Goal: Task Accomplishment & Management: Complete application form

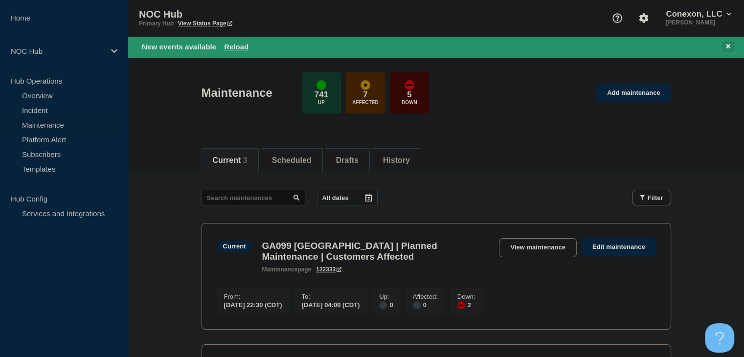
click at [734, 46] on div "New events available Reload" at bounding box center [436, 46] width 616 height 21
click at [726, 46] on icon at bounding box center [728, 46] width 4 height 6
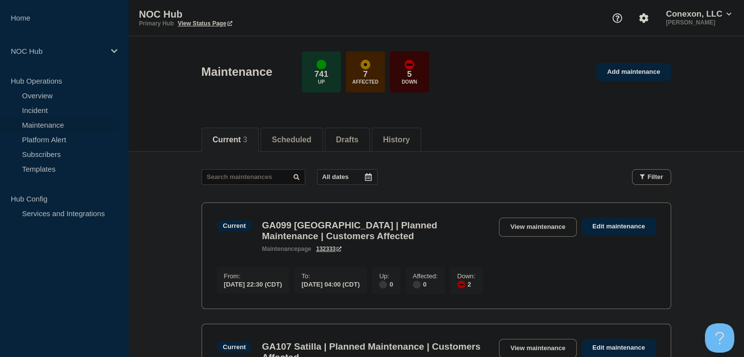
click at [650, 88] on div "Maintenance 741 Up 7 Affected 5 Down Add maintenance" at bounding box center [436, 69] width 492 height 60
click at [642, 71] on link "Add maintenance" at bounding box center [633, 72] width 74 height 18
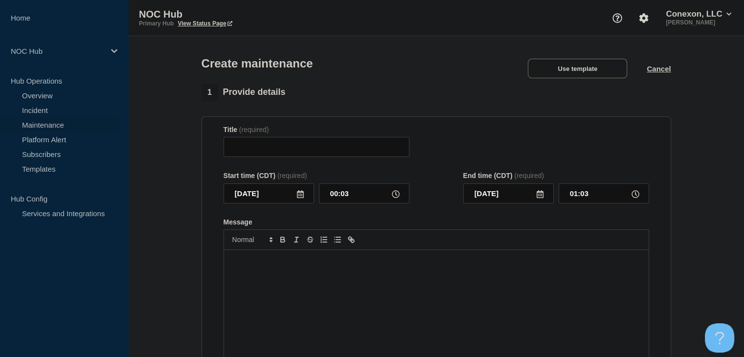
click at [581, 82] on div "Create maintenance Use template Cancel" at bounding box center [436, 60] width 492 height 48
click at [581, 71] on button "Use template" at bounding box center [577, 69] width 99 height 20
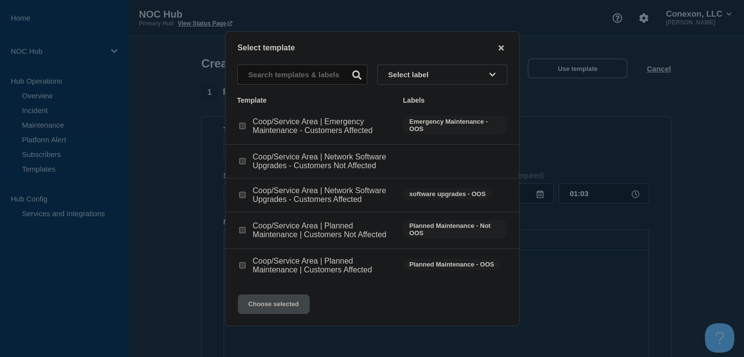
click at [241, 233] on input "Coop/Service Area | Planned Maintenance | Customers Not Affected checkbox" at bounding box center [242, 230] width 6 height 6
checkbox input "true"
click at [272, 308] on button "Choose selected" at bounding box center [274, 305] width 72 height 20
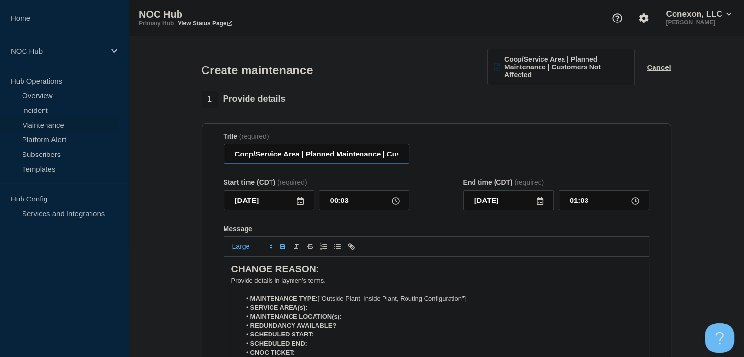
drag, startPoint x: 297, startPoint y: 156, endPoint x: 184, endPoint y: 155, distance: 113.5
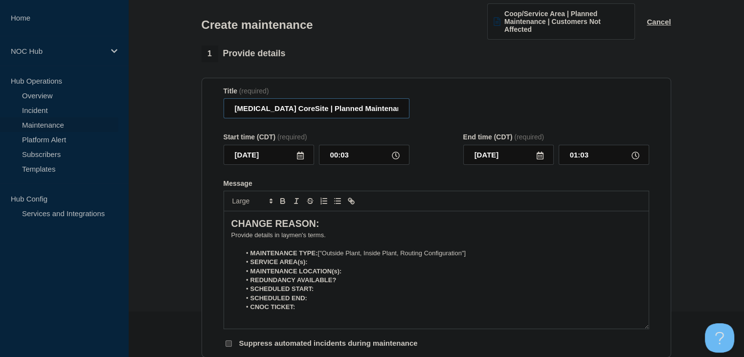
scroll to position [98, 0]
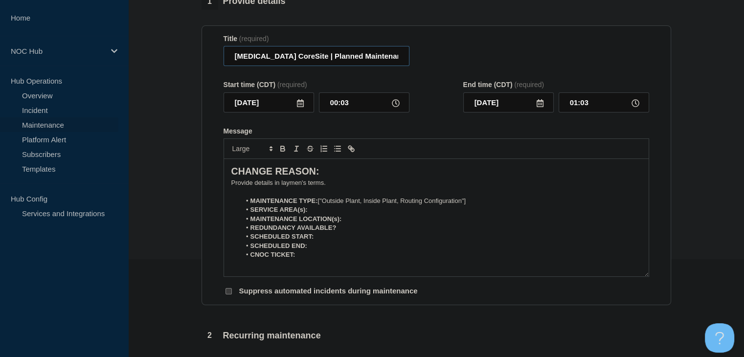
type input "[MEDICAL_DATA] CoreSite | Planned Maintenance | Customers Not Affected"
click at [304, 102] on input "[DATE]" at bounding box center [269, 102] width 91 height 20
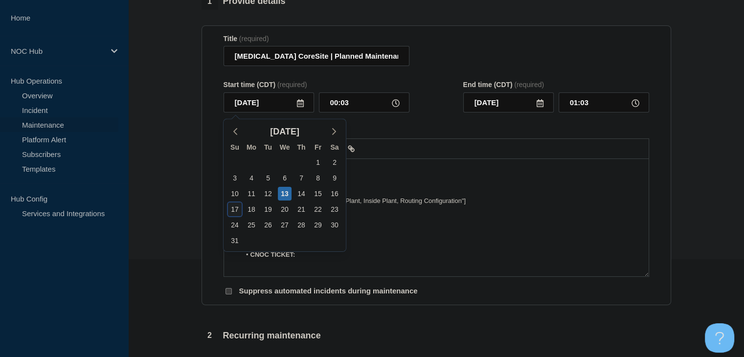
click at [235, 208] on div "17" at bounding box center [235, 210] width 14 height 14
type input "[DATE]"
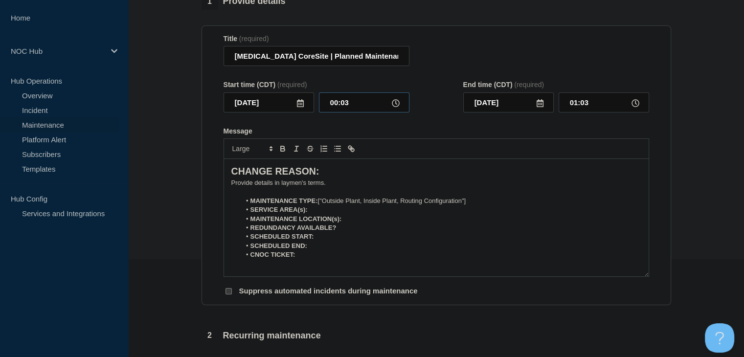
click at [334, 100] on input "00:03" at bounding box center [364, 102] width 91 height 20
type input "22:00"
type input "23:00"
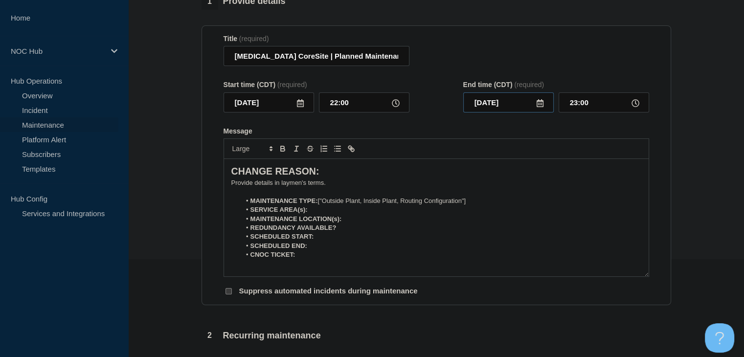
click at [533, 104] on input "[DATE]" at bounding box center [508, 102] width 91 height 20
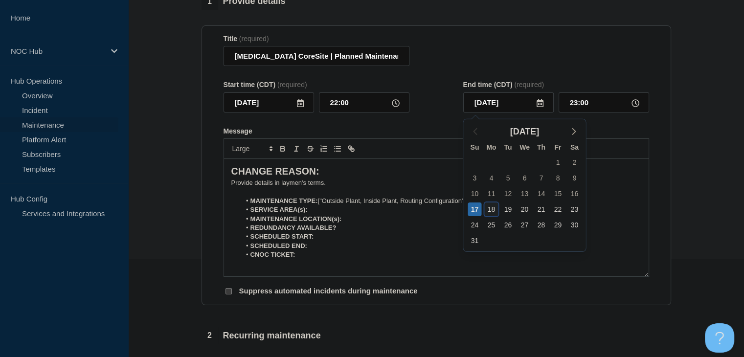
click at [491, 210] on div "18" at bounding box center [491, 210] width 14 height 14
type input "[DATE]"
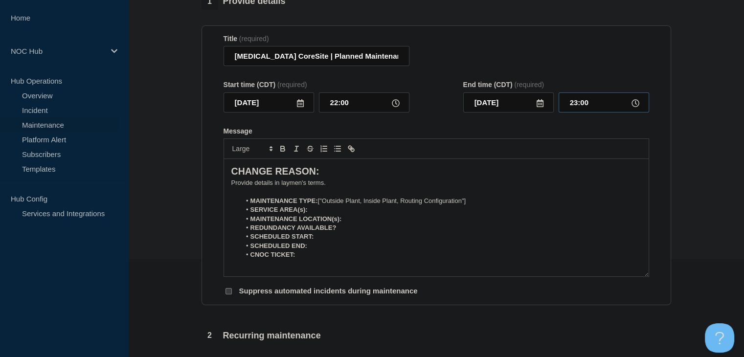
click at [593, 107] on input "23:00" at bounding box center [604, 102] width 91 height 20
type input "05:00"
click at [267, 189] on p "Message" at bounding box center [436, 191] width 410 height 9
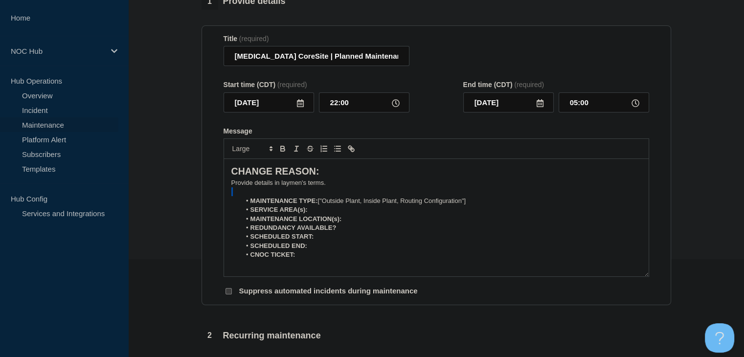
click at [267, 189] on p "Message" at bounding box center [436, 191] width 410 height 9
click at [265, 186] on p "﻿Provide details in laymen's terms." at bounding box center [436, 183] width 410 height 9
click at [478, 202] on li "MAINTENANCE TYPE: ["Outside Plant, Inside Plant, Routing Configuration"]" at bounding box center [441, 201] width 401 height 9
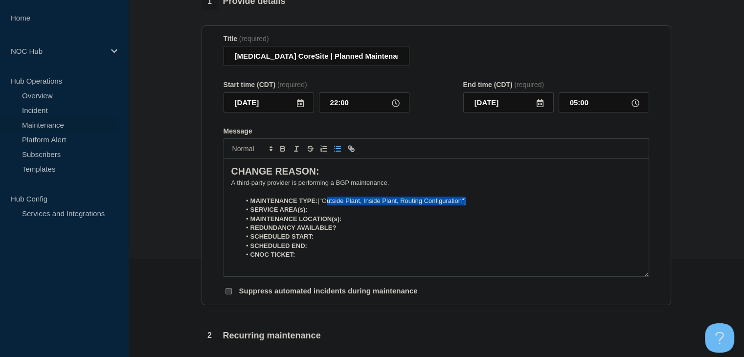
drag, startPoint x: 390, startPoint y: 203, endPoint x: 326, endPoint y: 204, distance: 64.1
click at [326, 204] on li "MAINTENANCE TYPE: ["Outside Plant, Inside Plant, Routing Configuration"]" at bounding box center [441, 201] width 401 height 9
click at [325, 211] on li "SERVICE AREA(s):" at bounding box center [441, 210] width 401 height 9
click at [344, 232] on li "REDUNDANCY AVAILABLE?" at bounding box center [441, 228] width 401 height 9
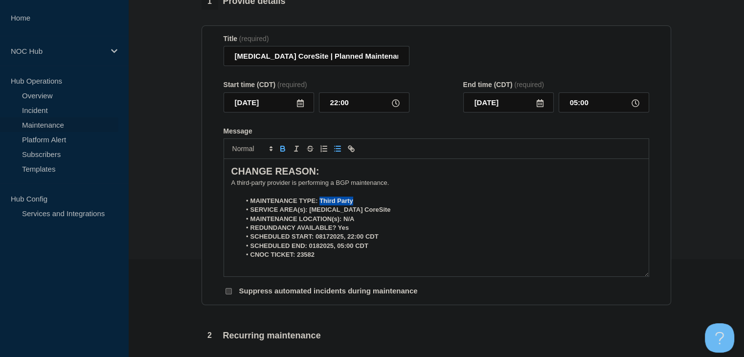
drag, startPoint x: 360, startPoint y: 200, endPoint x: 305, endPoint y: 188, distance: 55.5
click at [320, 200] on li "MAINTENANCE TYPE: Third Party" at bounding box center [441, 201] width 401 height 9
click at [281, 151] on icon "Toggle bold text" at bounding box center [283, 150] width 4 height 2
drag, startPoint x: 363, startPoint y: 213, endPoint x: 309, endPoint y: 215, distance: 53.9
click at [309, 214] on li "SERVICE AREA(s): [MEDICAL_DATA] CoreSite" at bounding box center [441, 210] width 401 height 9
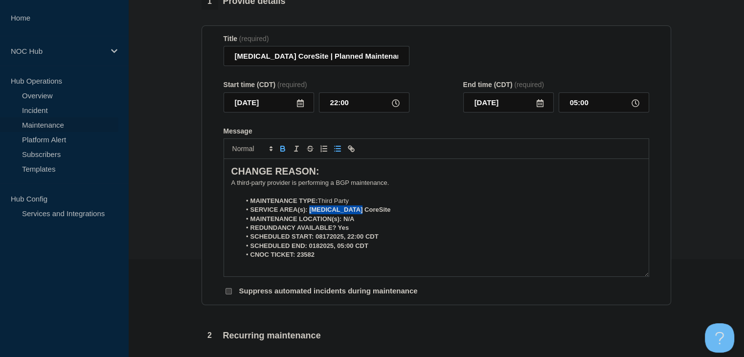
click at [281, 146] on icon "Toggle bold text" at bounding box center [282, 148] width 9 height 9
drag, startPoint x: 357, startPoint y: 222, endPoint x: 342, endPoint y: 222, distance: 15.2
click at [342, 222] on li "MAINTENANCE LOCATION(s): N/A" at bounding box center [441, 219] width 401 height 9
click at [282, 151] on icon "Toggle bold text" at bounding box center [283, 150] width 4 height 2
drag, startPoint x: 358, startPoint y: 230, endPoint x: 339, endPoint y: 231, distance: 19.1
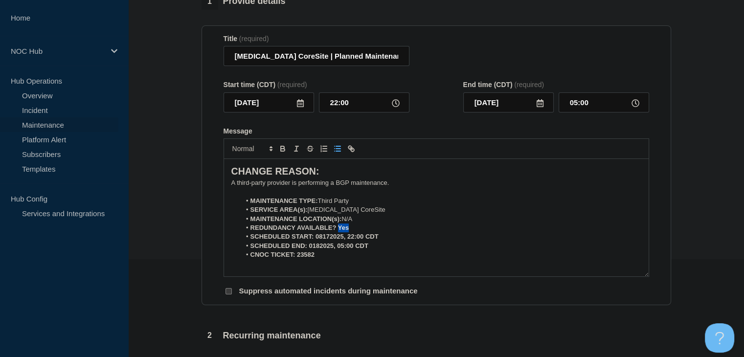
click at [339, 231] on li "REDUNDANCY AVAILABLE? Yes" at bounding box center [441, 228] width 401 height 9
click at [339, 231] on strong "REDUNDANCY AVAILABLE? Yes" at bounding box center [300, 227] width 99 height 7
click at [285, 151] on icon "Toggle bold text" at bounding box center [282, 148] width 9 height 9
drag, startPoint x: 383, startPoint y: 237, endPoint x: 316, endPoint y: 241, distance: 67.1
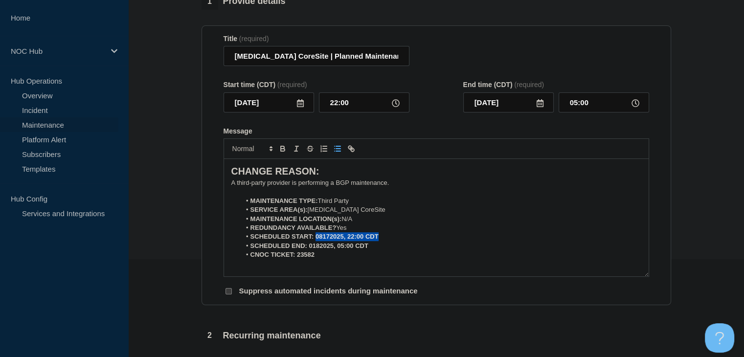
click at [316, 241] on li "SCHEDULED START: 08172025, 22:00 CDT" at bounding box center [441, 236] width 401 height 9
click at [279, 152] on icon "Toggle bold text" at bounding box center [282, 148] width 9 height 9
drag, startPoint x: 373, startPoint y: 251, endPoint x: 310, endPoint y: 251, distance: 63.6
click at [310, 251] on li "SCHEDULED END: 0182025, 05:00 CDT" at bounding box center [441, 246] width 401 height 9
click at [282, 147] on icon "Toggle bold text" at bounding box center [282, 148] width 9 height 9
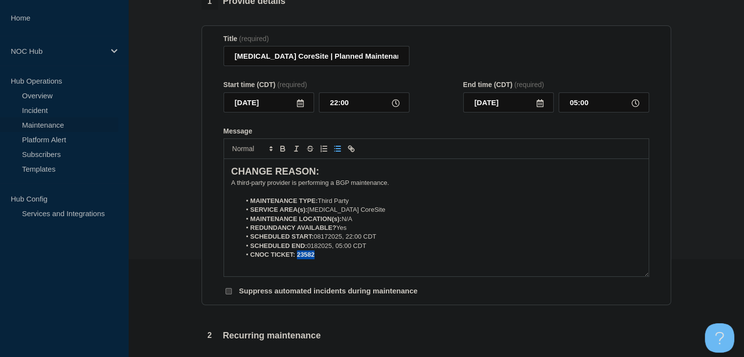
drag, startPoint x: 316, startPoint y: 257, endPoint x: 297, endPoint y: 258, distance: 19.6
click at [297, 258] on li "CNOC TICKET: 23582" at bounding box center [441, 255] width 401 height 9
click at [284, 151] on icon "Toggle bold text" at bounding box center [283, 150] width 4 height 2
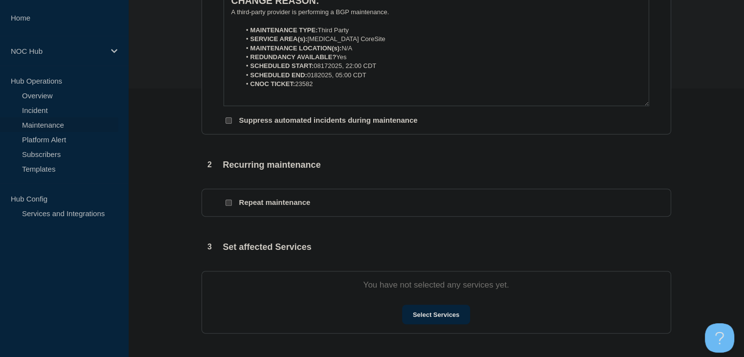
scroll to position [391, 0]
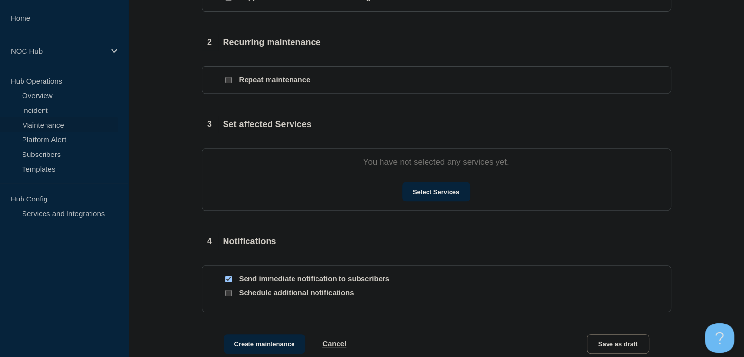
click at [401, 195] on div "Select Services" at bounding box center [437, 192] width 426 height 20
click at [412, 195] on button "Select Services" at bounding box center [436, 192] width 68 height 20
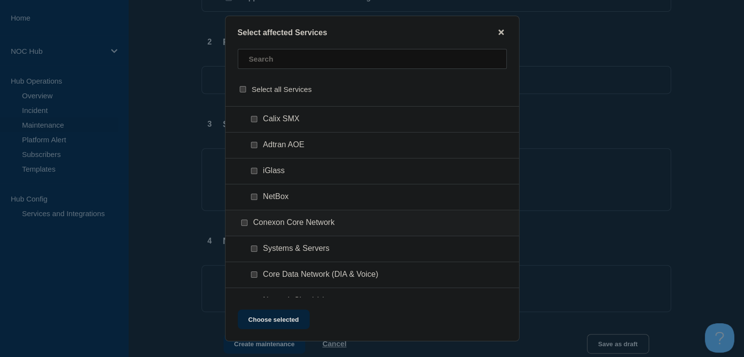
scroll to position [440, 0]
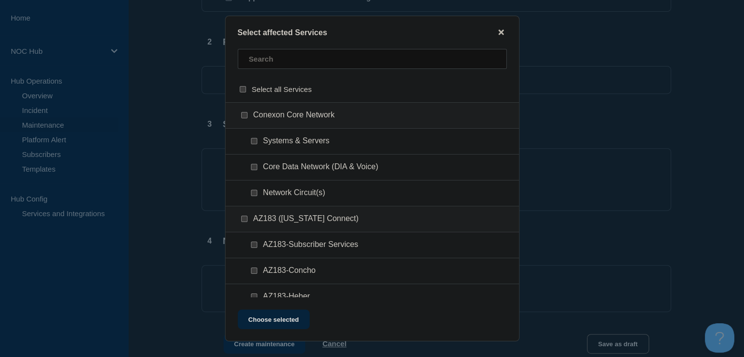
click at [251, 140] on input "Systems & Servers checkbox" at bounding box center [254, 141] width 6 height 6
checkbox input "true"
click at [270, 327] on button "Choose selected" at bounding box center [274, 320] width 72 height 20
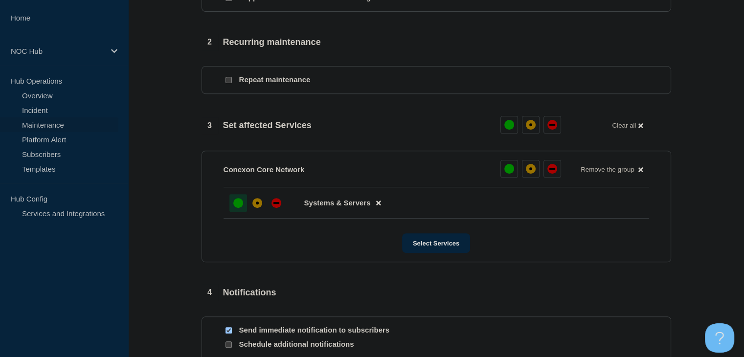
click at [241, 206] on div "up" at bounding box center [238, 203] width 10 height 10
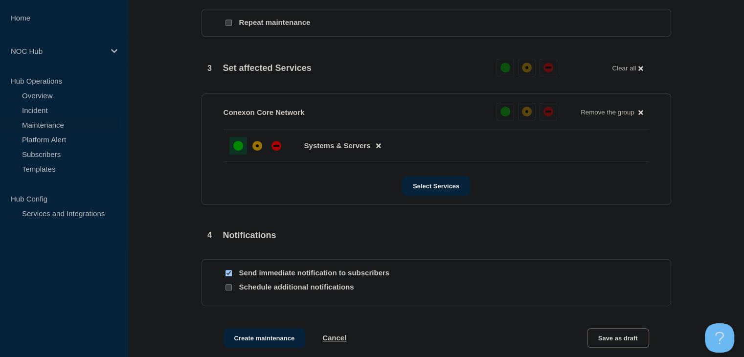
scroll to position [489, 0]
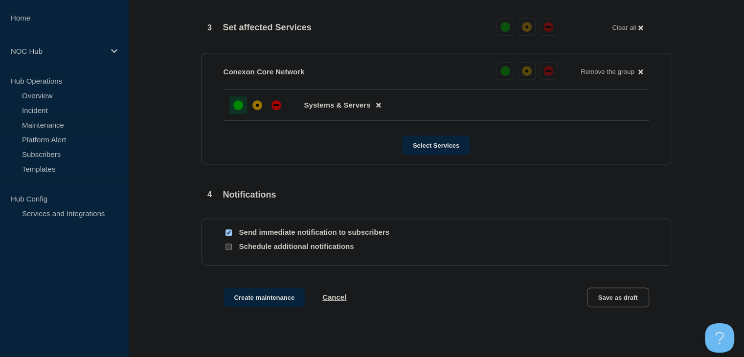
click at [229, 233] on input "Send immediate notification to subscribers" at bounding box center [229, 232] width 6 height 6
checkbox input "false"
click at [255, 296] on button "Create maintenance" at bounding box center [265, 298] width 82 height 20
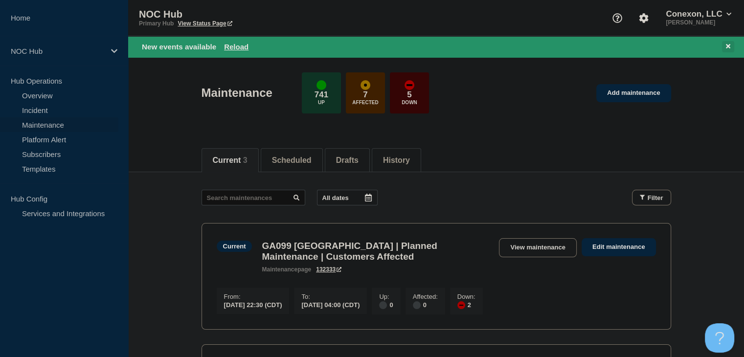
click at [728, 45] on icon at bounding box center [728, 46] width 4 height 4
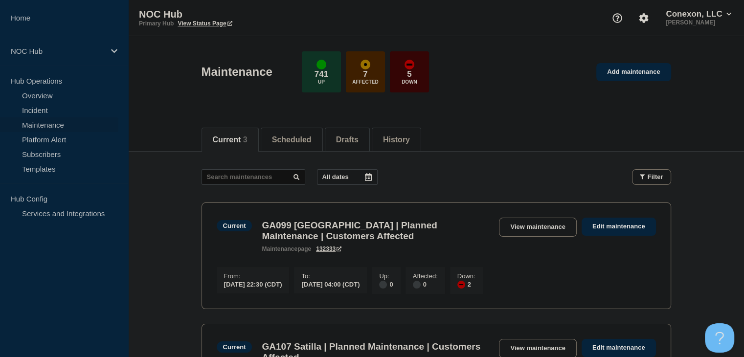
click at [637, 61] on div "Maintenance 741 Up 7 Affected 5 Down Add maintenance" at bounding box center [436, 69] width 492 height 60
click at [636, 67] on link "Add maintenance" at bounding box center [633, 72] width 74 height 18
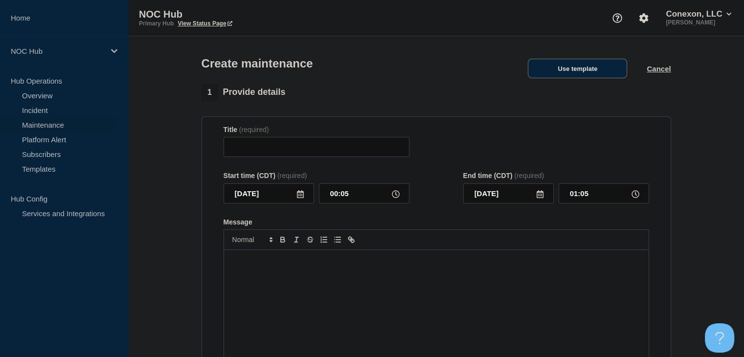
click at [574, 73] on button "Use template" at bounding box center [577, 69] width 99 height 20
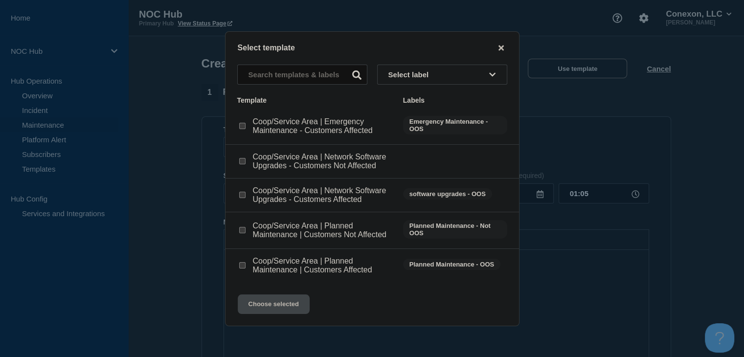
click at [245, 231] on input "Coop/Service Area | Planned Maintenance | Customers Not Affected checkbox" at bounding box center [242, 230] width 6 height 6
checkbox input "true"
click at [275, 303] on button "Choose selected" at bounding box center [274, 305] width 72 height 20
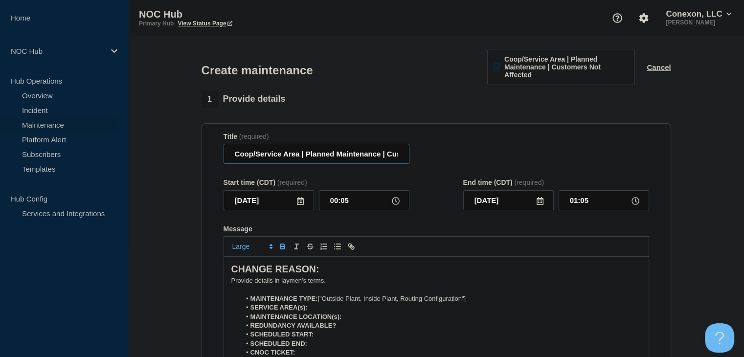
drag, startPoint x: 298, startPoint y: 155, endPoint x: 200, endPoint y: 153, distance: 98.4
type input "[MEDICAL_DATA] CoreSite | Planned Maintenance | Customers Not Affected"
click at [301, 203] on icon at bounding box center [300, 201] width 7 height 8
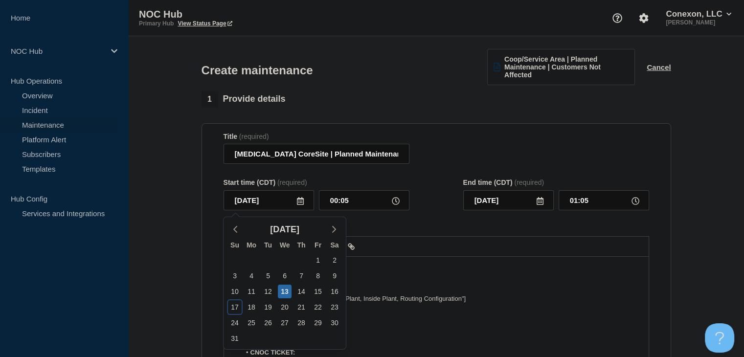
drag, startPoint x: 236, startPoint y: 308, endPoint x: 283, endPoint y: 288, distance: 50.6
click at [236, 308] on div "17" at bounding box center [235, 307] width 14 height 14
type input "[DATE]"
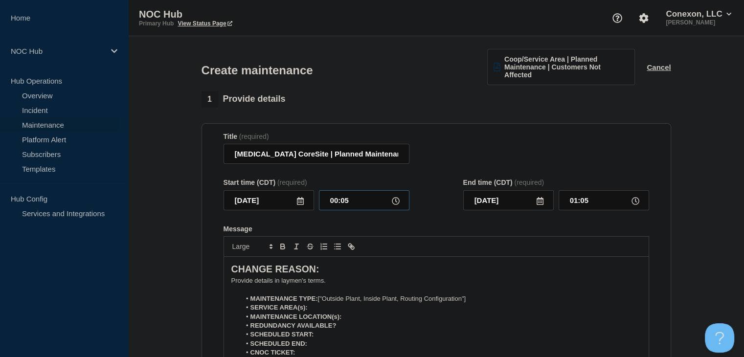
click at [343, 200] on input "00:05" at bounding box center [364, 200] width 91 height 20
type input "22:00"
type input "23:00"
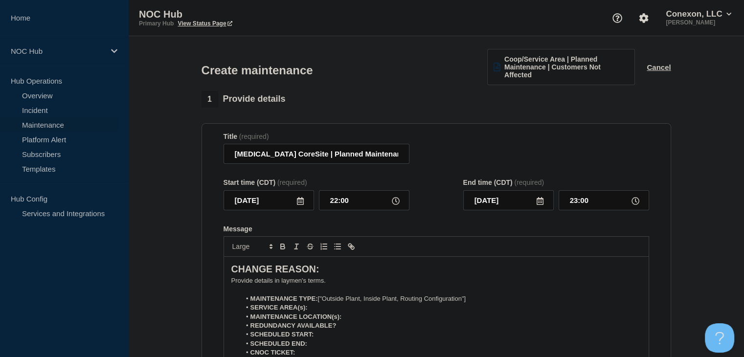
click at [542, 203] on icon at bounding box center [540, 201] width 8 height 8
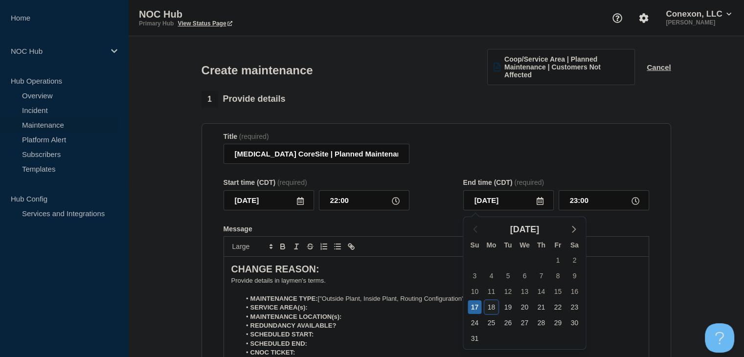
click at [493, 306] on div "18" at bounding box center [491, 307] width 14 height 14
type input "[DATE]"
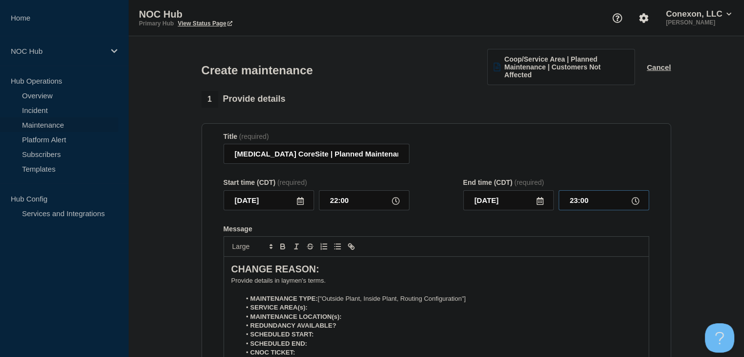
click at [579, 198] on input "23:00" at bounding box center [604, 200] width 91 height 20
type input "05:00"
click at [300, 282] on p "﻿Provide details in laymen's terms." at bounding box center [436, 280] width 410 height 9
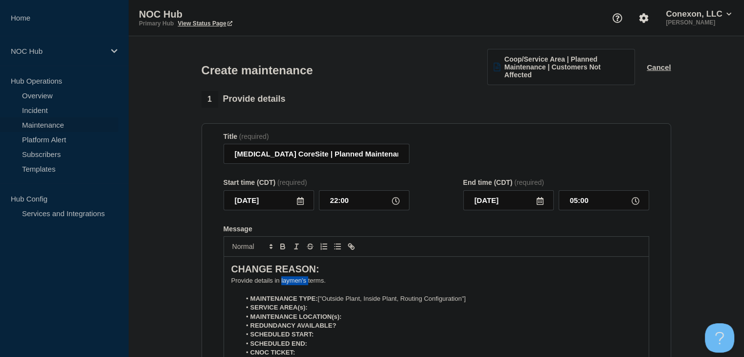
click at [300, 282] on p "﻿Provide details in laymen's terms." at bounding box center [436, 280] width 410 height 9
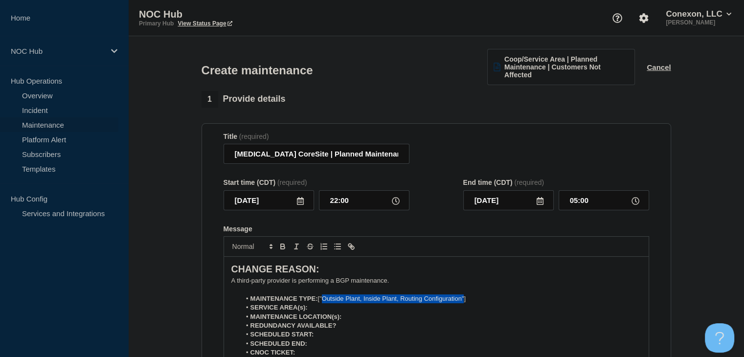
drag, startPoint x: 465, startPoint y: 301, endPoint x: 323, endPoint y: 302, distance: 141.9
click at [323, 302] on li "MAINTENANCE TYPE: ["Outside Plant, Inside Plant, Routing Configuration"]" at bounding box center [441, 299] width 401 height 9
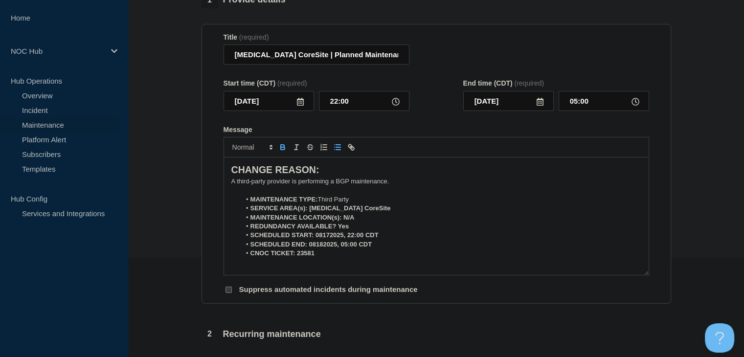
scroll to position [148, 0]
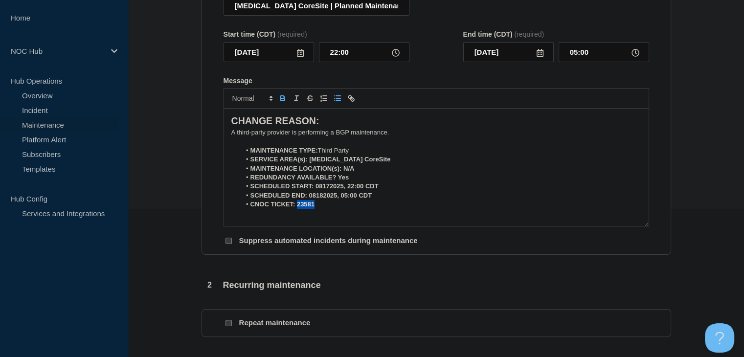
drag, startPoint x: 328, startPoint y: 208, endPoint x: 296, endPoint y: 206, distance: 32.4
click at [296, 206] on li "CNOC TICKET: 23581" at bounding box center [441, 204] width 401 height 9
click at [278, 98] on icon "Toggle bold text" at bounding box center [282, 98] width 9 height 9
drag, startPoint x: 343, startPoint y: 200, endPoint x: 307, endPoint y: 197, distance: 35.4
click at [307, 197] on li "SCHEDULED END: 08182025, 05:00 CDT" at bounding box center [441, 195] width 401 height 9
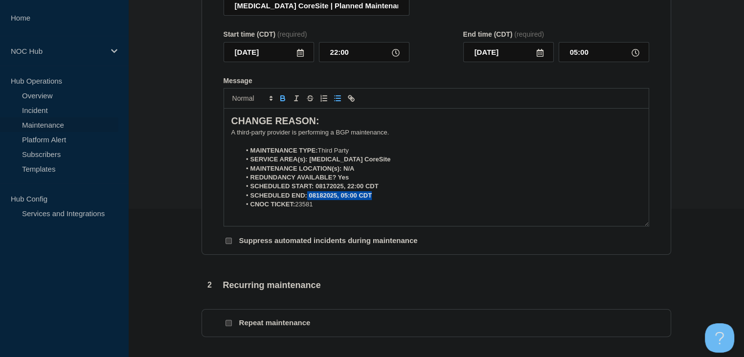
click at [283, 102] on icon "Toggle bold text" at bounding box center [282, 98] width 9 height 9
drag, startPoint x: 382, startPoint y: 188, endPoint x: 314, endPoint y: 186, distance: 67.6
click at [314, 186] on li "SCHEDULED START: 08172025, 22:00 CDT" at bounding box center [441, 186] width 401 height 9
click at [281, 100] on icon "Toggle bold text" at bounding box center [283, 99] width 4 height 2
drag, startPoint x: 359, startPoint y: 169, endPoint x: 344, endPoint y: 170, distance: 14.3
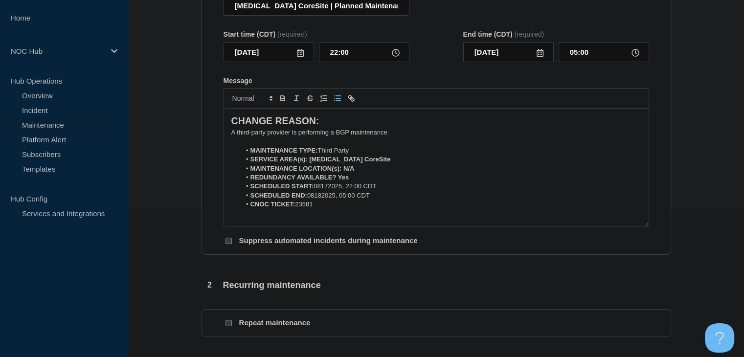
click at [344, 170] on li "MAINTENANCE LOCATION(s): N/A" at bounding box center [441, 168] width 401 height 9
click at [281, 100] on icon "Toggle bold text" at bounding box center [283, 99] width 4 height 2
drag, startPoint x: 359, startPoint y: 161, endPoint x: 309, endPoint y: 161, distance: 49.9
click at [309, 161] on li "SERVICE AREA(s): [MEDICAL_DATA] CoreSite" at bounding box center [441, 159] width 401 height 9
click at [277, 97] on button "Toggle bold text" at bounding box center [283, 98] width 14 height 12
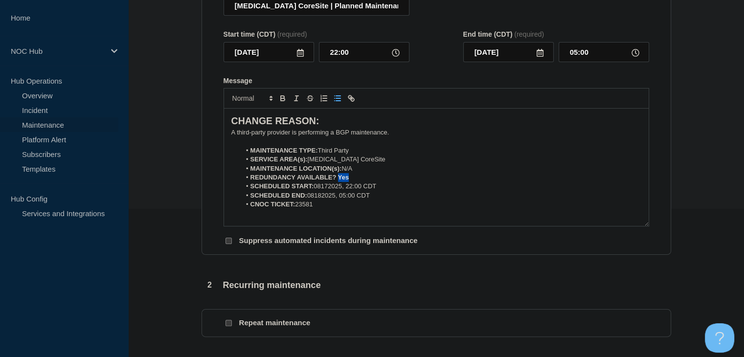
drag, startPoint x: 350, startPoint y: 180, endPoint x: 337, endPoint y: 180, distance: 13.7
click at [337, 180] on li "REDUNDANCY AVAILABLE? Yes" at bounding box center [441, 177] width 401 height 9
click at [286, 98] on icon "Toggle bold text" at bounding box center [282, 98] width 9 height 9
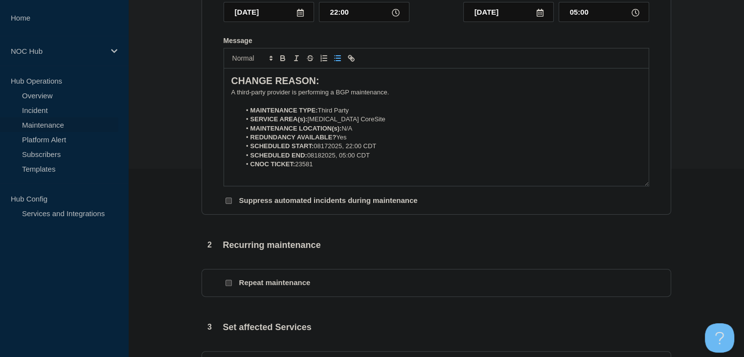
scroll to position [246, 0]
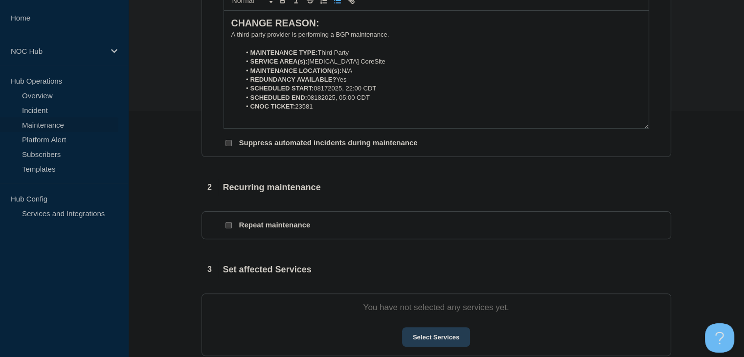
click at [441, 333] on button "Select Services" at bounding box center [436, 337] width 68 height 20
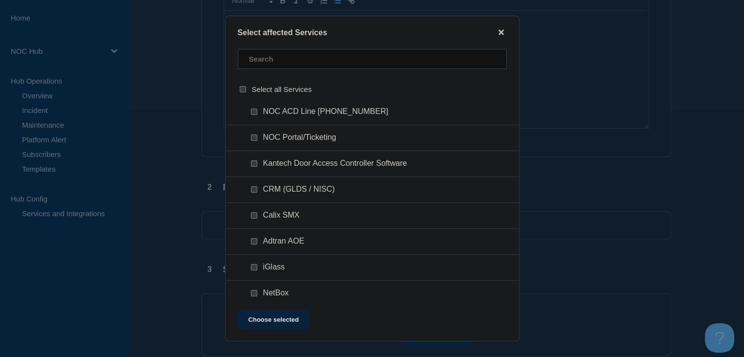
scroll to position [343, 0]
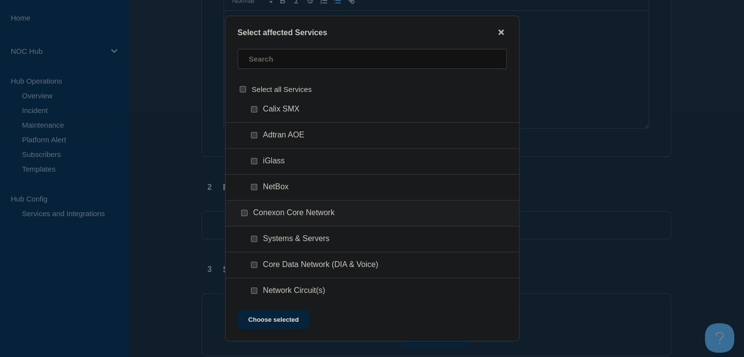
click at [253, 239] on input "Systems & Servers checkbox" at bounding box center [254, 239] width 6 height 6
checkbox input "true"
click at [281, 315] on button "Choose selected" at bounding box center [274, 320] width 72 height 20
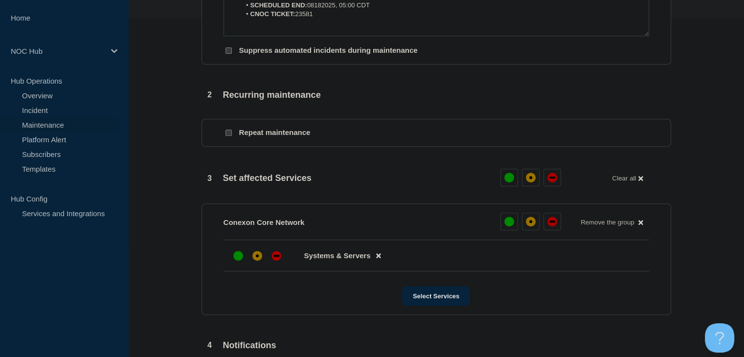
scroll to position [393, 0]
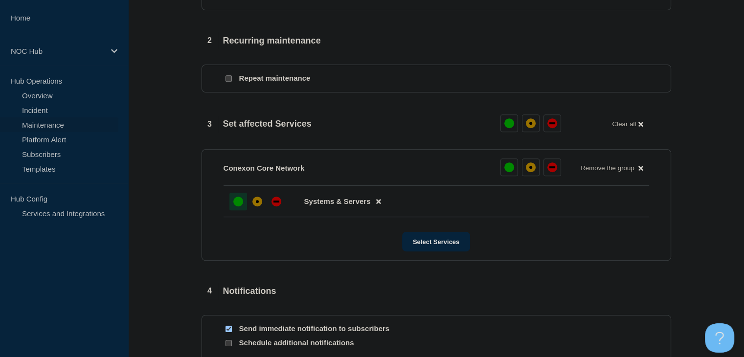
click at [234, 206] on div "up" at bounding box center [238, 202] width 10 height 10
click at [227, 330] on input "Send immediate notification to subscribers" at bounding box center [229, 329] width 6 height 6
checkbox input "false"
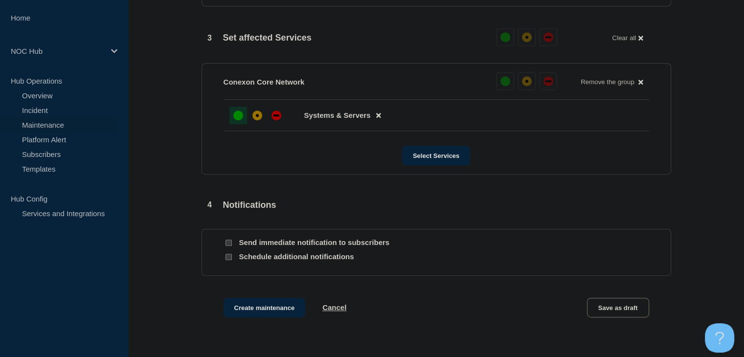
scroll to position [555, 0]
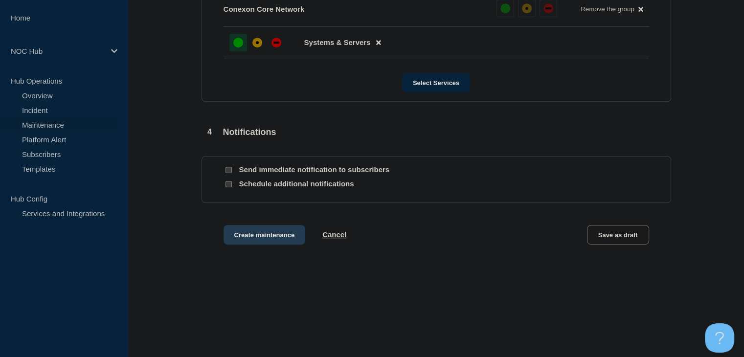
click at [253, 237] on button "Create maintenance" at bounding box center [265, 235] width 82 height 20
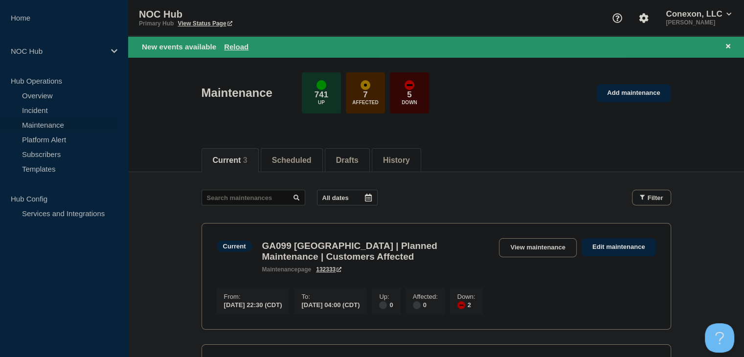
drag, startPoint x: 729, startPoint y: 49, endPoint x: 718, endPoint y: 61, distance: 16.3
click at [729, 49] on icon at bounding box center [728, 46] width 4 height 6
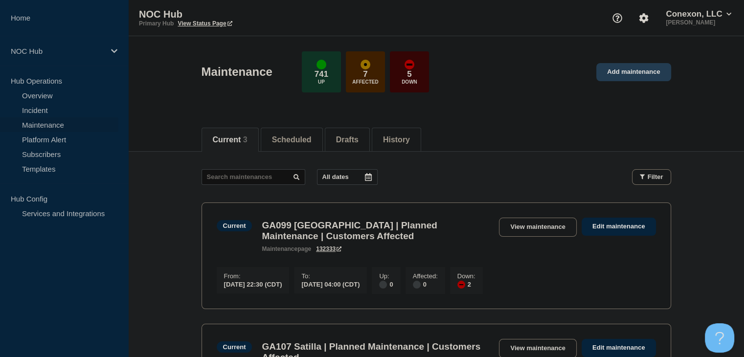
click at [632, 71] on link "Add maintenance" at bounding box center [633, 72] width 74 height 18
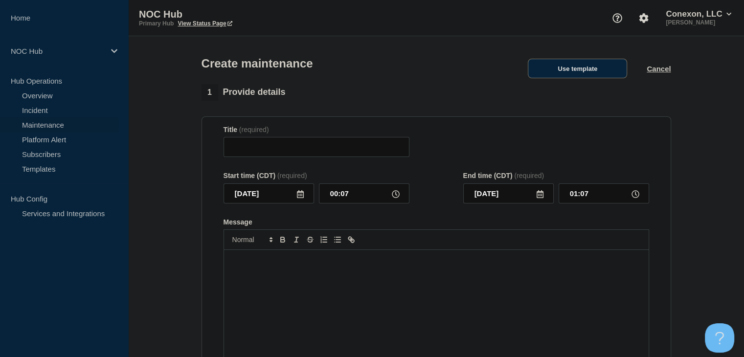
click at [568, 75] on button "Use template" at bounding box center [577, 69] width 99 height 20
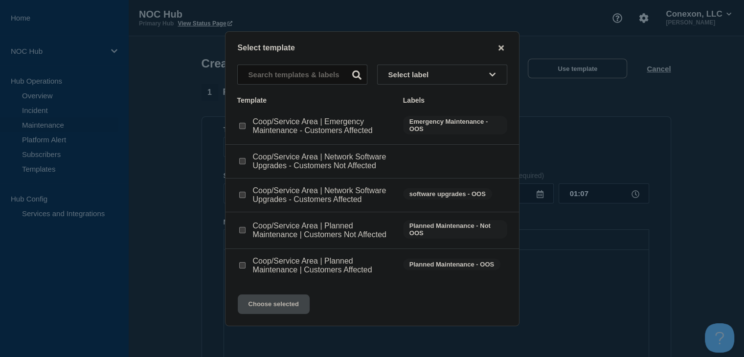
click at [239, 160] on input "Coop/Service Area | Network Software Upgrades - Customers Not Affected checkbox" at bounding box center [242, 161] width 6 height 6
checkbox input "true"
click at [273, 308] on button "Choose selected" at bounding box center [274, 305] width 72 height 20
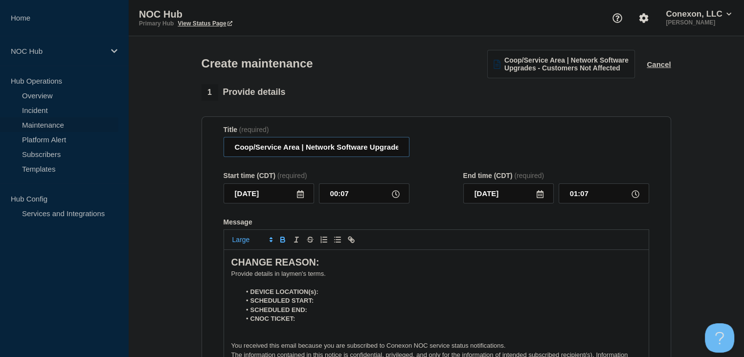
drag, startPoint x: 299, startPoint y: 151, endPoint x: 222, endPoint y: 151, distance: 76.8
click at [222, 151] on section "Title (required) Coop/Service Area | Network Software Upgrades - Customers Not …" at bounding box center [437, 256] width 470 height 280
type input "[MEDICAL_DATA] CoreSite | Network Software Upgrades - Customers Not Affected"
click at [303, 195] on icon at bounding box center [300, 194] width 7 height 8
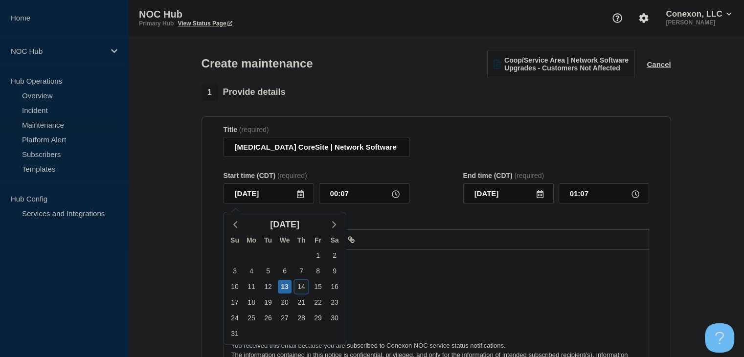
click at [303, 289] on div "14" at bounding box center [302, 287] width 14 height 14
type input "[DATE]"
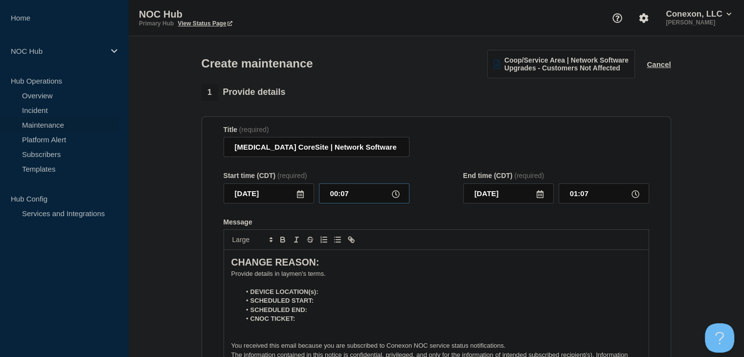
click at [346, 202] on input "00:07" at bounding box center [364, 193] width 91 height 20
type input "22:00"
type input "23:00"
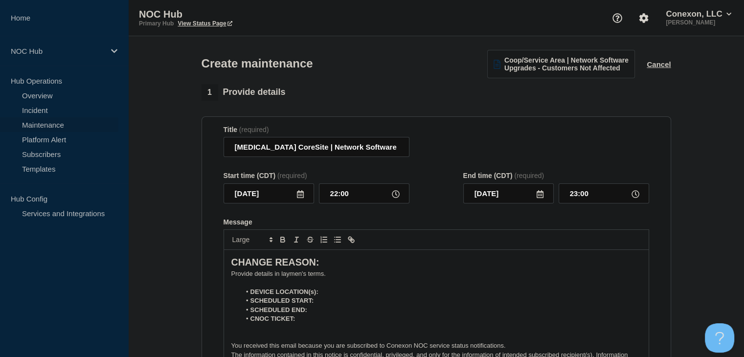
click at [536, 195] on icon at bounding box center [540, 194] width 8 height 8
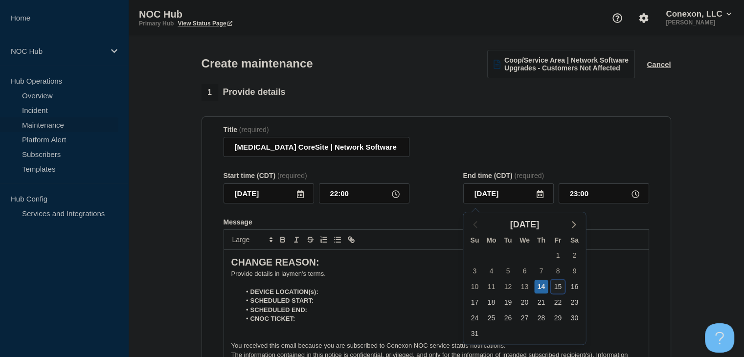
click at [557, 289] on div "15" at bounding box center [558, 287] width 14 height 14
type input "[DATE]"
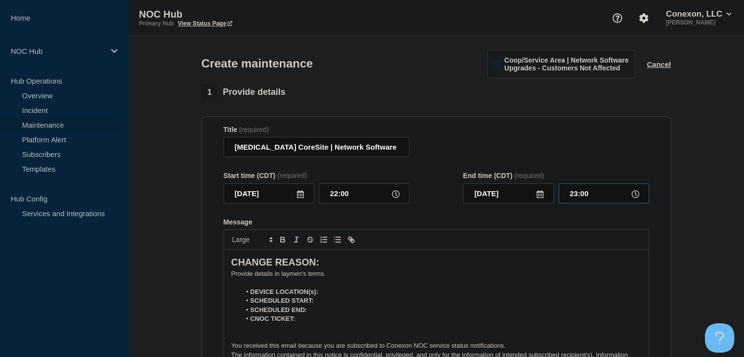
click at [575, 195] on input "23:00" at bounding box center [604, 193] width 91 height 20
type input "05:00"
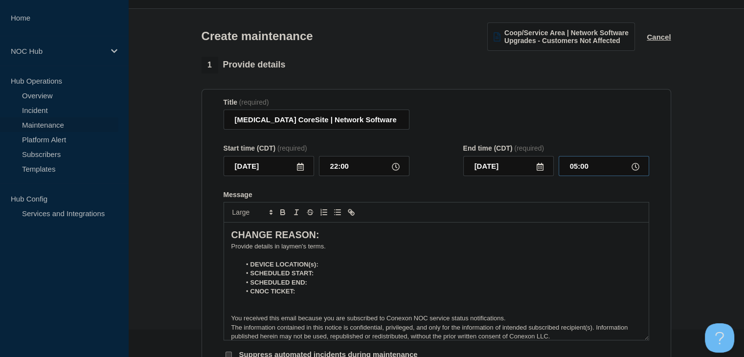
scroll to position [49, 0]
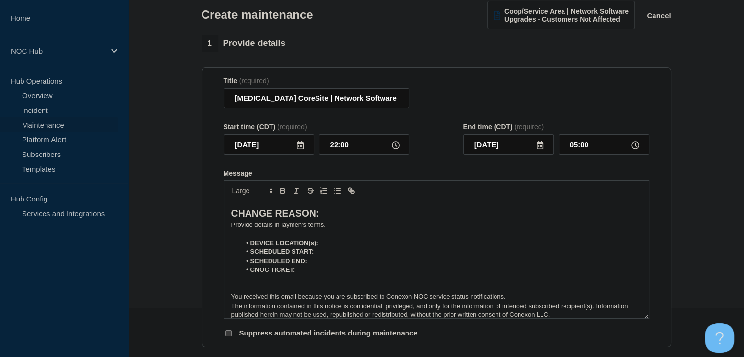
click at [319, 228] on p "﻿Provide details in laymen's terms." at bounding box center [436, 225] width 410 height 9
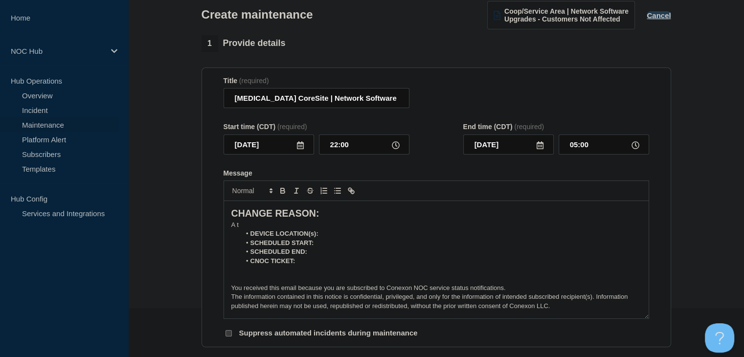
click at [656, 19] on button "Cancel" at bounding box center [659, 15] width 24 height 8
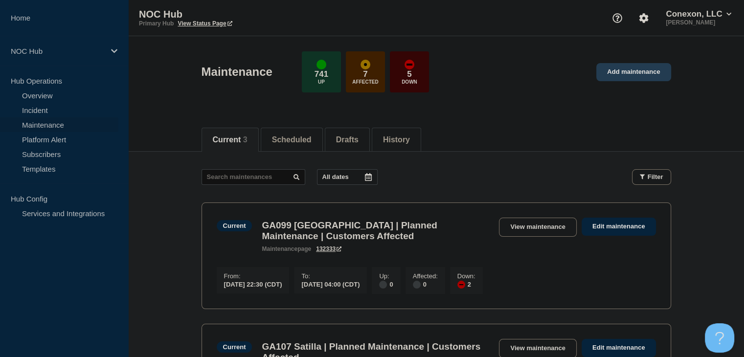
click at [639, 73] on link "Add maintenance" at bounding box center [633, 72] width 74 height 18
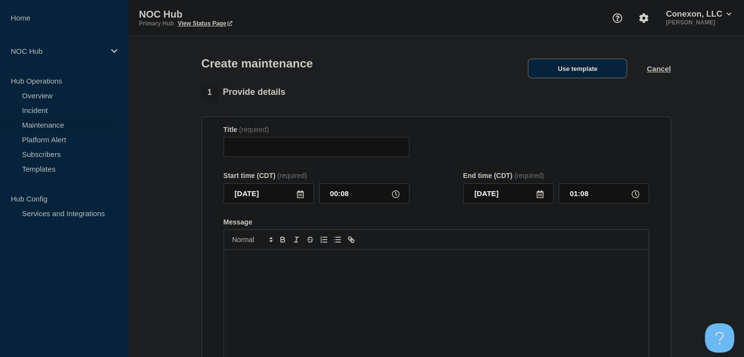
click at [573, 71] on button "Use template" at bounding box center [577, 69] width 99 height 20
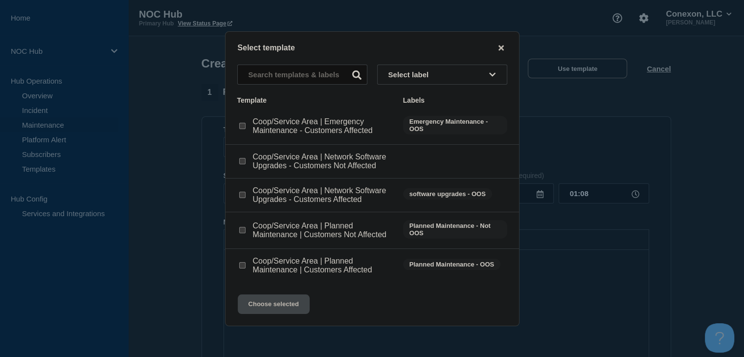
click at [244, 231] on input "Coop/Service Area | Planned Maintenance | Customers Not Affected checkbox" at bounding box center [242, 230] width 6 height 6
checkbox input "true"
click at [266, 305] on button "Choose selected" at bounding box center [274, 305] width 72 height 20
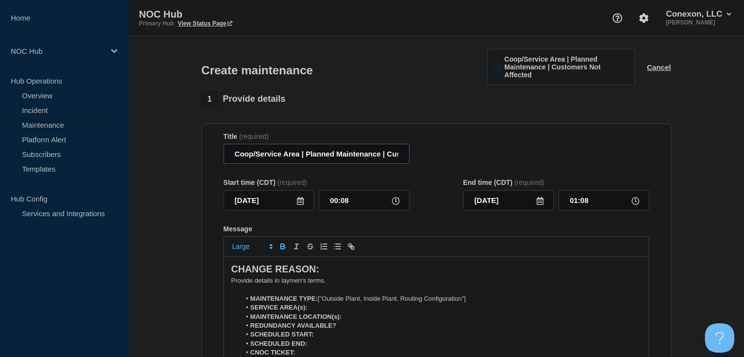
click at [222, 154] on section "Title (required) Coop/Service Area | Planned Maintenance | Customers Not Affect…" at bounding box center [437, 263] width 470 height 280
click at [286, 155] on input "Coop/Service Area | Planned Maintenance | Customers Not Affected" at bounding box center [317, 154] width 186 height 20
click at [296, 154] on input "Coop/Service Area | Planned Maintenance | Customers Not Affected" at bounding box center [317, 154] width 186 height 20
drag, startPoint x: 298, startPoint y: 155, endPoint x: 229, endPoint y: 157, distance: 69.0
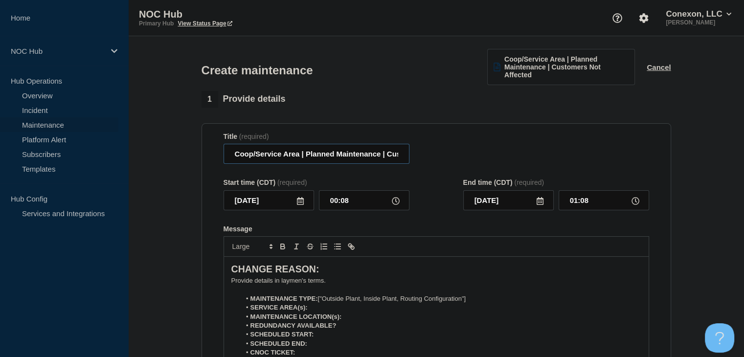
click at [229, 157] on input "Coop/Service Area | Planned Maintenance | Customers Not Affected" at bounding box center [317, 154] width 186 height 20
type input "[MEDICAL_DATA] CoreSite | Planned Maintenance | Customers Not Affected"
click at [300, 204] on icon at bounding box center [301, 201] width 8 height 8
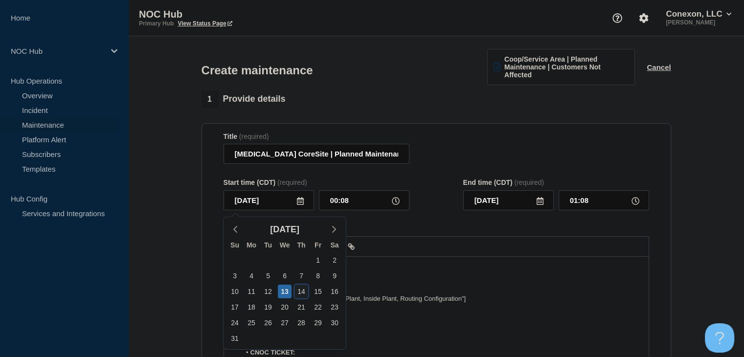
click at [297, 291] on div "14" at bounding box center [302, 292] width 14 height 14
type input "[DATE]"
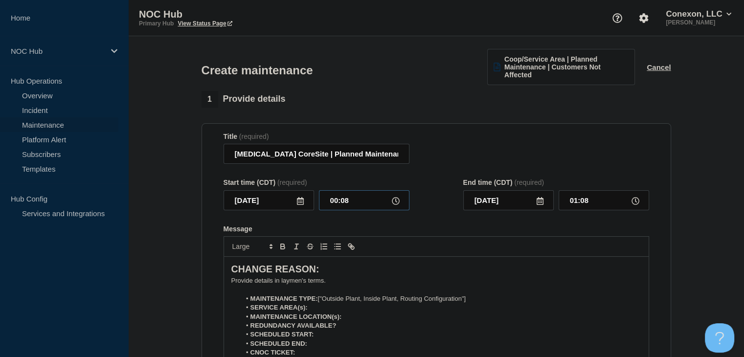
click at [342, 203] on input "00:08" at bounding box center [364, 200] width 91 height 20
type input "22:00"
type input "23:00"
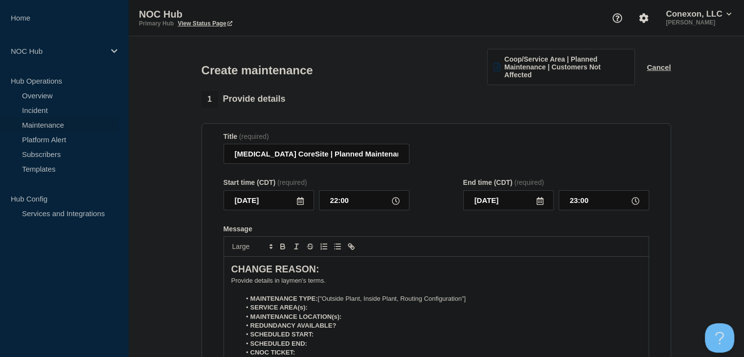
click at [540, 204] on icon at bounding box center [540, 201] width 8 height 8
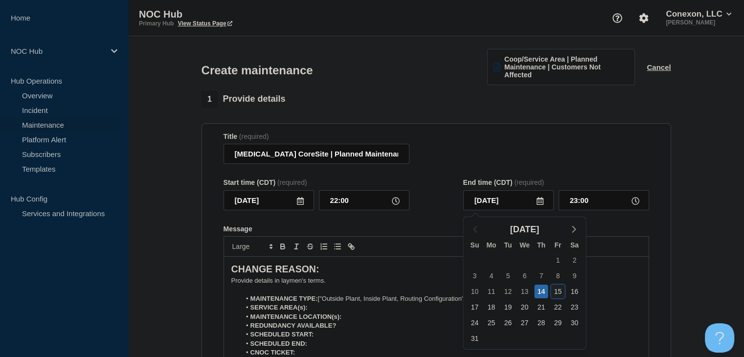
click at [555, 292] on div "15" at bounding box center [558, 292] width 14 height 14
type input "[DATE]"
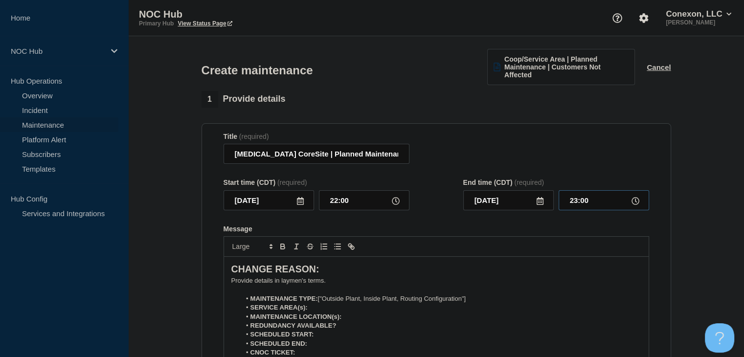
click at [582, 202] on input "23:00" at bounding box center [604, 200] width 91 height 20
type input "05:00"
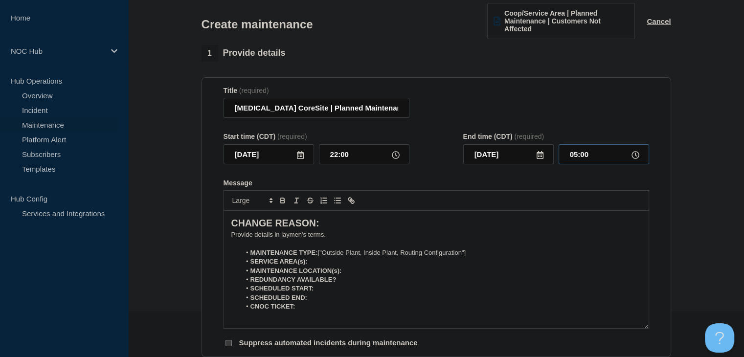
scroll to position [98, 0]
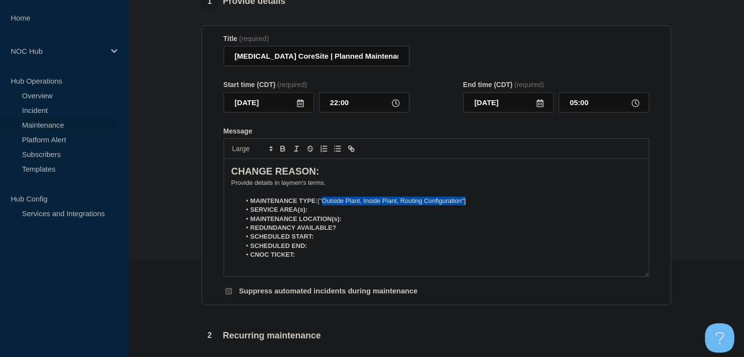
drag, startPoint x: 474, startPoint y: 204, endPoint x: 323, endPoint y: 205, distance: 151.2
click at [323, 205] on li "MAINTENANCE TYPE: ["Outside Plant, Inside Plant, Routing Configuration"]" at bounding box center [441, 201] width 401 height 9
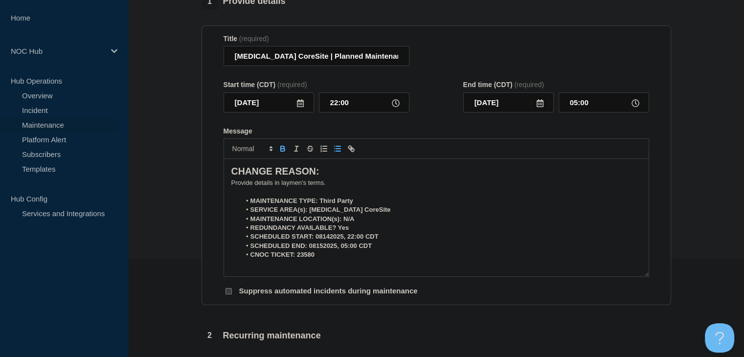
click at [304, 184] on p "﻿Provide details in laymen's terms." at bounding box center [436, 183] width 410 height 9
drag, startPoint x: 364, startPoint y: 204, endPoint x: 319, endPoint y: 206, distance: 45.0
click at [319, 206] on li "MAINTENANCE TYPE: Third Party" at bounding box center [441, 201] width 401 height 9
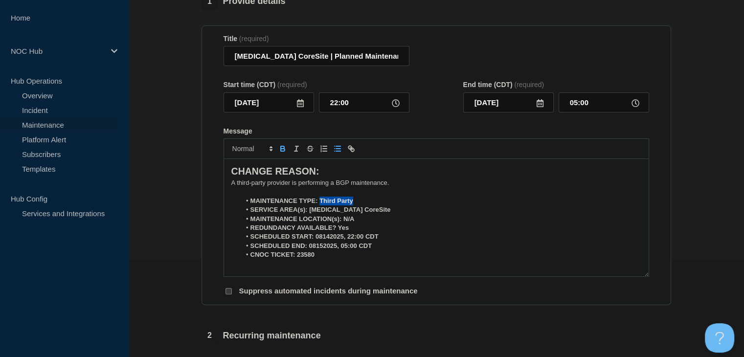
click at [284, 151] on icon "Toggle bold text" at bounding box center [283, 150] width 4 height 2
click at [368, 213] on li "SERVICE AREA(s): [MEDICAL_DATA] CoreSite" at bounding box center [441, 210] width 401 height 9
drag, startPoint x: 362, startPoint y: 213, endPoint x: 310, endPoint y: 213, distance: 52.4
click at [310, 213] on li "SERVICE AREA(s): [MEDICAL_DATA] CoreSite" at bounding box center [441, 210] width 401 height 9
click at [282, 148] on icon "Toggle bold text" at bounding box center [282, 147] width 3 height 2
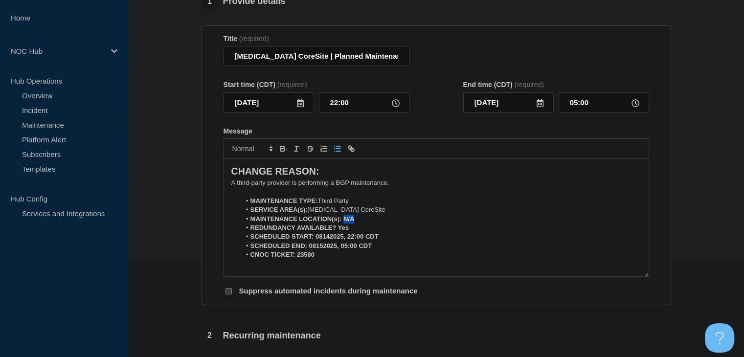
drag, startPoint x: 357, startPoint y: 220, endPoint x: 344, endPoint y: 221, distance: 12.3
click at [344, 221] on li "MAINTENANCE LOCATION(s): N/A" at bounding box center [441, 219] width 401 height 9
click at [280, 153] on icon "Toggle bold text" at bounding box center [282, 148] width 9 height 9
drag, startPoint x: 350, startPoint y: 231, endPoint x: 340, endPoint y: 231, distance: 10.3
click at [340, 231] on li "REDUNDANCY AVAILABLE? Yes" at bounding box center [441, 228] width 401 height 9
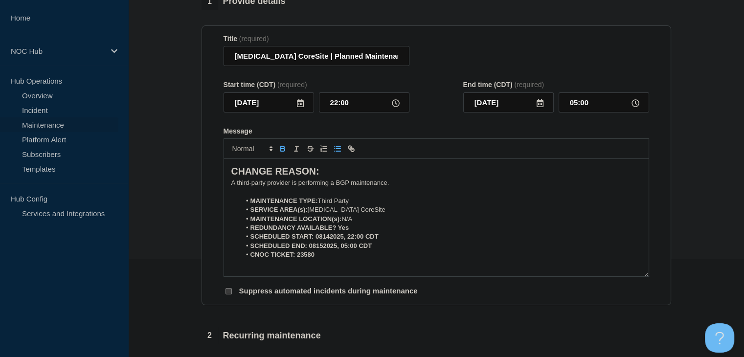
click at [338, 231] on strong "REDUNDANCY AVAILABLE? Yes" at bounding box center [300, 227] width 99 height 7
drag, startPoint x: 354, startPoint y: 228, endPoint x: 344, endPoint y: 229, distance: 9.3
click at [348, 229] on li "REDUNDANCY AVAILABLE? Yes" at bounding box center [441, 228] width 401 height 9
click at [343, 229] on strong "REDUNDANCY AVAILABLE? Yes" at bounding box center [300, 227] width 99 height 7
click at [339, 229] on strong "REDUNDANCY AVAILABLE? Yes" at bounding box center [300, 227] width 99 height 7
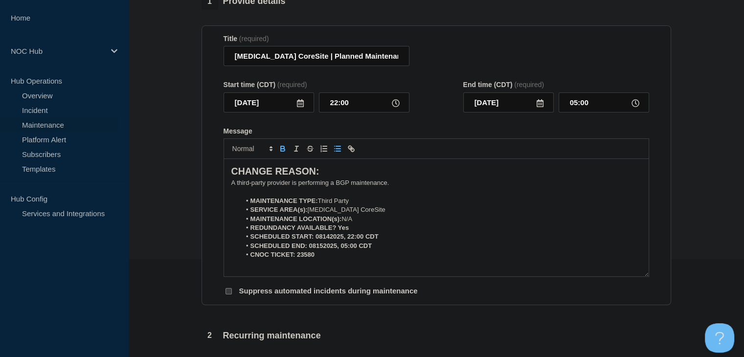
click at [350, 232] on li "REDUNDANCY AVAILABLE? Yes" at bounding box center [441, 228] width 401 height 9
drag, startPoint x: 354, startPoint y: 229, endPoint x: 342, endPoint y: 230, distance: 12.2
click at [342, 230] on li "REDUNDANCY AVAILABLE? Yes" at bounding box center [441, 228] width 401 height 9
click at [281, 149] on icon "Toggle bold text" at bounding box center [282, 147] width 3 height 2
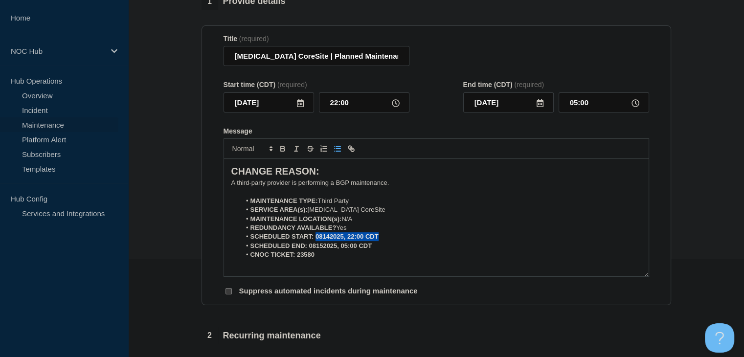
drag, startPoint x: 385, startPoint y: 236, endPoint x: 315, endPoint y: 241, distance: 70.6
click at [315, 241] on li "SCHEDULED START: 08142025, 22:00 CDT" at bounding box center [441, 236] width 401 height 9
click at [282, 151] on icon "Toggle bold text" at bounding box center [283, 150] width 4 height 2
drag, startPoint x: 375, startPoint y: 248, endPoint x: 309, endPoint y: 251, distance: 66.1
click at [309, 251] on li "SCHEDULED END: 08152025, 05:00 CDT" at bounding box center [441, 246] width 401 height 9
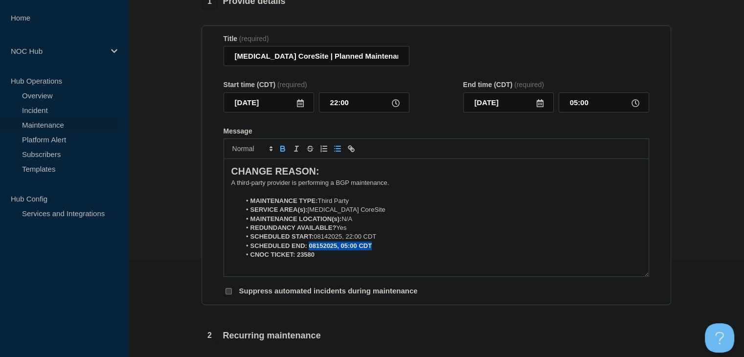
click at [286, 153] on icon "Toggle bold text" at bounding box center [282, 148] width 9 height 9
drag, startPoint x: 319, startPoint y: 261, endPoint x: 299, endPoint y: 259, distance: 19.1
click at [299, 259] on li "CNOC TICKET: 23580" at bounding box center [441, 255] width 401 height 9
click at [297, 258] on strong "CNOC TICKET: 23580" at bounding box center [283, 254] width 64 height 7
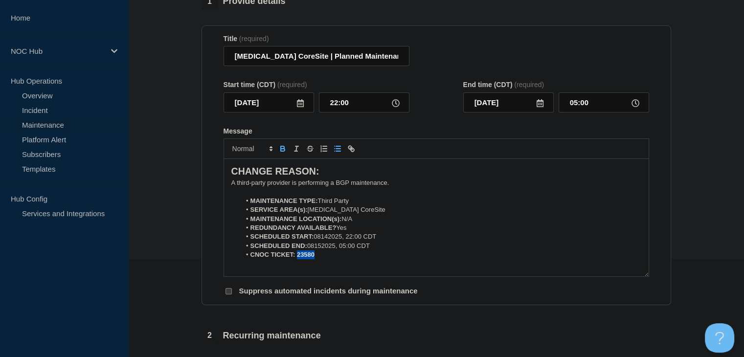
click at [297, 258] on strong "CNOC TICKET: 23580" at bounding box center [283, 254] width 64 height 7
click at [286, 146] on icon "Toggle bold text" at bounding box center [282, 148] width 9 height 9
click at [193, 223] on section "1 Provide details Title (required) [MEDICAL_DATA] CoreSite | Planned Maintenanc…" at bounding box center [436, 332] width 616 height 679
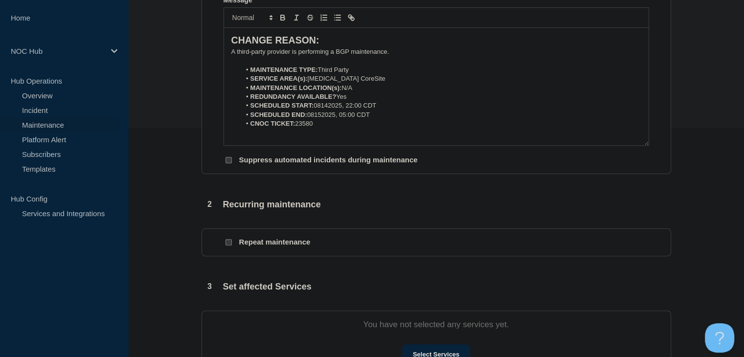
scroll to position [343, 0]
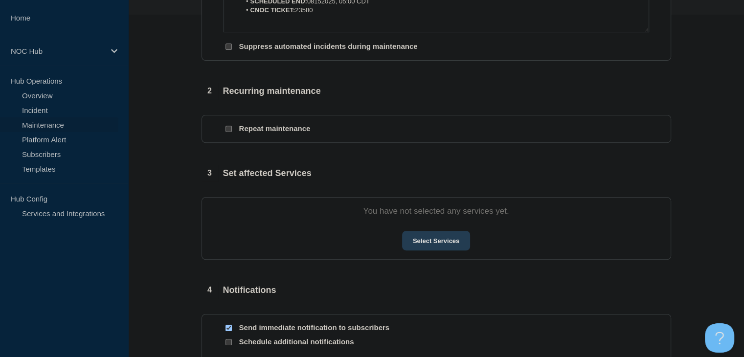
click at [436, 237] on button "Select Services" at bounding box center [436, 241] width 68 height 20
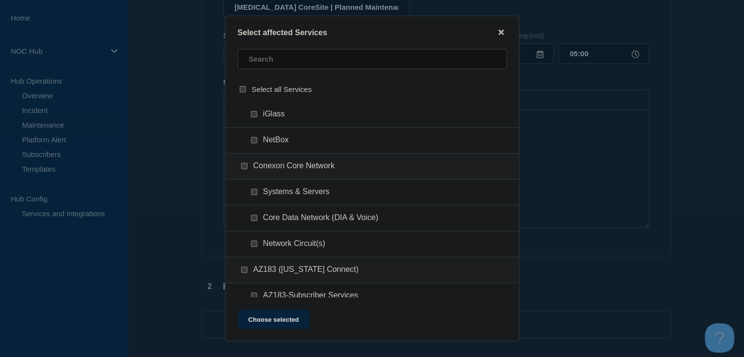
scroll to position [391, 0]
click at [256, 189] on input "Systems & Servers checkbox" at bounding box center [254, 190] width 6 height 6
checkbox input "true"
click at [265, 323] on button "Choose selected" at bounding box center [274, 320] width 72 height 20
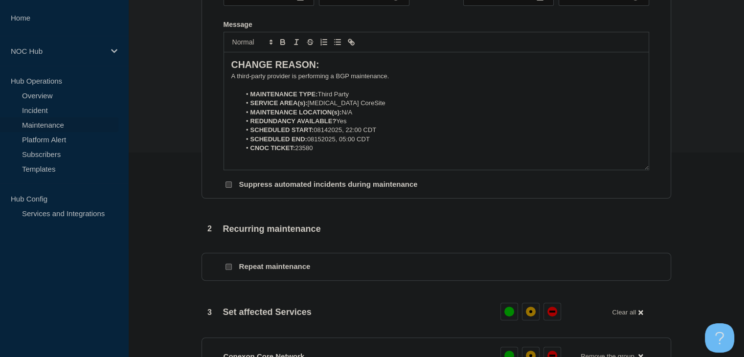
scroll to position [294, 0]
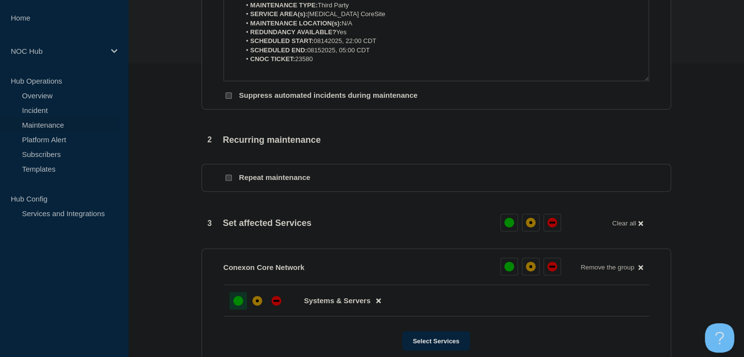
click at [241, 306] on div "up" at bounding box center [238, 301] width 10 height 10
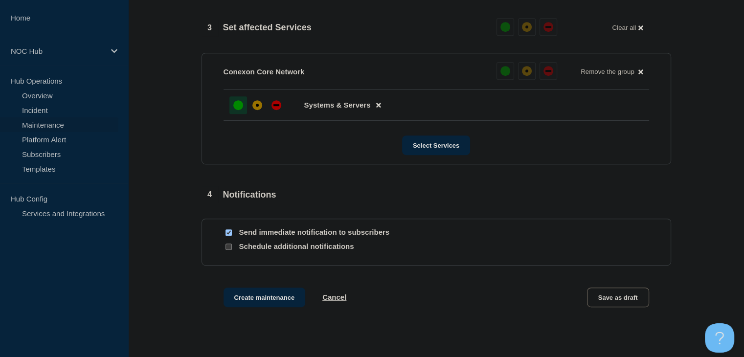
click at [230, 236] on input "Send immediate notification to subscribers" at bounding box center [229, 232] width 6 height 6
checkbox input "false"
click at [251, 298] on button "Create maintenance" at bounding box center [265, 298] width 82 height 20
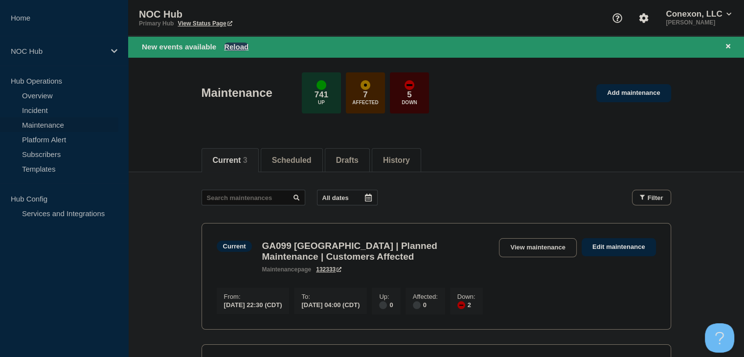
click at [231, 48] on button "Reload" at bounding box center [236, 47] width 24 height 8
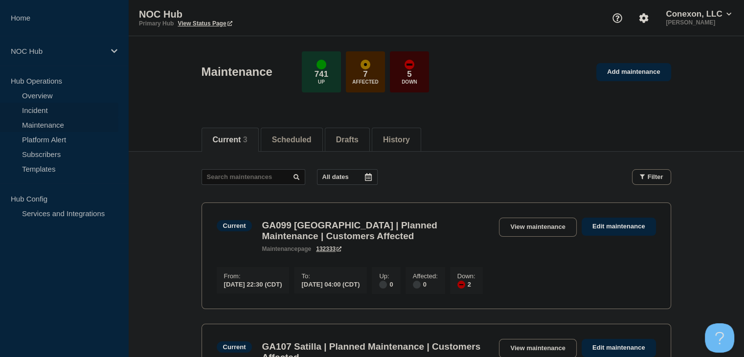
click at [59, 108] on link "Incident" at bounding box center [59, 110] width 118 height 15
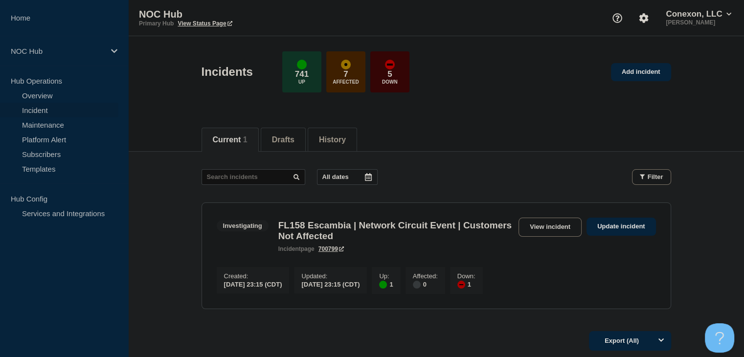
scroll to position [88, 0]
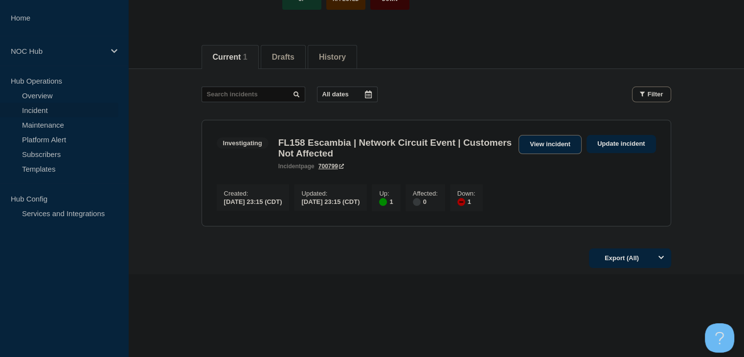
click at [556, 144] on link "View incident" at bounding box center [550, 144] width 63 height 19
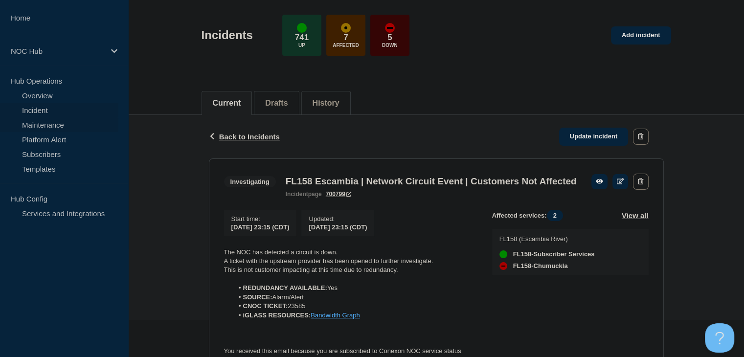
scroll to position [35, 0]
click at [48, 94] on link "Overview" at bounding box center [59, 95] width 118 height 15
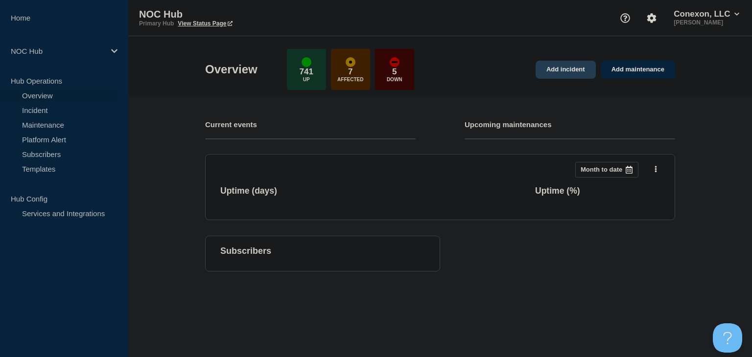
click at [565, 72] on link "Add incident" at bounding box center [565, 70] width 60 height 18
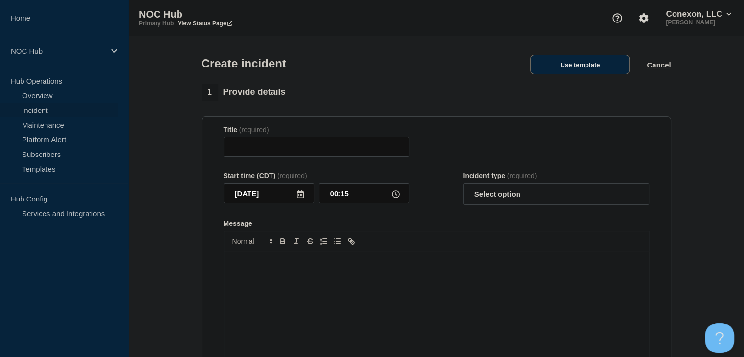
click at [567, 68] on button "Use template" at bounding box center [579, 65] width 99 height 20
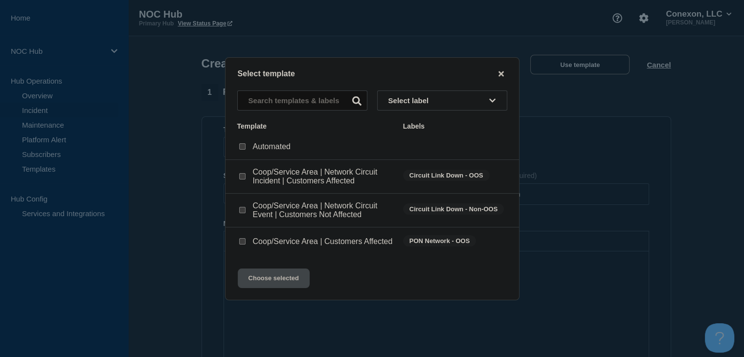
click at [245, 212] on input "Coop/Service Area | Network Circuit Event | Customers Not Affected checkbox" at bounding box center [242, 210] width 6 height 6
checkbox input "true"
click at [270, 281] on button "Choose selected" at bounding box center [274, 279] width 72 height 20
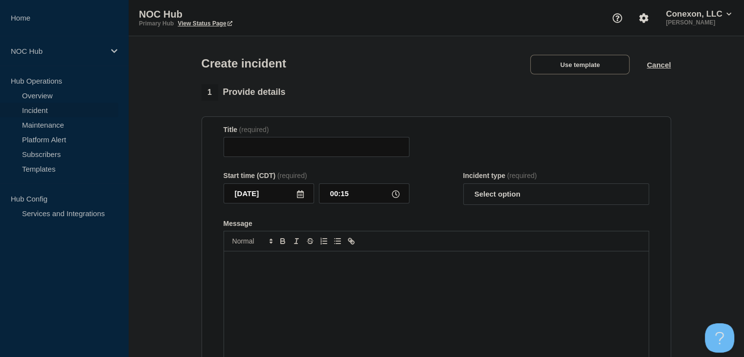
type input "Coop/Service Area | Network Circuit Event | Customers Not Affected"
select select "investigating"
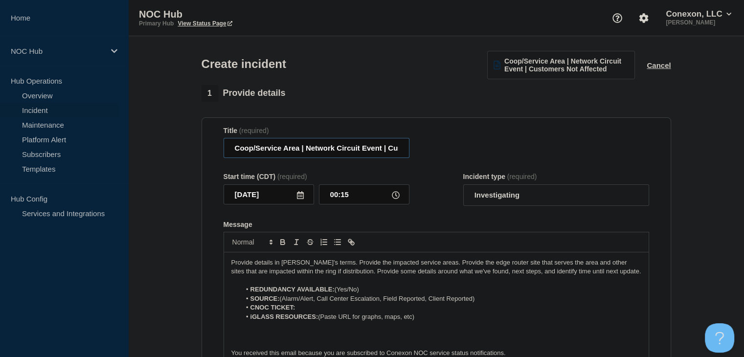
drag, startPoint x: 293, startPoint y: 152, endPoint x: 226, endPoint y: 152, distance: 67.5
click at [226, 152] on input "Coop/Service Area | Network Circuit Event | Customers Not Affected" at bounding box center [317, 148] width 186 height 20
type input "MS188 Magnolia | Network Circuit Event | Customers Not Affected"
click at [516, 199] on select "Select option Investigating Identified Monitoring" at bounding box center [556, 195] width 186 height 22
select select "identified"
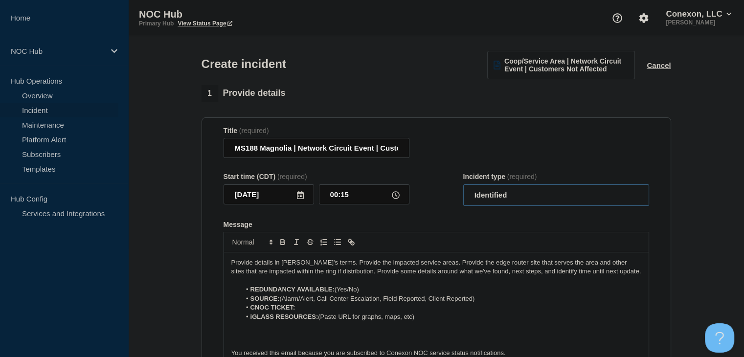
click at [463, 186] on select "Select option Investigating Identified Monitoring" at bounding box center [556, 195] width 186 height 22
click at [413, 213] on form "Title (required) MS188 Magnolia | Network Circuit Event | Customers Not Affecte…" at bounding box center [437, 249] width 426 height 244
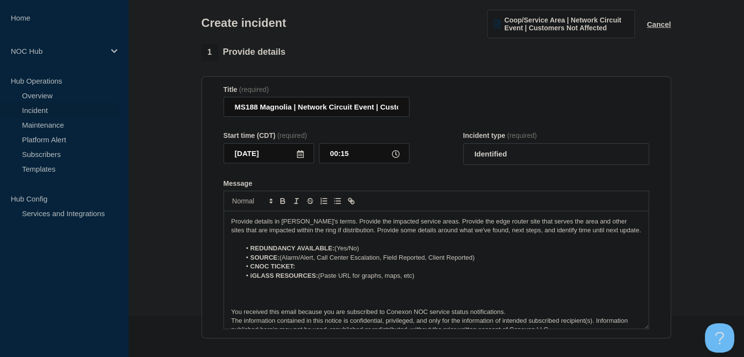
scroll to position [98, 0]
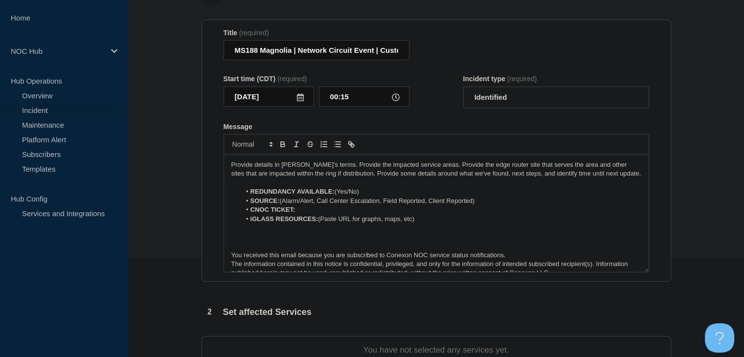
click at [376, 191] on li "REDUNDANCY AVAILABLE: (Yes/No)" at bounding box center [441, 191] width 401 height 9
click at [340, 196] on li "REDUNDANCY AVAILABLE: (Yes" at bounding box center [441, 191] width 401 height 9
drag, startPoint x: 461, startPoint y: 204, endPoint x: 319, endPoint y: 206, distance: 142.9
click at [319, 206] on li "SOURCE: (Alarm/Alert, Call Center Escalation, Field Reported, Client Reported)" at bounding box center [441, 201] width 401 height 9
click at [285, 203] on li "SOURCE: (Alarm/Alert" at bounding box center [441, 201] width 401 height 9
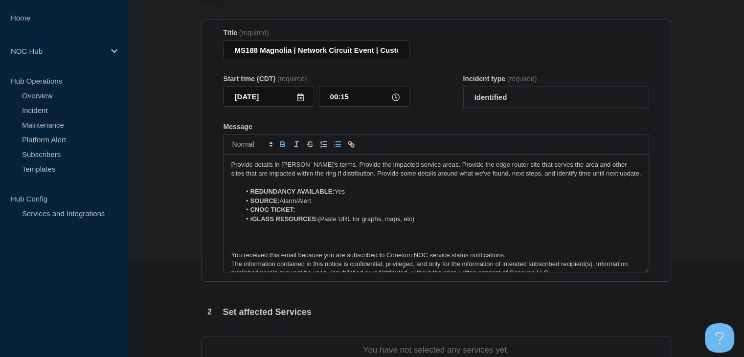
click at [307, 214] on li "CNOC TICKET:" at bounding box center [441, 210] width 401 height 9
drag, startPoint x: 317, startPoint y: 212, endPoint x: 297, endPoint y: 212, distance: 20.6
click at [297, 212] on li "CNOC TICKET: 23593" at bounding box center [441, 210] width 401 height 9
click at [277, 147] on button "Toggle bold text" at bounding box center [283, 144] width 14 height 12
click at [288, 221] on strong "iGLASS RESOURCES:" at bounding box center [285, 218] width 68 height 7
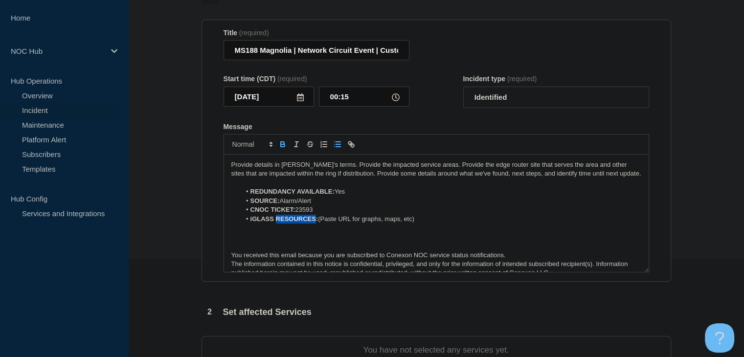
click at [288, 221] on strong "iGLASS RESOURCES:" at bounding box center [285, 218] width 68 height 7
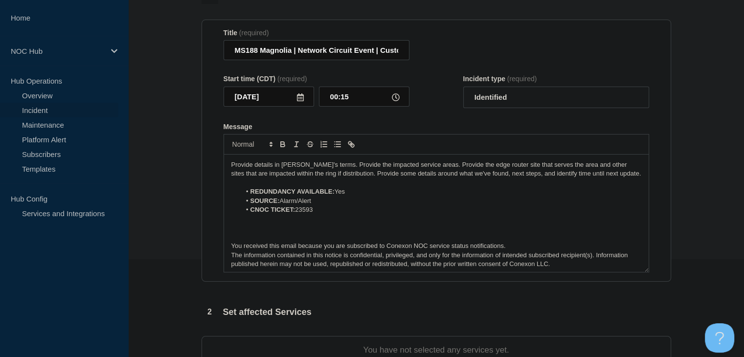
click at [330, 177] on p "Provide details in [PERSON_NAME]'s terms. Provide the impacted service areas. P…" at bounding box center [436, 169] width 410 height 18
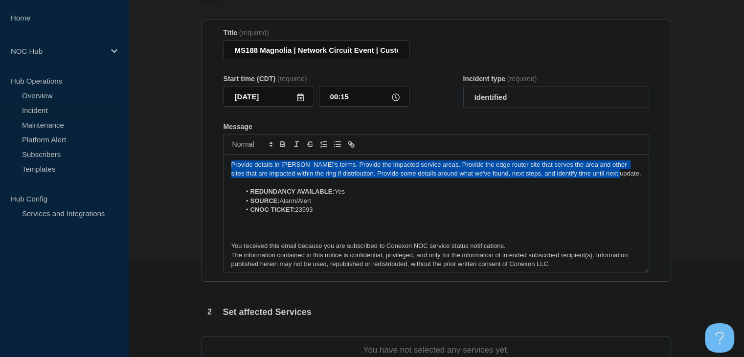
drag, startPoint x: 612, startPoint y: 175, endPoint x: 213, endPoint y: 166, distance: 398.4
click at [213, 166] on section "Title (required) MS188 Magnolia | Network Circuit Event | Customers Not Affecte…" at bounding box center [437, 151] width 470 height 263
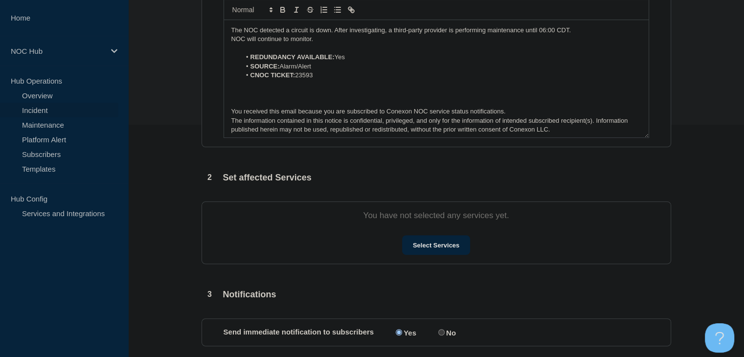
scroll to position [245, 0]
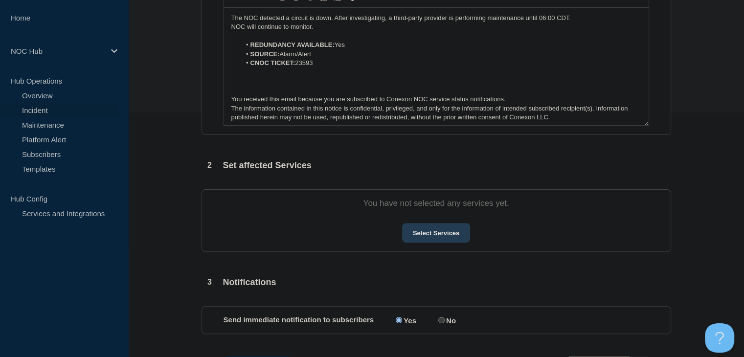
click at [433, 234] on button "Select Services" at bounding box center [436, 233] width 68 height 20
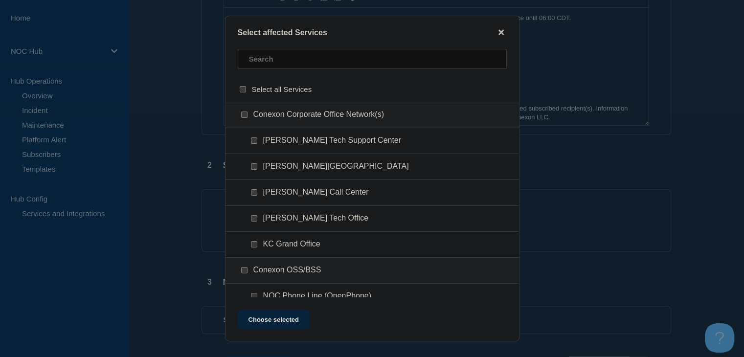
click at [300, 77] on div at bounding box center [373, 89] width 294 height 25
click at [294, 63] on input "text" at bounding box center [372, 59] width 269 height 20
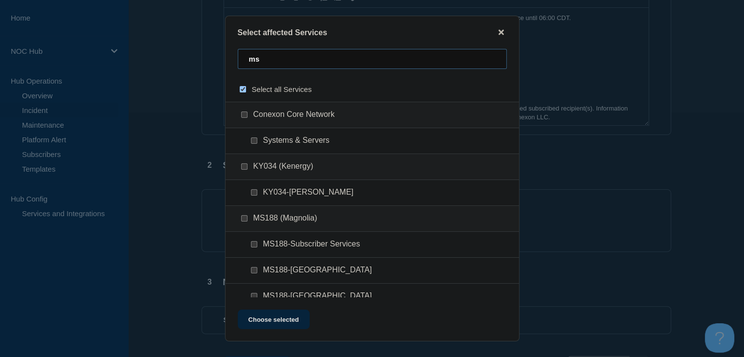
type input "ms8"
checkbox input "true"
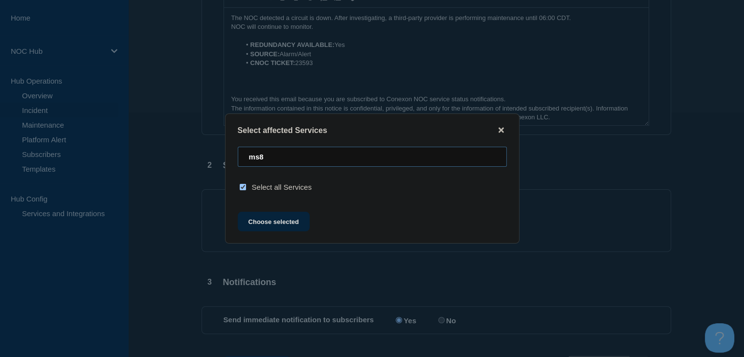
type input "ms"
checkbox input "false"
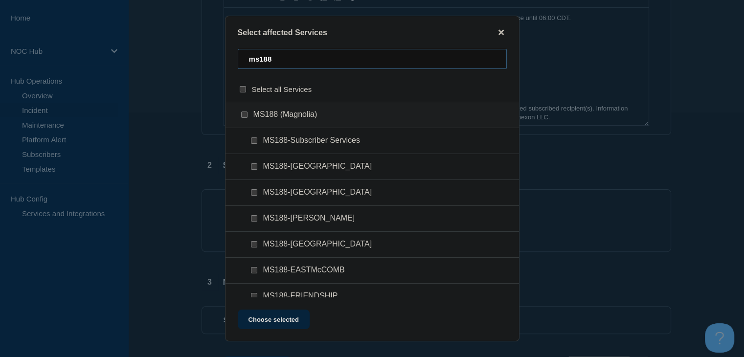
type input "ms188"
click at [252, 140] on input "MS188-Subscriber Services checkbox" at bounding box center [254, 140] width 6 height 6
checkbox input "true"
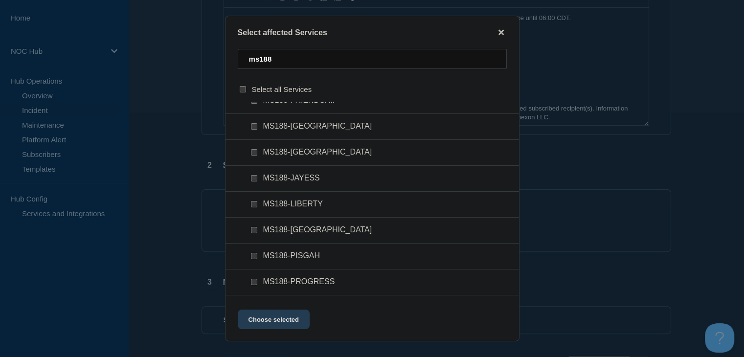
click at [264, 316] on button "Choose selected" at bounding box center [274, 320] width 72 height 20
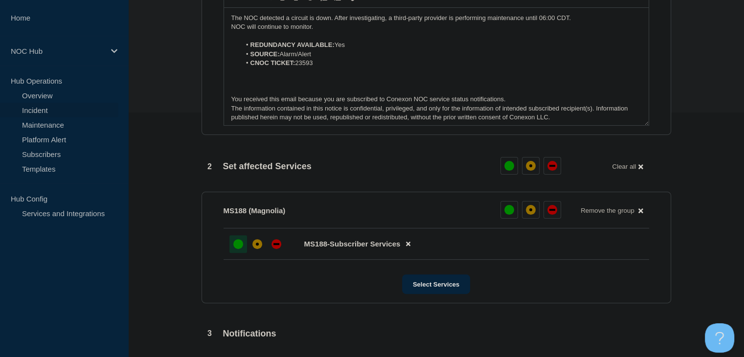
click at [245, 239] on div at bounding box center [238, 244] width 18 height 18
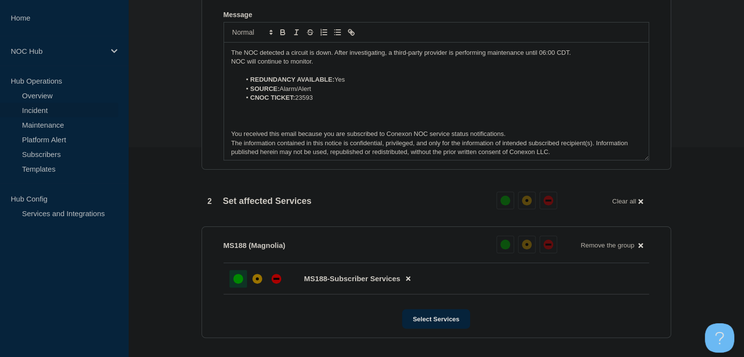
scroll to position [382, 0]
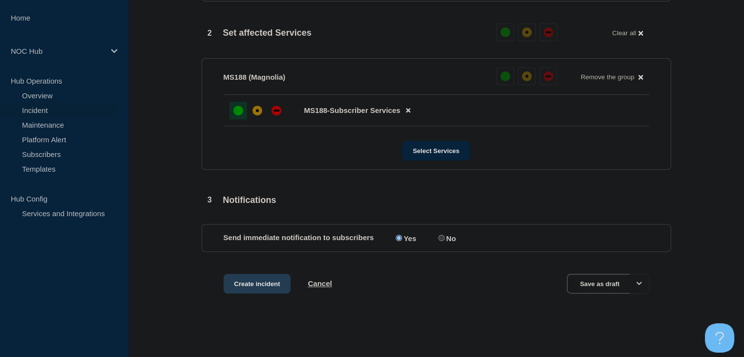
click at [256, 278] on button "Create incident" at bounding box center [258, 284] width 68 height 20
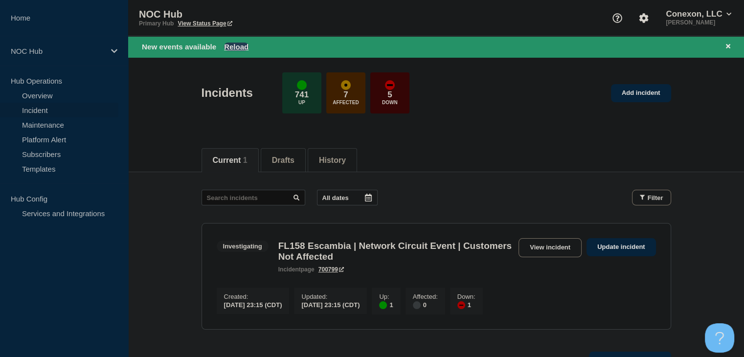
click at [239, 43] on button "Reload" at bounding box center [236, 47] width 24 height 8
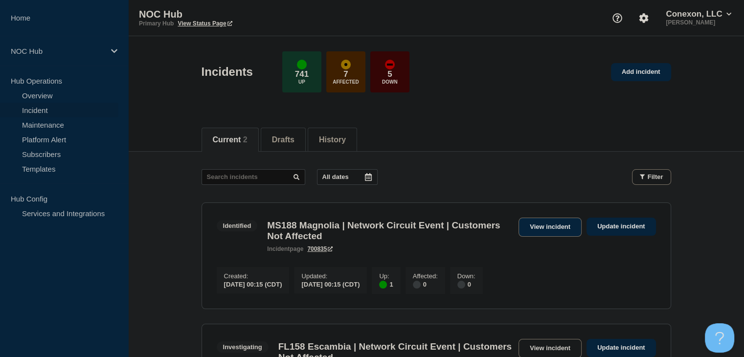
click at [548, 222] on link "View incident" at bounding box center [550, 227] width 63 height 19
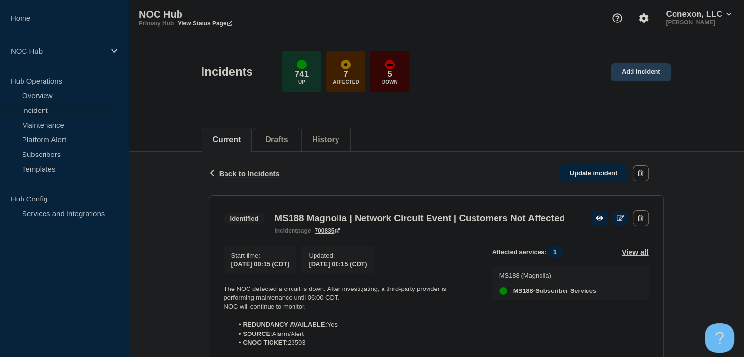
click at [647, 69] on link "Add incident" at bounding box center [641, 72] width 60 height 18
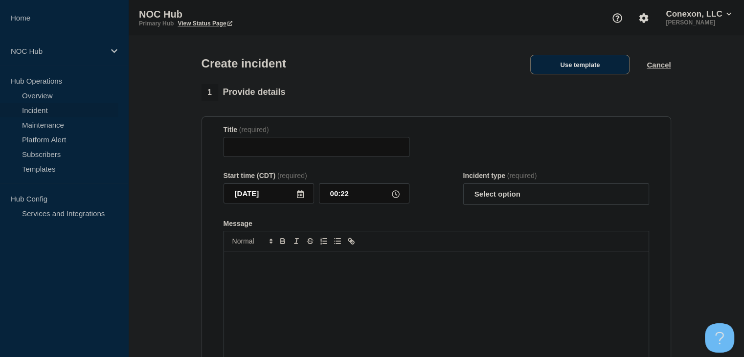
click at [561, 61] on button "Use template" at bounding box center [579, 65] width 99 height 20
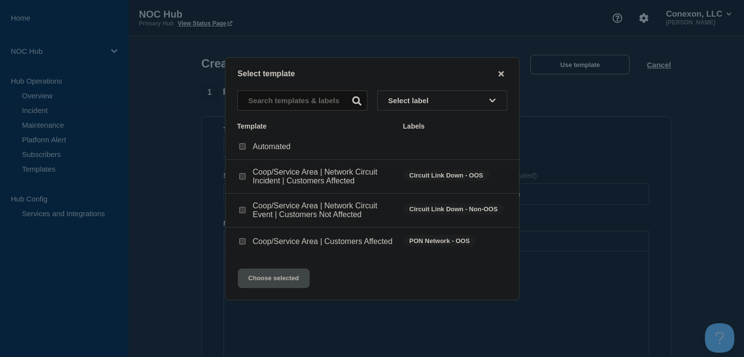
click at [247, 210] on div "Coop/Service Area | Network Circuit Event | Customers Not Affected" at bounding box center [315, 211] width 156 height 18
click at [243, 206] on div at bounding box center [242, 211] width 10 height 10
click at [243, 208] on input "Coop/Service Area | Network Circuit Event | Customers Not Affected checkbox" at bounding box center [242, 210] width 6 height 6
checkbox input "true"
click at [268, 281] on button "Choose selected" at bounding box center [274, 279] width 72 height 20
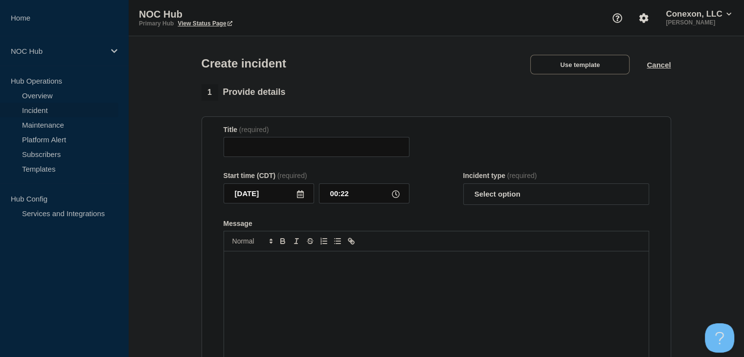
type input "Coop/Service Area | Network Circuit Event | Customers Not Affected"
select select "investigating"
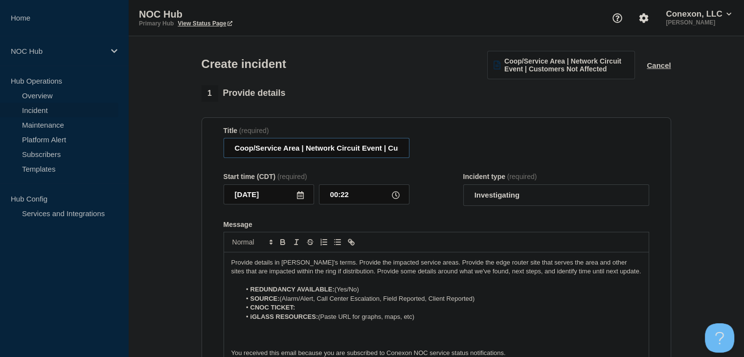
drag, startPoint x: 299, startPoint y: 149, endPoint x: 237, endPoint y: 149, distance: 62.6
click at [269, 149] on input "Coop/Service Area | Network Circuit Event | Customers Not Affected" at bounding box center [317, 148] width 186 height 20
drag, startPoint x: 237, startPoint y: 149, endPoint x: 228, endPoint y: 148, distance: 8.3
click at [228, 148] on input "Coop/Service Area | Network Circuit Event | Customers Not Affected" at bounding box center [317, 148] width 186 height 20
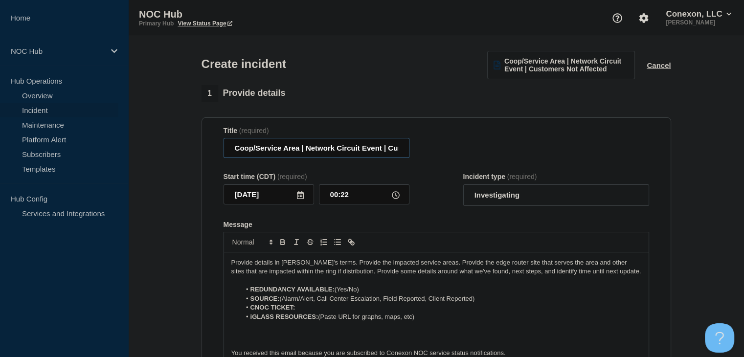
click at [300, 152] on input "Coop/Service Area | Network Circuit Event | Customers Not Affected" at bounding box center [317, 148] width 186 height 20
drag, startPoint x: 300, startPoint y: 152, endPoint x: 212, endPoint y: 151, distance: 88.1
click at [212, 151] on section "Title (required) Coop/Service Area | Network Circuit Event | Customers Not Affe…" at bounding box center [437, 248] width 470 height 263
type input "MO031 Sac Osage | Network Circuit Event | Customers Not Affected"
click at [527, 196] on select "Select option Investigating Identified Monitoring" at bounding box center [556, 195] width 186 height 22
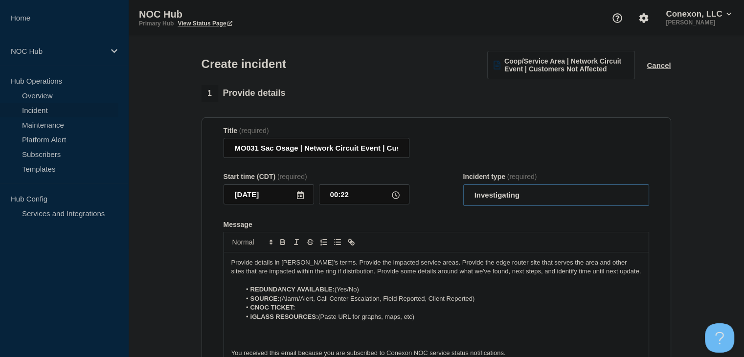
select select "identified"
click at [463, 186] on select "Select option Investigating Identified Monitoring" at bounding box center [556, 195] width 186 height 22
click at [616, 274] on p "Provide details in [PERSON_NAME]'s terms. Provide the impacted service areas. P…" at bounding box center [436, 267] width 410 height 18
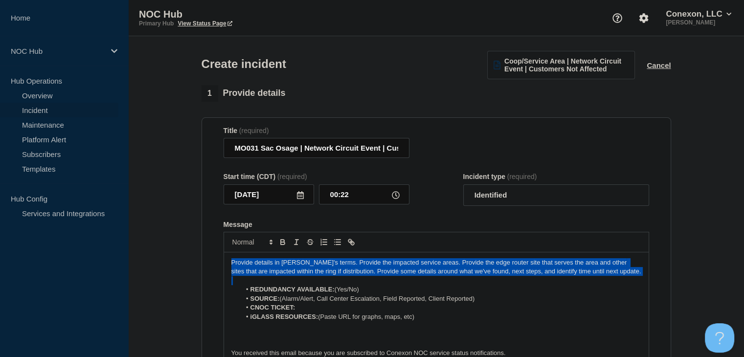
drag, startPoint x: 616, startPoint y: 274, endPoint x: 178, endPoint y: 268, distance: 438.0
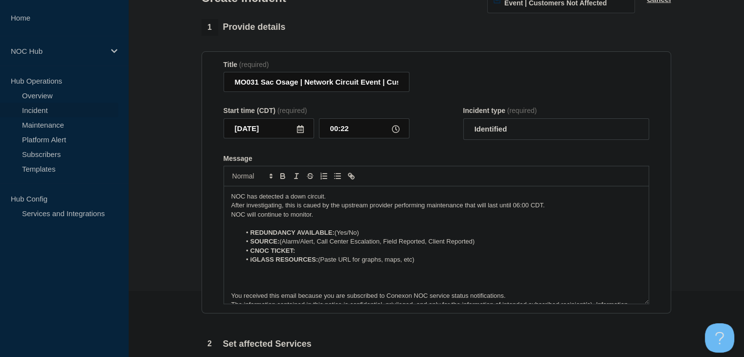
scroll to position [147, 0]
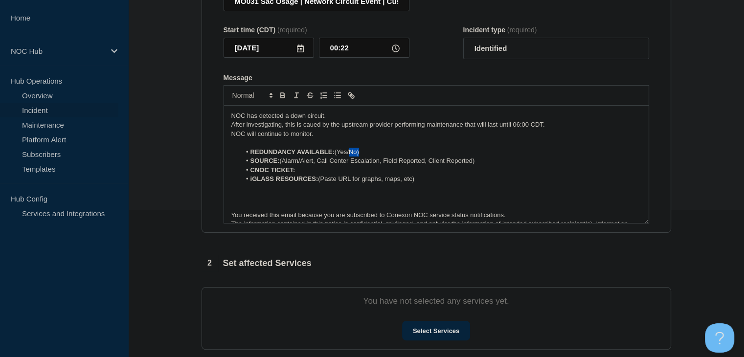
drag, startPoint x: 361, startPoint y: 154, endPoint x: 351, endPoint y: 155, distance: 9.8
click at [351, 155] on li "REDUNDANCY AVAILABLE: (Yes/No)" at bounding box center [441, 152] width 401 height 9
click at [337, 153] on li "REDUNDANCY AVAILABLE: (Yes/" at bounding box center [441, 152] width 401 height 9
drag, startPoint x: 487, startPoint y: 162, endPoint x: 318, endPoint y: 167, distance: 169.4
click at [318, 165] on li "SOURCE: (Alarm/Alert, Call Center Escalation, Field Reported, Client Reported)" at bounding box center [441, 161] width 401 height 9
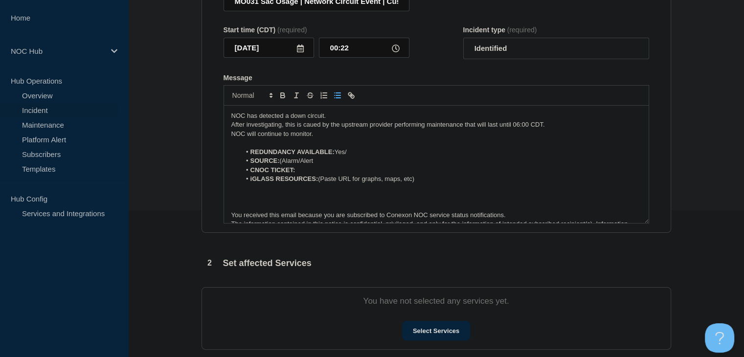
click at [283, 162] on li "SOURCE: (Alarm/Alert" at bounding box center [441, 161] width 401 height 9
click at [311, 172] on li "CNOC TICKET:" at bounding box center [441, 170] width 401 height 9
drag, startPoint x: 333, startPoint y: 171, endPoint x: 297, endPoint y: 174, distance: 35.8
click at [297, 174] on li "CNOC TICKET: 23599" at bounding box center [441, 170] width 401 height 9
click at [284, 100] on icon "Toggle bold text" at bounding box center [282, 95] width 9 height 9
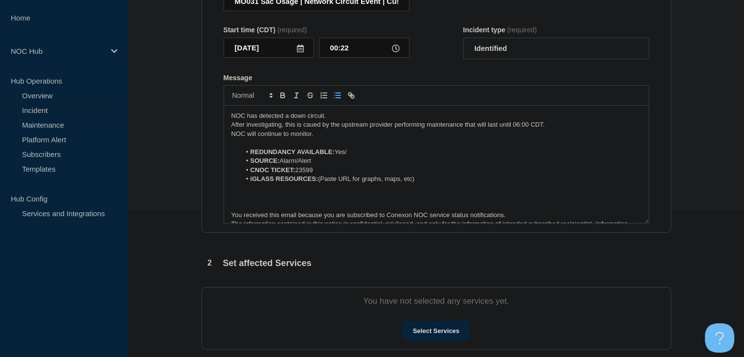
click at [308, 181] on strong "iGLASS RESOURCES:" at bounding box center [285, 178] width 68 height 7
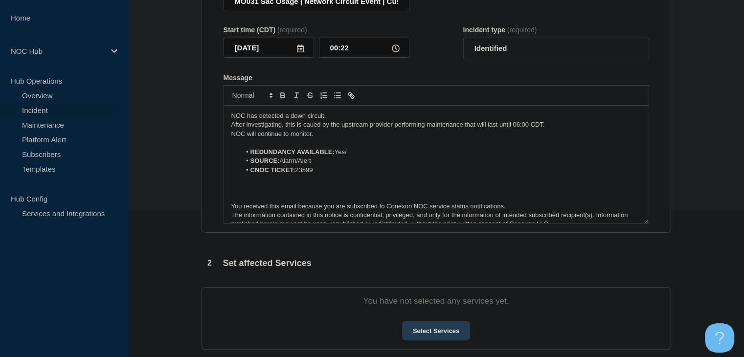
click at [424, 332] on button "Select Services" at bounding box center [436, 331] width 68 height 20
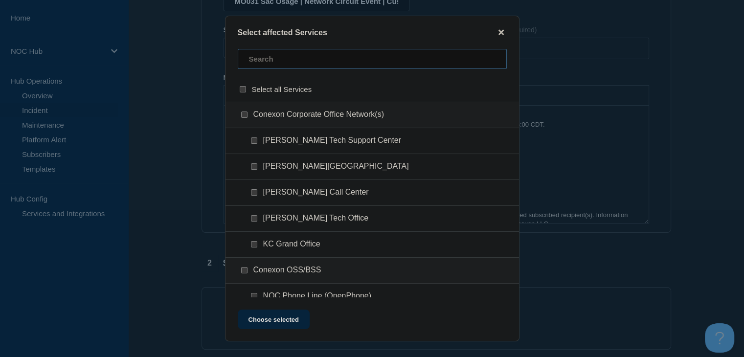
click at [279, 63] on input "text" at bounding box center [372, 59] width 269 height 20
click at [279, 62] on input "text" at bounding box center [372, 59] width 269 height 20
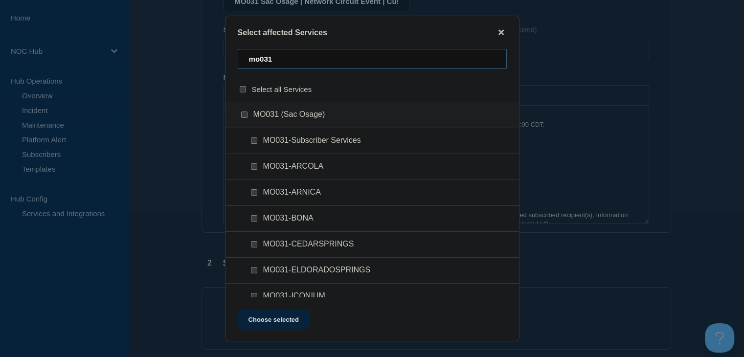
type input "mo031"
click at [256, 140] on input "MO031-Subscriber Services checkbox" at bounding box center [254, 140] width 6 height 6
checkbox input "true"
click at [267, 328] on button "Choose selected" at bounding box center [274, 320] width 72 height 20
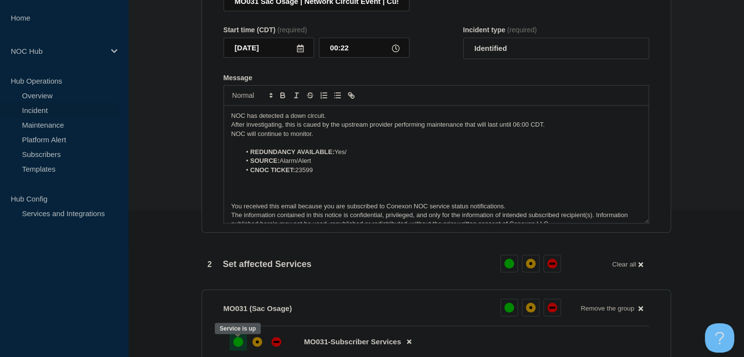
click at [237, 347] on div "up" at bounding box center [238, 342] width 10 height 10
click at [340, 137] on p "NOC will continue to monitor." at bounding box center [436, 134] width 410 height 9
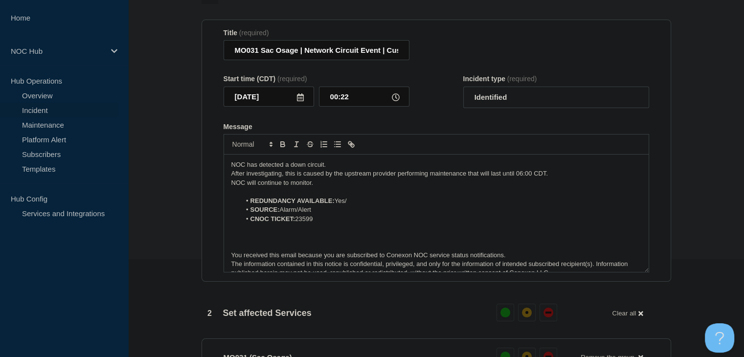
scroll to position [382, 0]
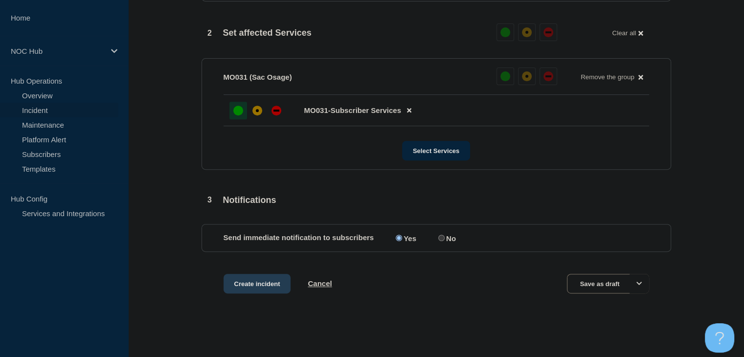
click at [239, 281] on button "Create incident" at bounding box center [258, 284] width 68 height 20
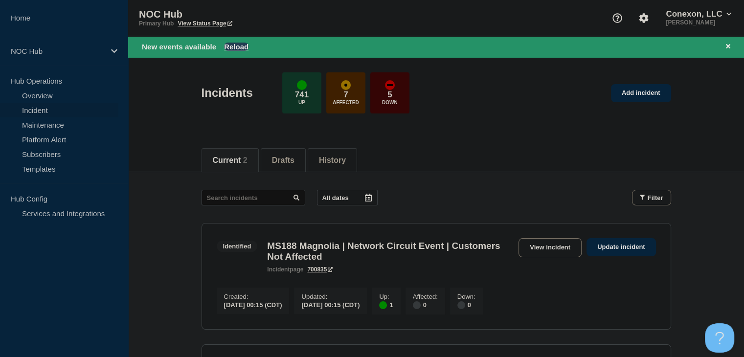
click at [237, 49] on button "Reload" at bounding box center [236, 47] width 24 height 8
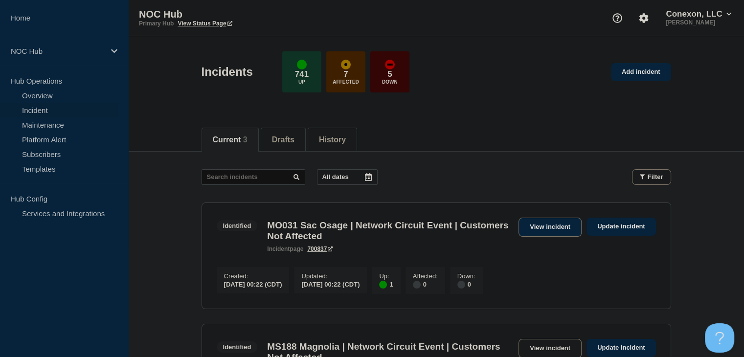
click at [538, 227] on link "View incident" at bounding box center [550, 227] width 63 height 19
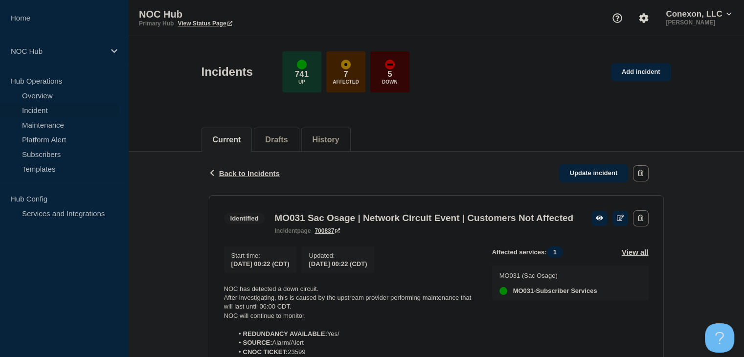
click at [355, 176] on div "Back Back to Incidents Update incident" at bounding box center [436, 174] width 455 height 44
click at [650, 69] on link "Add incident" at bounding box center [641, 72] width 60 height 18
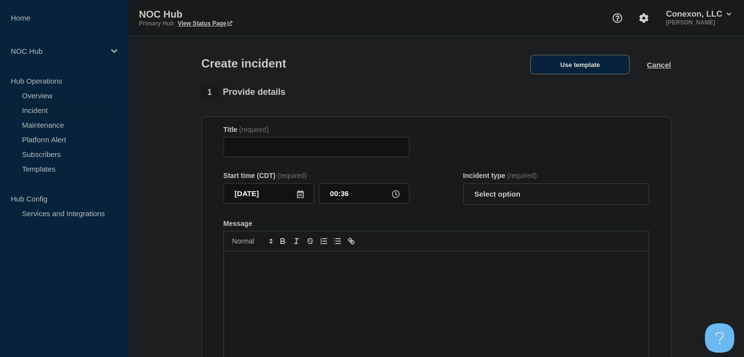
click at [585, 65] on button "Use template" at bounding box center [579, 65] width 99 height 20
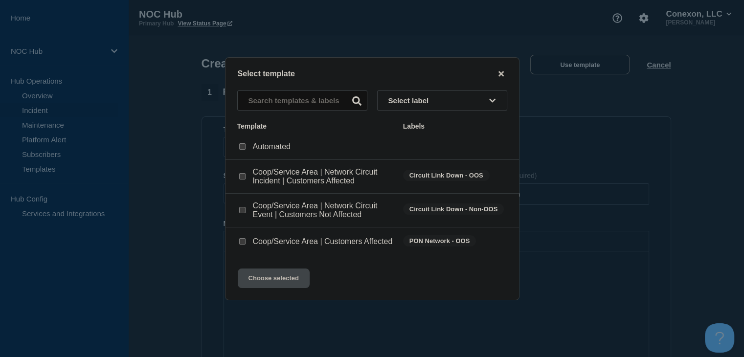
drag, startPoint x: 245, startPoint y: 209, endPoint x: 251, endPoint y: 226, distance: 17.6
click at [245, 209] on input "Coop/Service Area | Network Circuit Event | Customers Not Affected checkbox" at bounding box center [242, 210] width 6 height 6
checkbox input "true"
click at [268, 288] on button "Choose selected" at bounding box center [274, 279] width 72 height 20
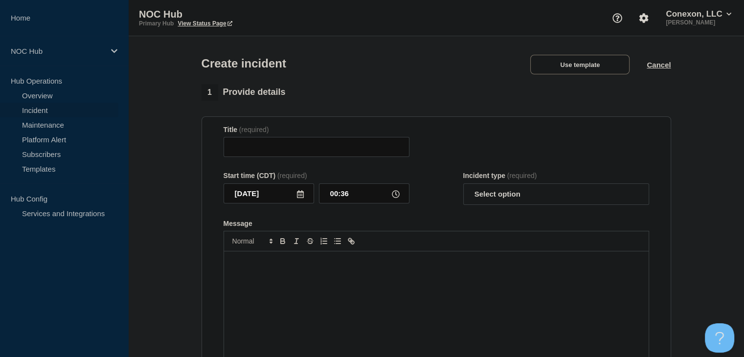
type input "Coop/Service Area | Network Circuit Event | Customers Not Affected"
select select "investigating"
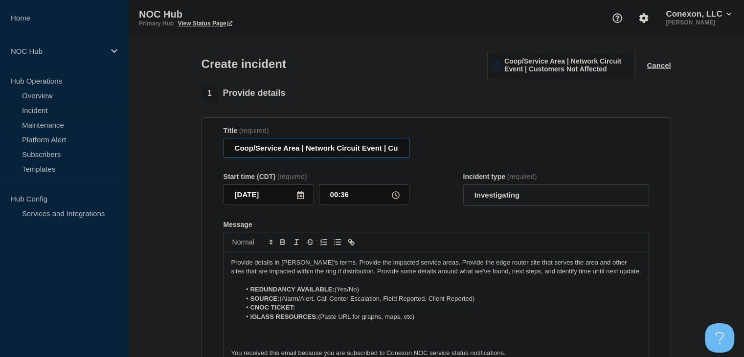
drag, startPoint x: 299, startPoint y: 147, endPoint x: 219, endPoint y: 147, distance: 80.2
click at [219, 147] on section "Title (required) Coop/Service Area | Network Circuit Event | Customers Not Affe…" at bounding box center [437, 248] width 470 height 263
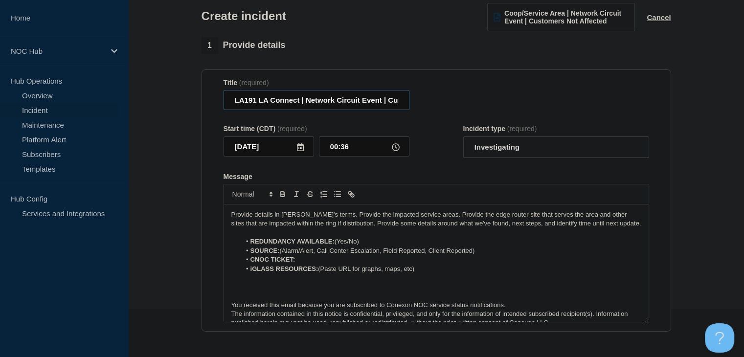
scroll to position [98, 0]
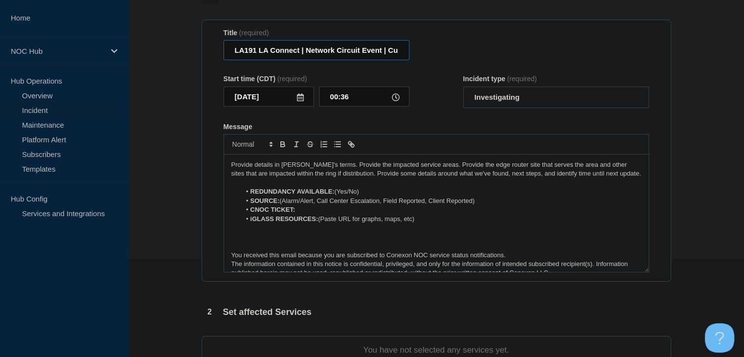
type input "LA191 LA Connect | Network Circuit Event | Customers Not Affected"
click at [513, 106] on select "Select option Investigating Identified Monitoring" at bounding box center [556, 98] width 186 height 22
select select "identified"
click at [463, 89] on select "Select option Investigating Identified Monitoring" at bounding box center [556, 98] width 186 height 22
click at [377, 192] on li "REDUNDANCY AVAILABLE: (Yes/No)" at bounding box center [441, 191] width 401 height 9
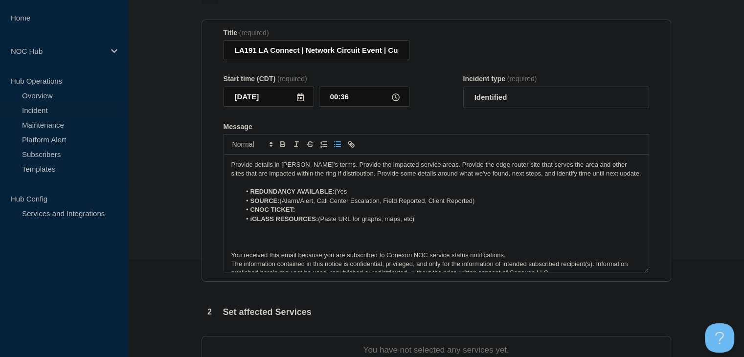
click at [340, 195] on li "REDUNDANCY AVAILABLE: (Yes" at bounding box center [441, 191] width 401 height 9
click at [341, 196] on li "REDUNDANCY AVAILABLE: Y es" at bounding box center [441, 191] width 401 height 9
click at [337, 195] on strong "REDUNDANCY AVAILABLE: Y" at bounding box center [296, 191] width 90 height 7
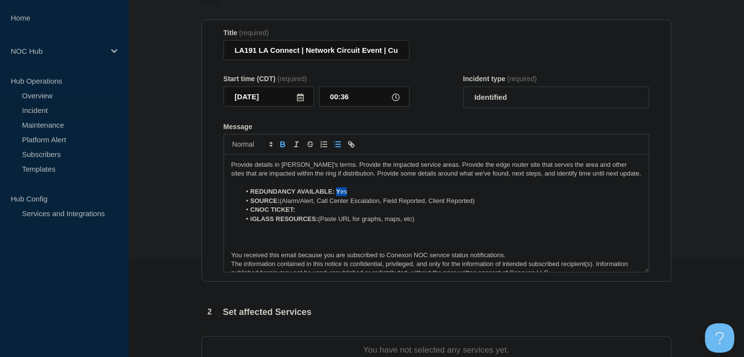
click at [281, 147] on icon "Toggle bold text" at bounding box center [283, 145] width 4 height 2
drag, startPoint x: 487, startPoint y: 204, endPoint x: 316, endPoint y: 204, distance: 171.7
click at [316, 204] on li "SOURCE: (Alarm/Alert, Call Center Escalation, Field Reported, Client Reported)" at bounding box center [441, 201] width 401 height 9
click at [283, 204] on li "SOURCE: (Alarm/Alert" at bounding box center [441, 201] width 401 height 9
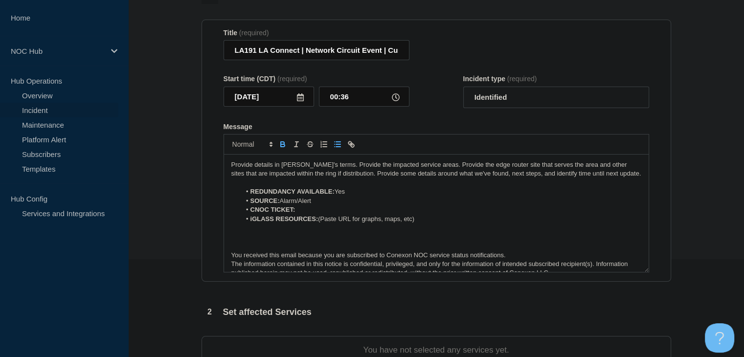
click at [314, 212] on li "CNOC TICKET:" at bounding box center [441, 210] width 401 height 9
drag, startPoint x: 323, startPoint y: 214, endPoint x: 297, endPoint y: 212, distance: 25.5
click at [297, 212] on li "CNOC TICKET: 23601" at bounding box center [441, 210] width 401 height 9
click at [280, 149] on icon "Toggle bold text" at bounding box center [282, 144] width 9 height 9
click at [299, 223] on strong "iGLASS RESOURCES:" at bounding box center [285, 218] width 68 height 7
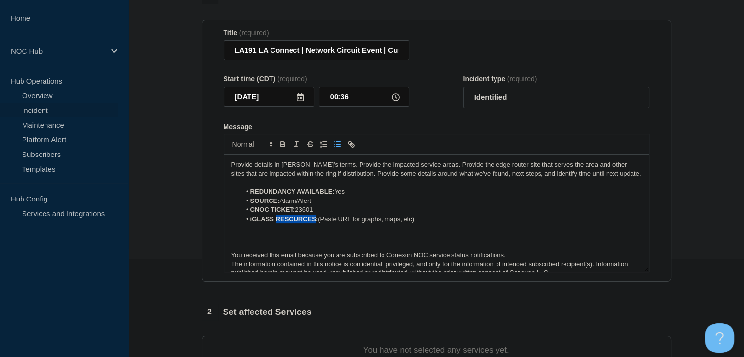
click at [299, 223] on strong "iGLASS RESOURCES:" at bounding box center [285, 218] width 68 height 7
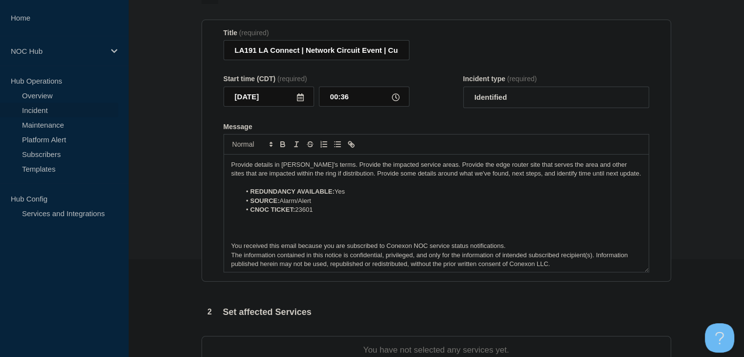
click at [277, 175] on p "Provide details in [PERSON_NAME]'s terms. Provide the impacted service areas. P…" at bounding box center [436, 169] width 410 height 18
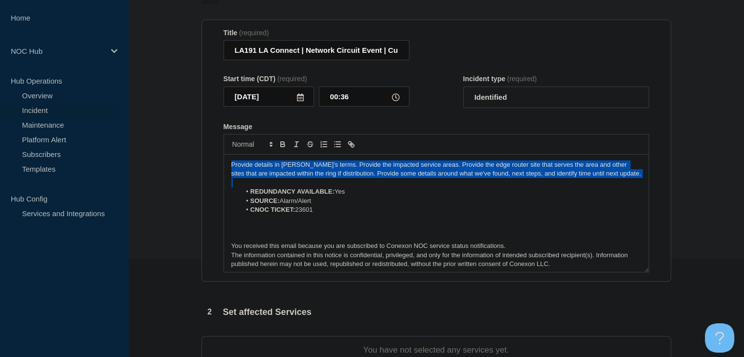
click at [277, 175] on p "Provide details in [PERSON_NAME]'s terms. Provide the impacted service areas. P…" at bounding box center [436, 169] width 410 height 18
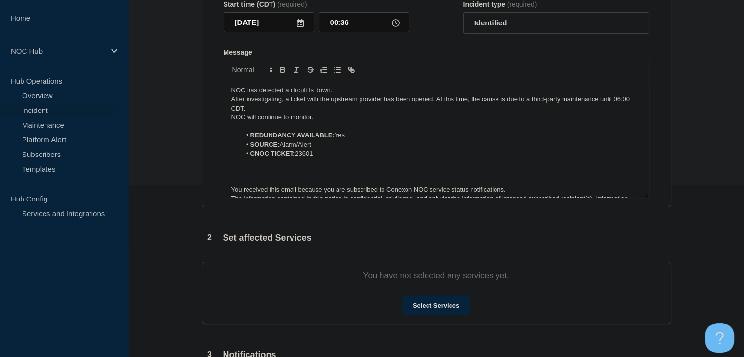
scroll to position [294, 0]
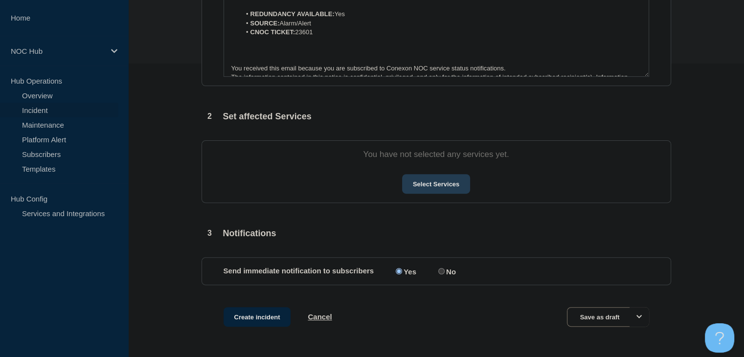
click at [426, 194] on button "Select Services" at bounding box center [436, 184] width 68 height 20
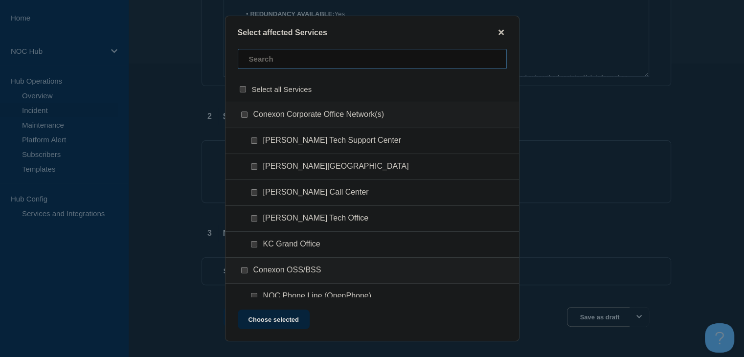
click at [274, 69] on input "text" at bounding box center [372, 59] width 269 height 20
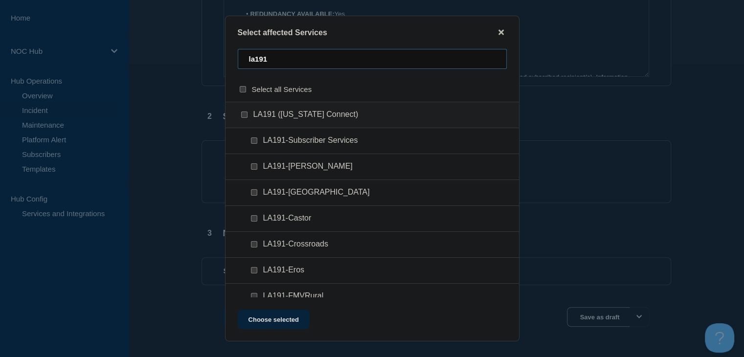
type input "la191"
click at [256, 140] on input "LA191-Subscriber Services checkbox" at bounding box center [254, 140] width 6 height 6
checkbox input "true"
click at [294, 320] on button "Choose selected" at bounding box center [274, 320] width 72 height 20
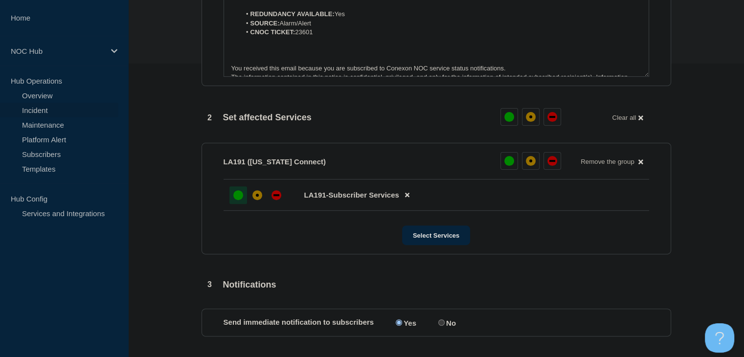
click at [232, 199] on div at bounding box center [238, 195] width 18 height 18
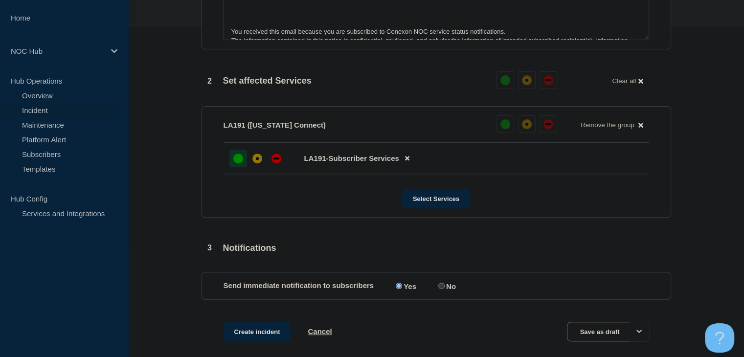
scroll to position [382, 0]
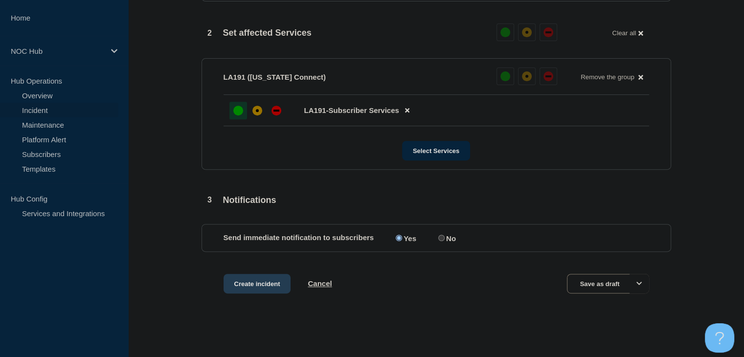
click at [251, 278] on button "Create incident" at bounding box center [258, 284] width 68 height 20
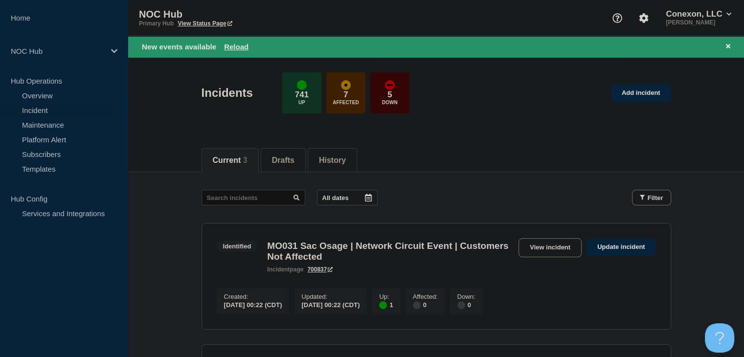
click at [228, 38] on div "New events available Reload" at bounding box center [436, 46] width 616 height 21
click at [232, 47] on button "Reload" at bounding box center [236, 47] width 24 height 8
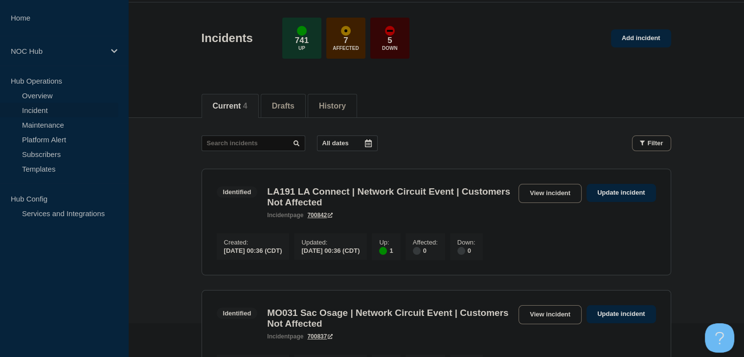
scroll to position [49, 0]
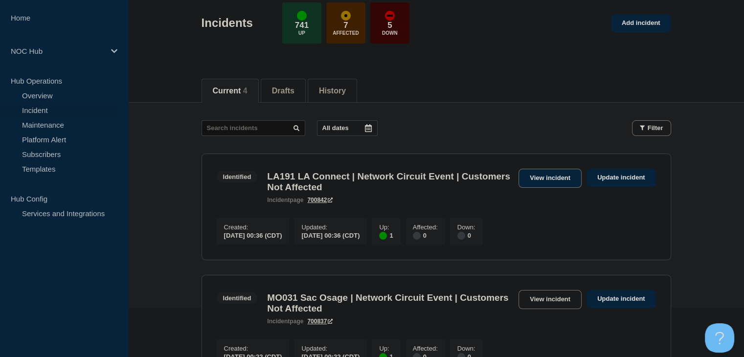
click at [562, 172] on link "View incident" at bounding box center [550, 178] width 63 height 19
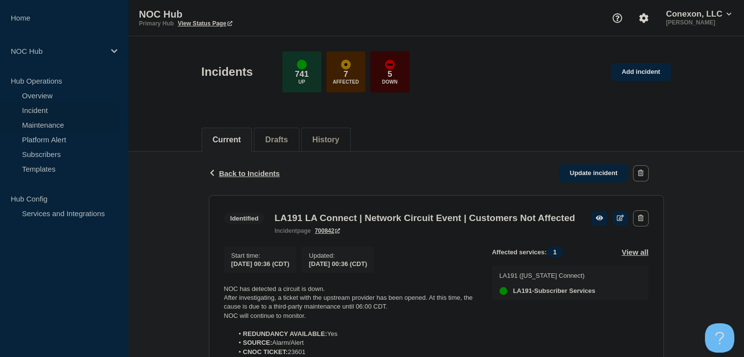
click at [73, 128] on link "Maintenance" at bounding box center [59, 124] width 118 height 15
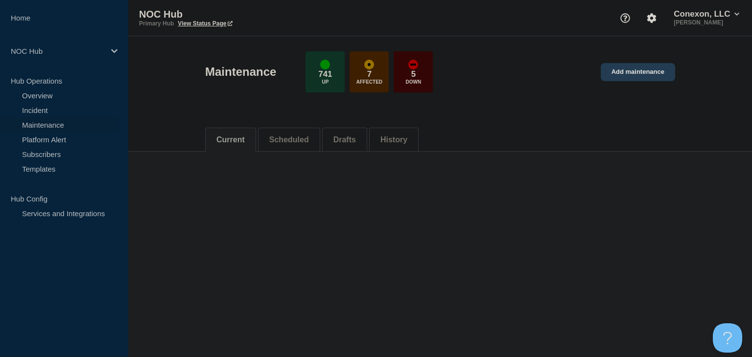
click at [657, 81] on link "Add maintenance" at bounding box center [637, 72] width 74 height 18
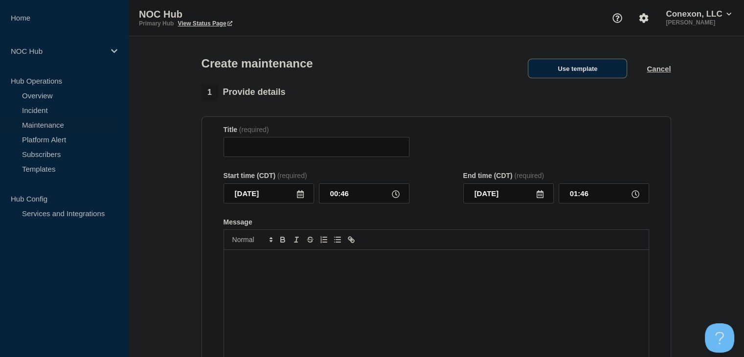
click at [594, 69] on button "Use template" at bounding box center [577, 69] width 99 height 20
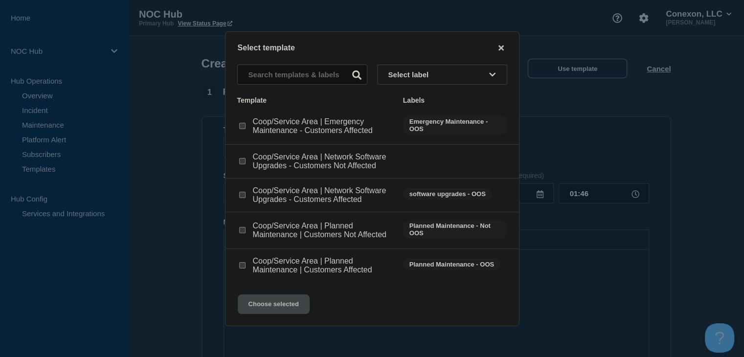
click at [241, 231] on input "Coop/Service Area | Planned Maintenance | Customers Not Affected checkbox" at bounding box center [242, 230] width 6 height 6
checkbox input "true"
click at [259, 314] on button "Choose selected" at bounding box center [274, 305] width 72 height 20
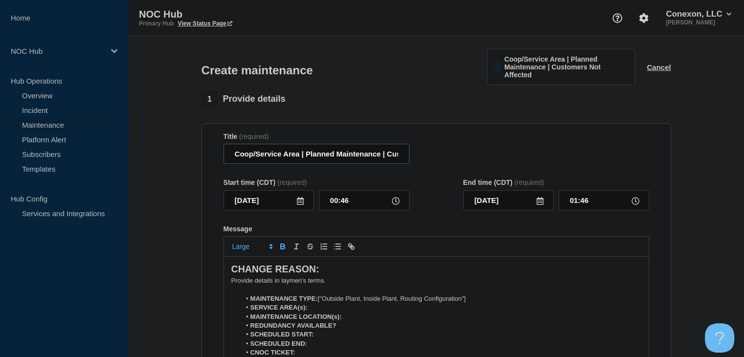
drag, startPoint x: 299, startPoint y: 156, endPoint x: 221, endPoint y: 157, distance: 77.8
click at [221, 157] on section "Title (required) Coop/Service Area | Planned Maintenance | Customers Not Affect…" at bounding box center [437, 263] width 470 height 280
type input "[MEDICAL_DATA] CoreSite | Planned Maintenance | Customers Not Affected"
click at [296, 206] on input "[DATE]" at bounding box center [269, 200] width 91 height 20
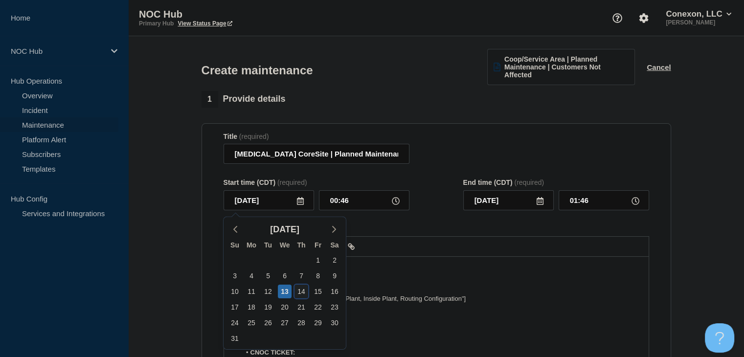
click at [296, 294] on div "14" at bounding box center [302, 292] width 14 height 14
type input "[DATE]"
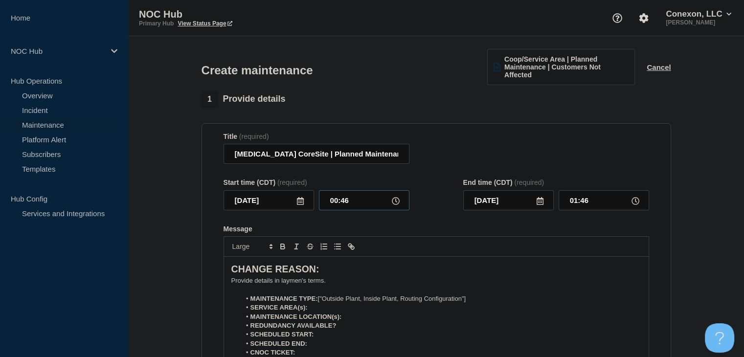
click at [348, 208] on input "00:46" at bounding box center [364, 200] width 91 height 20
type input "22:00"
type input "23:00"
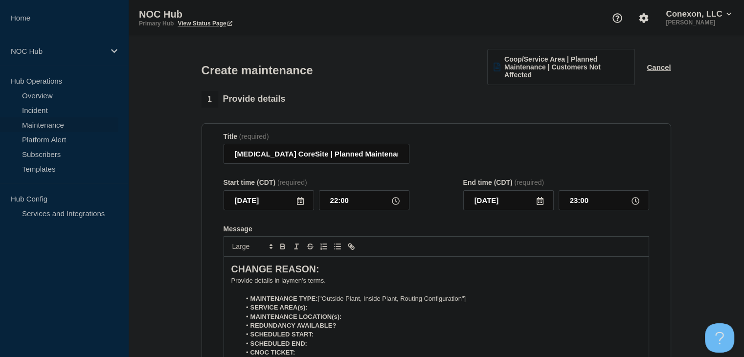
click at [539, 202] on icon at bounding box center [540, 201] width 8 height 8
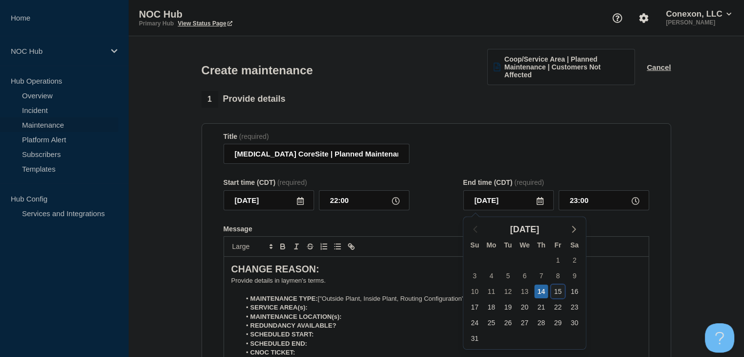
click at [551, 289] on div "15" at bounding box center [558, 292] width 14 height 14
type input "[DATE]"
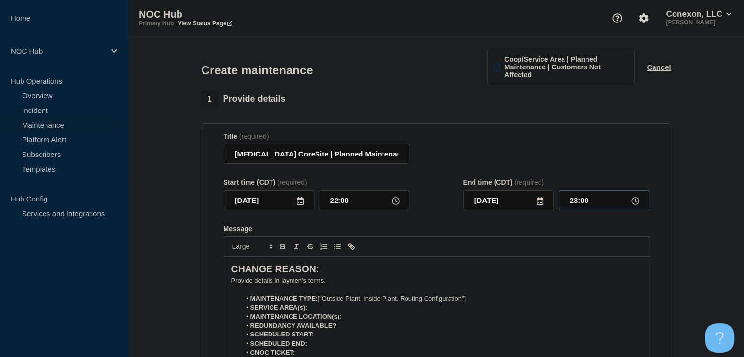
click at [573, 201] on input "23:00" at bounding box center [604, 200] width 91 height 20
type input "05:00"
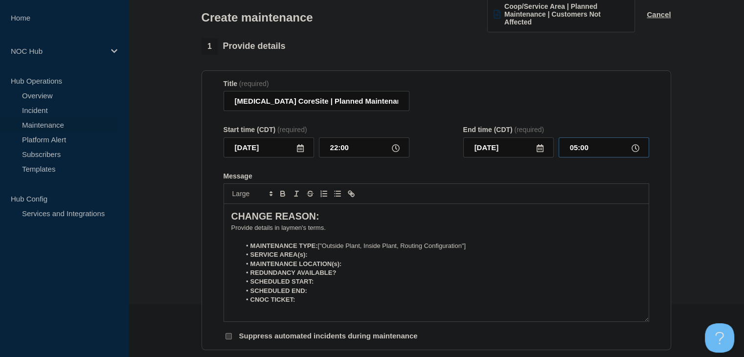
scroll to position [98, 0]
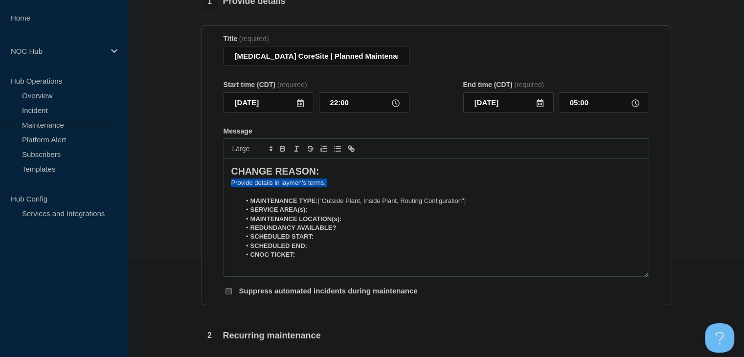
drag, startPoint x: 335, startPoint y: 184, endPoint x: 229, endPoint y: 186, distance: 105.2
click at [229, 186] on div "CHANGE REASON: ﻿Provide details in laymen's terms. MAINTENANCE TYPE: ["Outside …" at bounding box center [436, 217] width 425 height 117
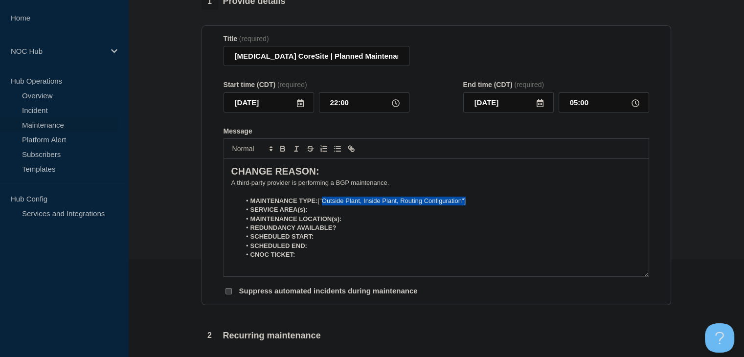
drag, startPoint x: 479, startPoint y: 203, endPoint x: 324, endPoint y: 204, distance: 155.1
click at [324, 204] on li "MAINTENANCE TYPE: ["Outside Plant, Inside Plant, Routing Configuration"]" at bounding box center [441, 201] width 401 height 9
click at [344, 210] on li "SERVICE AREA(s):" at bounding box center [441, 210] width 401 height 9
click at [363, 223] on li "MAINTENANCE LOCATION(s):" at bounding box center [441, 219] width 401 height 9
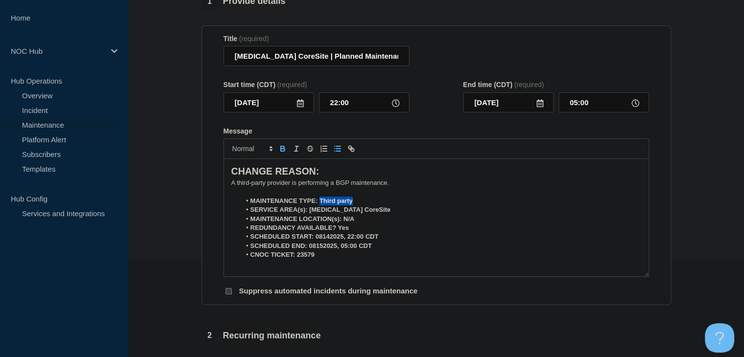
drag, startPoint x: 357, startPoint y: 205, endPoint x: 320, endPoint y: 204, distance: 36.7
click at [320, 204] on li "MAINTENANCE TYPE: Third party" at bounding box center [441, 201] width 401 height 9
click at [286, 151] on icon "Toggle bold text" at bounding box center [282, 148] width 9 height 9
drag, startPoint x: 360, startPoint y: 212, endPoint x: 309, endPoint y: 212, distance: 50.4
click at [309, 212] on li "SERVICE AREA(s): [MEDICAL_DATA] CoreSite" at bounding box center [441, 210] width 401 height 9
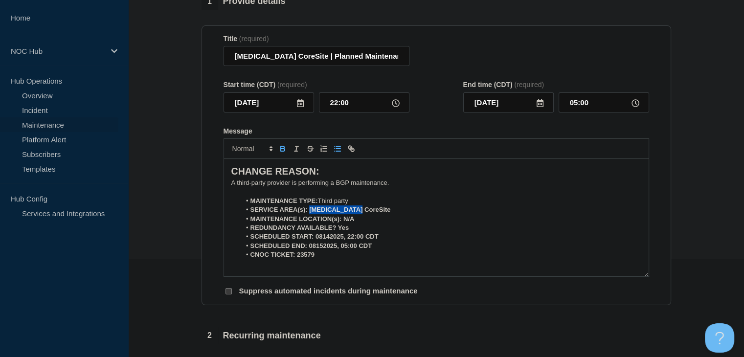
click at [284, 149] on icon "Toggle bold text" at bounding box center [282, 147] width 3 height 2
drag, startPoint x: 360, startPoint y: 222, endPoint x: 343, endPoint y: 222, distance: 17.6
click at [343, 222] on li "MAINTENANCE LOCATION(s): N/A" at bounding box center [441, 219] width 401 height 9
click at [281, 151] on icon "Toggle bold text" at bounding box center [283, 150] width 4 height 2
drag, startPoint x: 350, startPoint y: 229, endPoint x: 336, endPoint y: 229, distance: 14.7
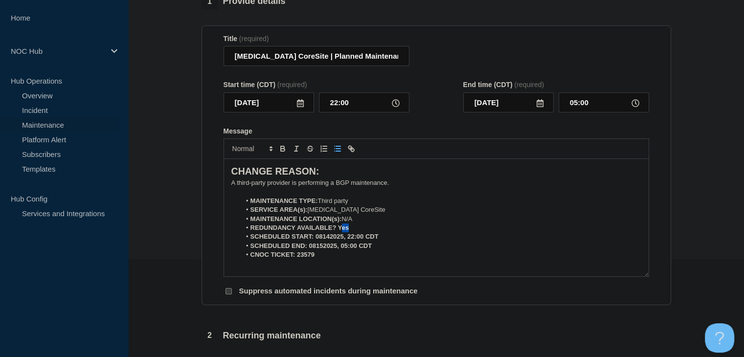
click at [336, 229] on li "REDUNDANCY AVAILABLE? Yes" at bounding box center [441, 228] width 401 height 9
click at [337, 229] on strong "REDUNDANCY AVAILABLE? Yes" at bounding box center [300, 227] width 99 height 7
drag, startPoint x: 349, startPoint y: 227, endPoint x: 333, endPoint y: 215, distance: 19.6
click at [338, 228] on li "REDUNDANCY AVAILABLE? Yes" at bounding box center [441, 228] width 401 height 9
click at [286, 153] on icon "Toggle bold text" at bounding box center [282, 148] width 9 height 9
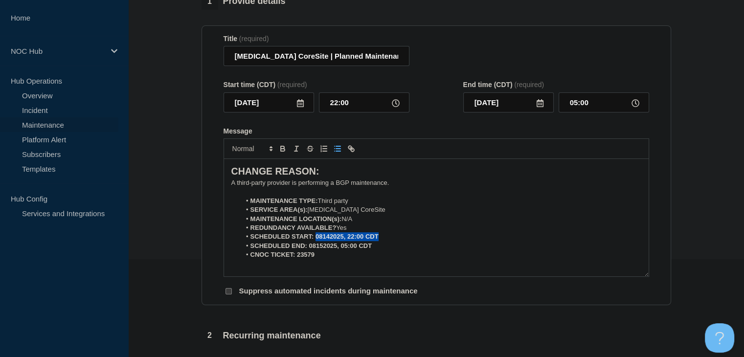
drag, startPoint x: 357, startPoint y: 237, endPoint x: 316, endPoint y: 239, distance: 40.6
click at [316, 239] on li "SCHEDULED START: 08142025, 22:00 CDT" at bounding box center [441, 236] width 401 height 9
click at [283, 148] on icon "Toggle bold text" at bounding box center [282, 147] width 3 height 2
drag, startPoint x: 373, startPoint y: 248, endPoint x: 309, endPoint y: 251, distance: 63.7
click at [309, 251] on li "SCHEDULED END: 08152025, 05:00 CDT" at bounding box center [441, 246] width 401 height 9
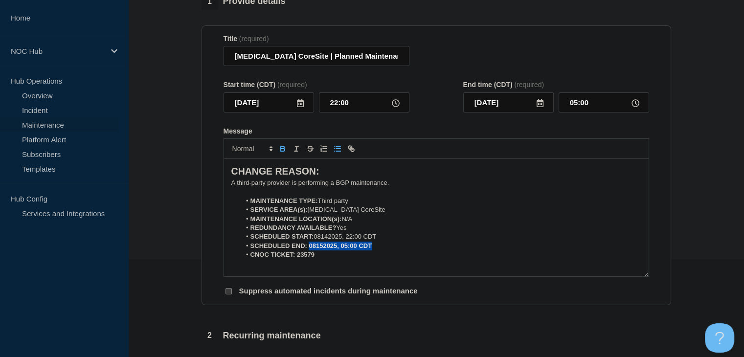
click at [283, 152] on icon "Toggle bold text" at bounding box center [282, 148] width 9 height 9
drag, startPoint x: 317, startPoint y: 258, endPoint x: 297, endPoint y: 258, distance: 19.6
click at [297, 258] on li "CNOC TICKET: 23579" at bounding box center [441, 255] width 401 height 9
click at [284, 155] on button "Toggle bold text" at bounding box center [283, 149] width 14 height 12
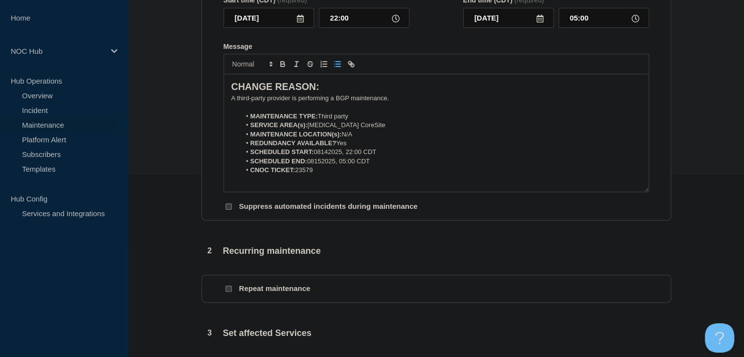
scroll to position [245, 0]
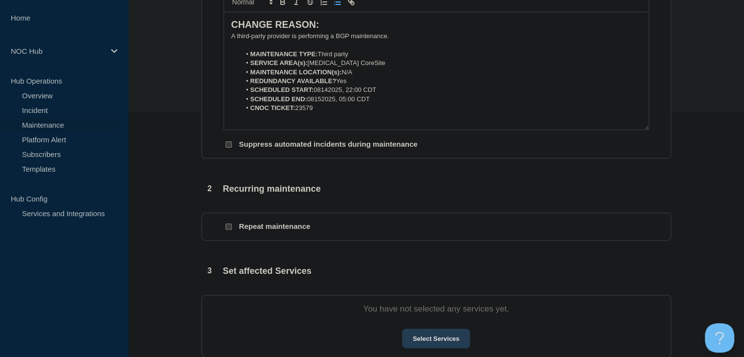
click at [429, 346] on button "Select Services" at bounding box center [436, 339] width 68 height 20
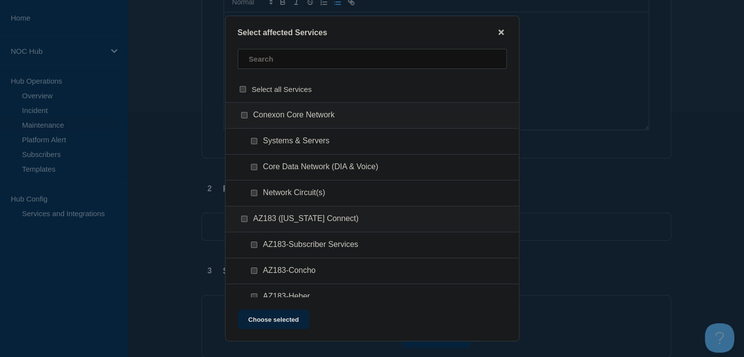
scroll to position [391, 0]
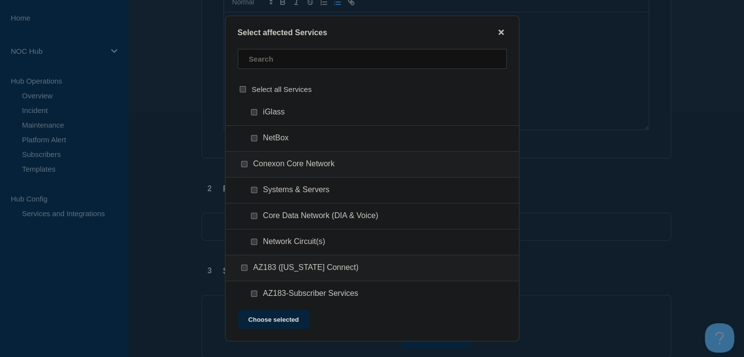
click at [257, 189] on div at bounding box center [256, 190] width 14 height 10
click at [254, 190] on input "Systems & Servers checkbox" at bounding box center [254, 190] width 6 height 6
checkbox input "true"
click at [268, 324] on button "Choose selected" at bounding box center [274, 320] width 72 height 20
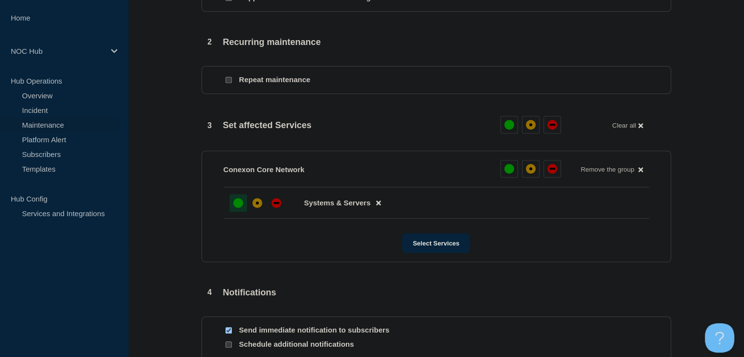
click at [238, 206] on div "up" at bounding box center [238, 203] width 10 height 10
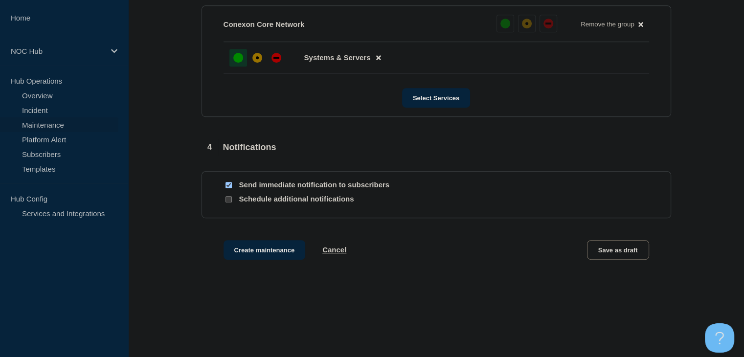
scroll to position [538, 0]
click at [229, 192] on section "Send immediate notification to subscribers Schedule additional notifications" at bounding box center [437, 193] width 470 height 47
click at [228, 187] on input "Send immediate notification to subscribers" at bounding box center [229, 184] width 6 height 6
checkbox input "false"
click at [247, 249] on button "Create maintenance" at bounding box center [265, 249] width 82 height 20
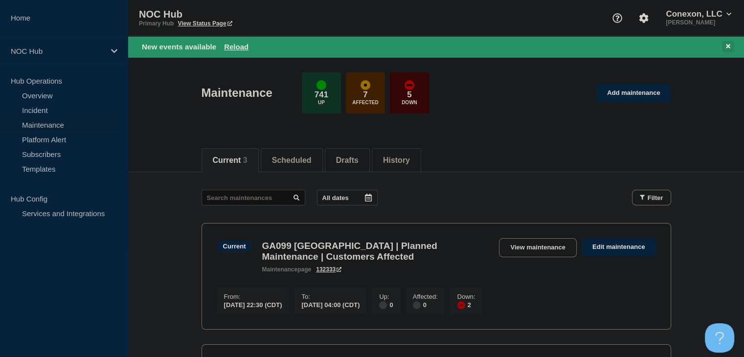
click at [728, 44] on icon at bounding box center [728, 46] width 4 height 6
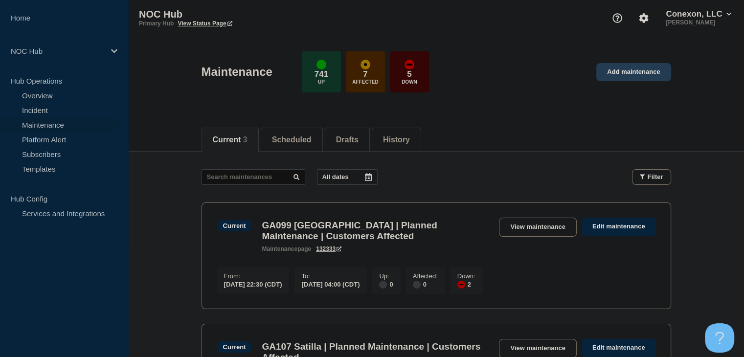
click at [639, 68] on link "Add maintenance" at bounding box center [633, 72] width 74 height 18
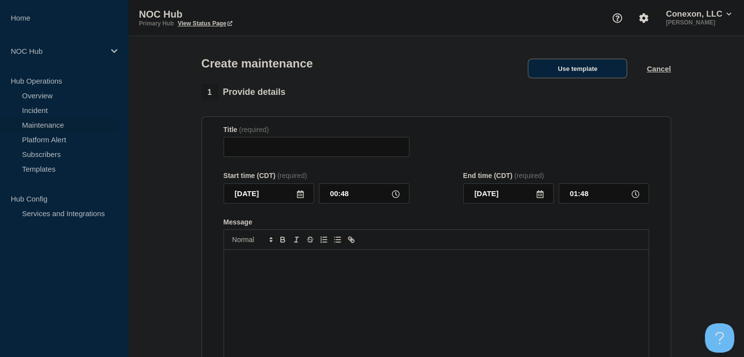
click at [556, 75] on button "Use template" at bounding box center [577, 69] width 99 height 20
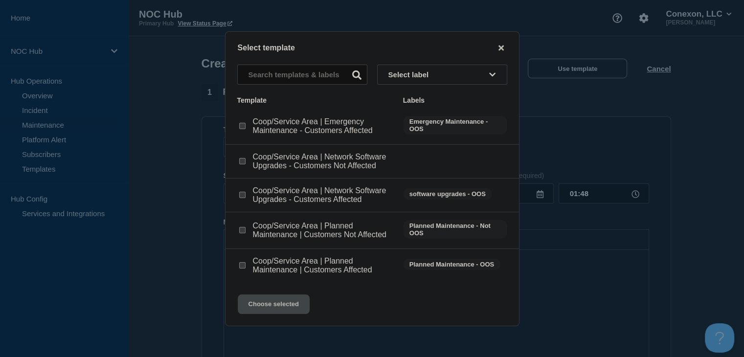
click at [241, 231] on input "Coop/Service Area | Planned Maintenance | Customers Not Affected checkbox" at bounding box center [242, 230] width 6 height 6
checkbox input "true"
click at [251, 306] on button "Choose selected" at bounding box center [274, 305] width 72 height 20
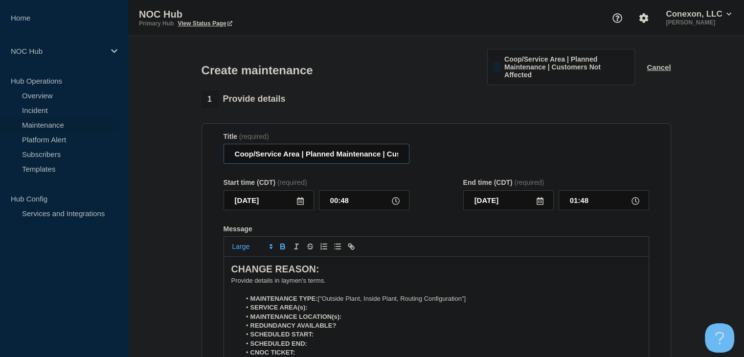
click at [298, 154] on input "Coop/Service Area | Planned Maintenance | Customers Not Affected" at bounding box center [317, 154] width 186 height 20
drag, startPoint x: 254, startPoint y: 154, endPoint x: 222, endPoint y: 154, distance: 32.3
click at [222, 154] on section "Title (required) Coop/Service Area | Planned Maintenance | Customers Not Affect…" at bounding box center [437, 263] width 470 height 280
drag, startPoint x: 298, startPoint y: 155, endPoint x: 236, endPoint y: 155, distance: 62.1
click at [236, 155] on input "Coop/Service Area | Planned Maintenance | Customers Not Affected" at bounding box center [317, 154] width 186 height 20
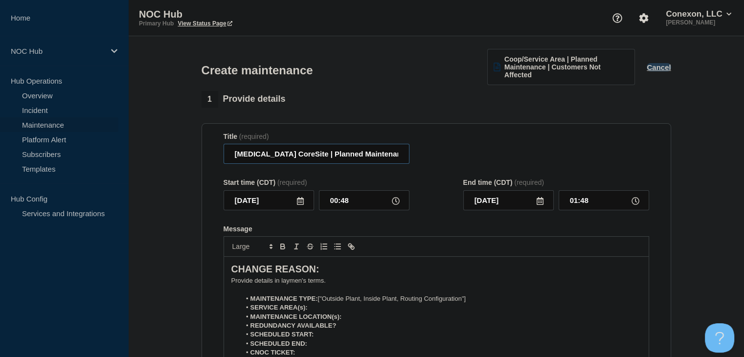
type input "[MEDICAL_DATA] CoreSite | Planned Maintenance | Customers Not Affected"
click at [663, 69] on button "Cancel" at bounding box center [659, 67] width 24 height 8
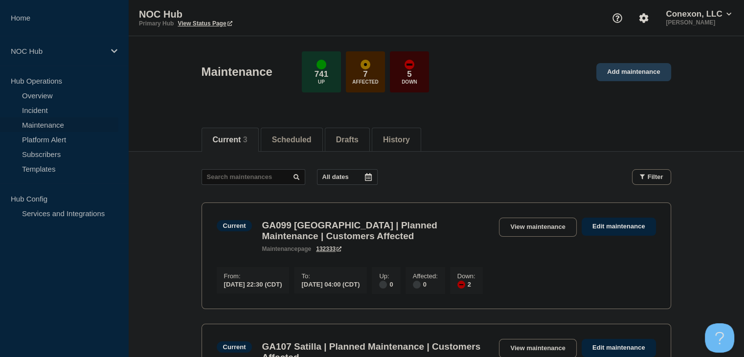
click at [624, 65] on link "Add maintenance" at bounding box center [633, 72] width 74 height 18
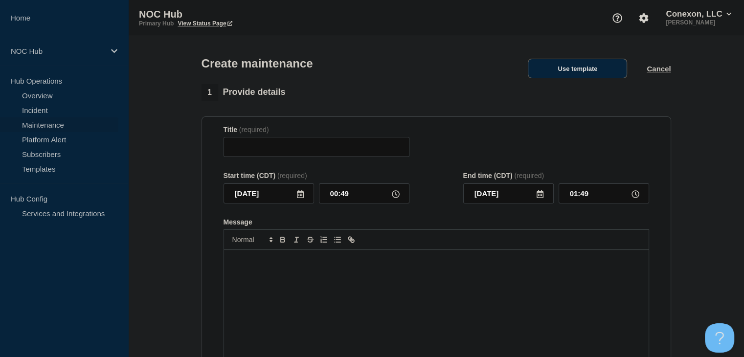
click at [573, 73] on button "Use template" at bounding box center [577, 69] width 99 height 20
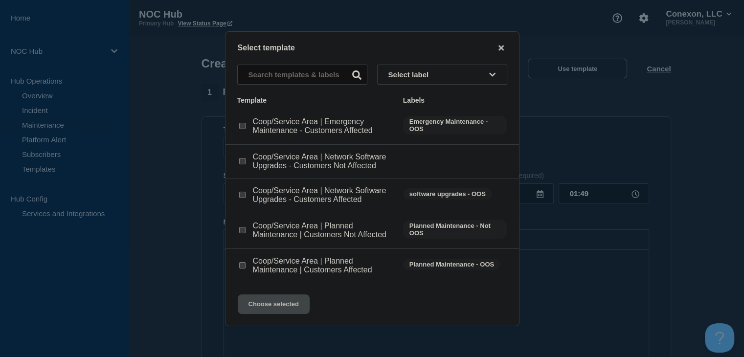
click at [243, 231] on div at bounding box center [242, 231] width 10 height 10
click at [242, 232] on input "Coop/Service Area | Planned Maintenance | Customers Not Affected checkbox" at bounding box center [242, 230] width 6 height 6
checkbox input "true"
click at [260, 300] on button "Choose selected" at bounding box center [274, 305] width 72 height 20
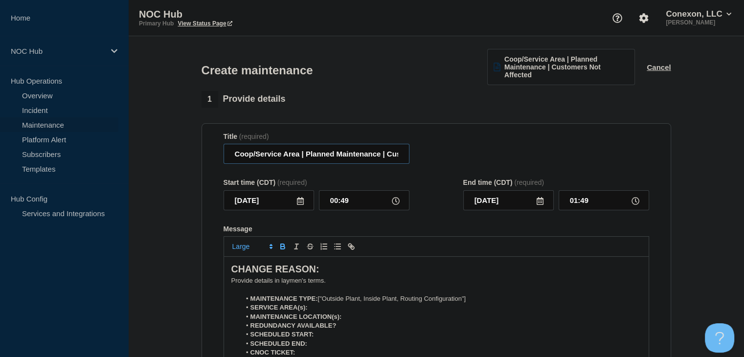
drag, startPoint x: 299, startPoint y: 155, endPoint x: 221, endPoint y: 157, distance: 77.8
click at [221, 157] on section "Title (required) Coop/Service Area | Planned Maintenance | Customers Not Affect…" at bounding box center [437, 263] width 470 height 280
type input "[MEDICAL_DATA] CoreSite | Planned Maintenance | Customers Not Affected"
click at [318, 190] on div "Start time (CDT) (required) 2025-08-13 00:49" at bounding box center [317, 195] width 186 height 32
click at [330, 198] on input "00:49" at bounding box center [364, 200] width 91 height 20
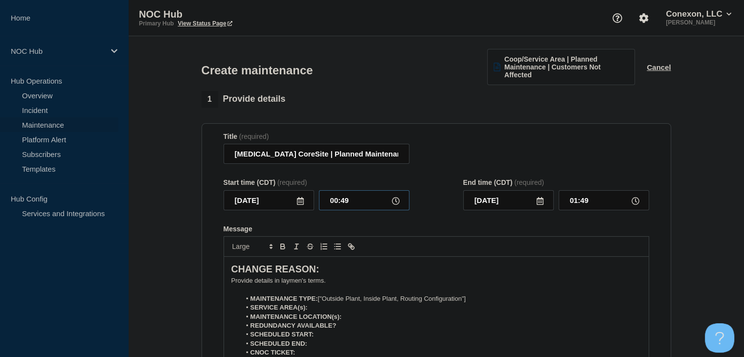
click at [330, 198] on input "00:49" at bounding box center [364, 200] width 91 height 20
type input "22:00"
type input "23:00"
click at [542, 204] on icon at bounding box center [540, 201] width 8 height 8
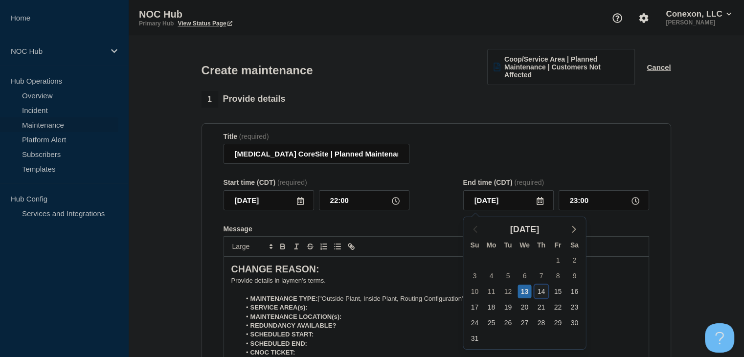
click at [541, 294] on div "14" at bounding box center [541, 292] width 14 height 14
type input "[DATE]"
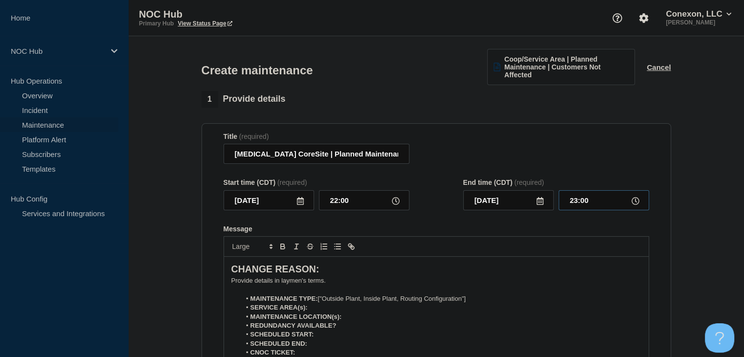
click at [591, 207] on input "23:00" at bounding box center [604, 200] width 91 height 20
click at [589, 206] on input "23:00" at bounding box center [604, 200] width 91 height 20
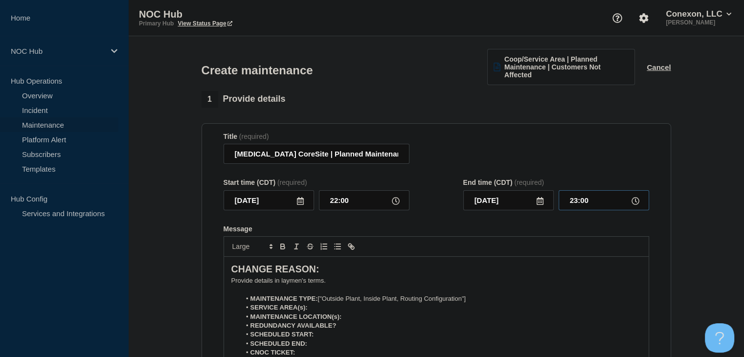
click at [589, 206] on input "23:00" at bounding box center [604, 200] width 91 height 20
type input "05:00"
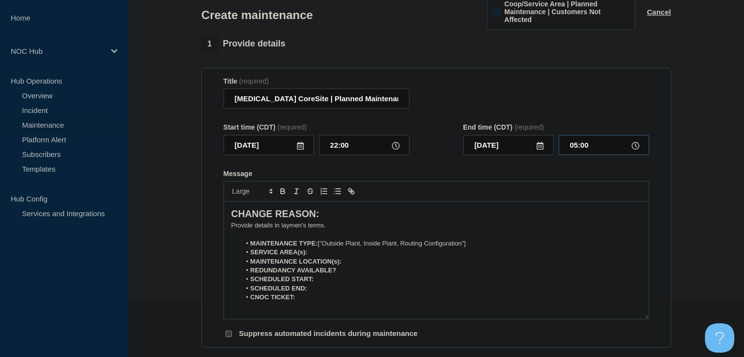
scroll to position [98, 0]
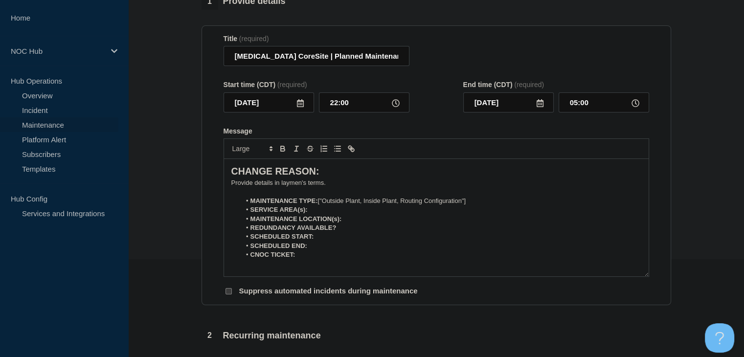
click at [302, 183] on p "﻿Provide details in laymen's terms." at bounding box center [436, 183] width 410 height 9
drag, startPoint x: 469, startPoint y: 203, endPoint x: 324, endPoint y: 202, distance: 144.3
click at [324, 202] on li "MAINTENANCE TYPE: ["Outside Plant, Inside Plant, Routing Configuration"]" at bounding box center [441, 201] width 401 height 9
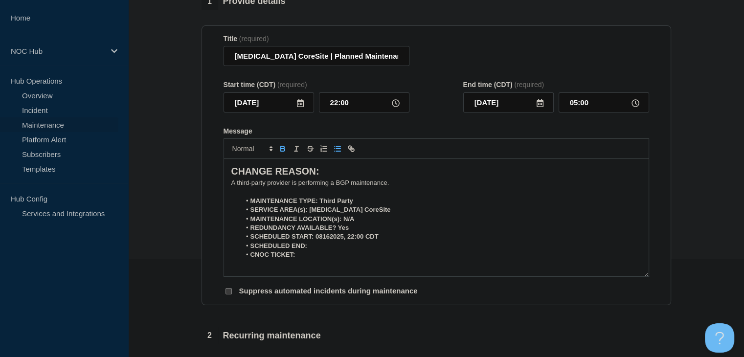
click at [329, 239] on strong "SCHEDULED START: 08162025, 22:00 CDT" at bounding box center [315, 236] width 128 height 7
click at [362, 249] on li "SCHEDULED END:" at bounding box center [441, 246] width 401 height 9
drag, startPoint x: 363, startPoint y: 200, endPoint x: 320, endPoint y: 202, distance: 42.6
click at [320, 202] on li "MAINTENANCE TYPE: Third Party" at bounding box center [441, 201] width 401 height 9
click at [278, 147] on icon "Toggle bold text" at bounding box center [282, 148] width 9 height 9
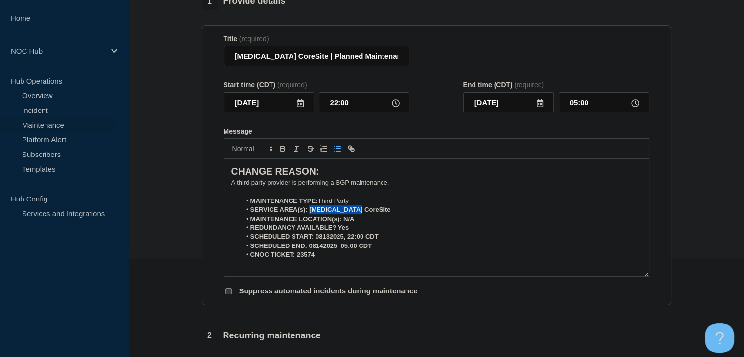
drag, startPoint x: 361, startPoint y: 212, endPoint x: 309, endPoint y: 213, distance: 51.4
click at [309, 213] on li "SERVICE AREA(s): [MEDICAL_DATA] CoreSite" at bounding box center [441, 210] width 401 height 9
click at [282, 151] on icon "Toggle bold text" at bounding box center [283, 150] width 4 height 2
drag, startPoint x: 358, startPoint y: 220, endPoint x: 343, endPoint y: 221, distance: 15.2
click at [343, 221] on li "MAINTENANCE LOCATION(s): N/A" at bounding box center [441, 219] width 401 height 9
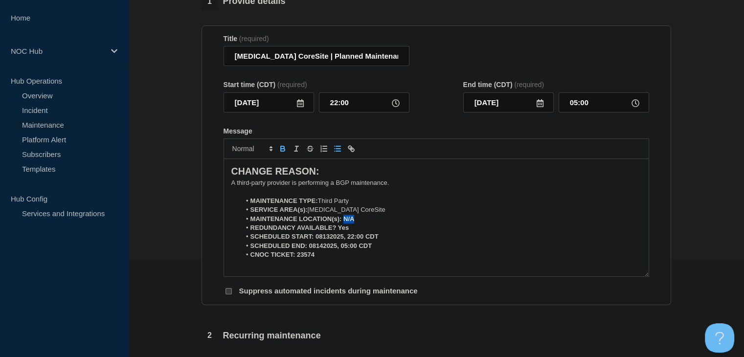
click at [284, 148] on icon "Toggle bold text" at bounding box center [282, 148] width 9 height 9
drag, startPoint x: 355, startPoint y: 231, endPoint x: 339, endPoint y: 231, distance: 16.1
click at [339, 231] on li "REDUNDANCY AVAILABLE? Yes" at bounding box center [441, 228] width 401 height 9
click at [281, 151] on icon "Toggle bold text" at bounding box center [283, 150] width 4 height 2
drag, startPoint x: 385, startPoint y: 239, endPoint x: 317, endPoint y: 239, distance: 68.0
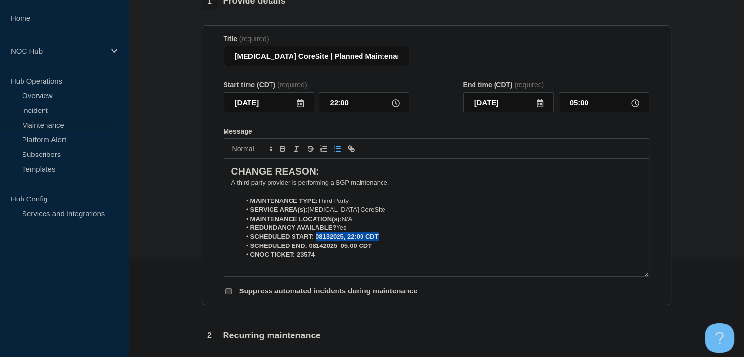
click at [317, 239] on li "SCHEDULED START: 08132025, 22:00 CDT" at bounding box center [441, 236] width 401 height 9
click at [286, 153] on icon "Toggle bold text" at bounding box center [282, 148] width 9 height 9
drag, startPoint x: 375, startPoint y: 250, endPoint x: 308, endPoint y: 249, distance: 66.6
click at [308, 249] on li "SCHEDULED END: 08142025, 05:00 CDT" at bounding box center [441, 246] width 401 height 9
click at [281, 153] on icon "Toggle bold text" at bounding box center [282, 148] width 9 height 9
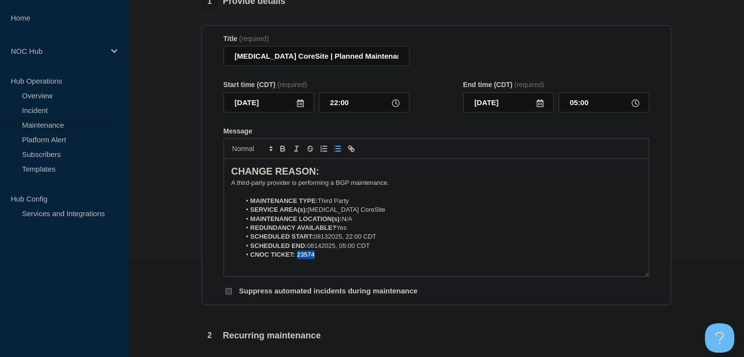
drag, startPoint x: 319, startPoint y: 257, endPoint x: 297, endPoint y: 255, distance: 22.1
click at [297, 255] on li "CNOC TICKET: 23574" at bounding box center [441, 255] width 401 height 9
click at [279, 149] on icon "Toggle bold text" at bounding box center [282, 148] width 9 height 9
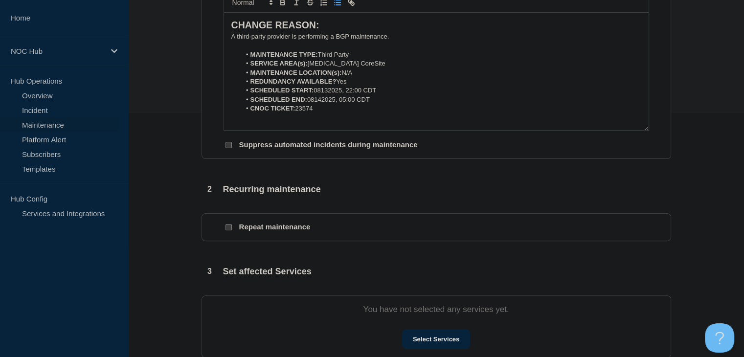
scroll to position [245, 0]
click at [431, 335] on button "Select Services" at bounding box center [436, 339] width 68 height 20
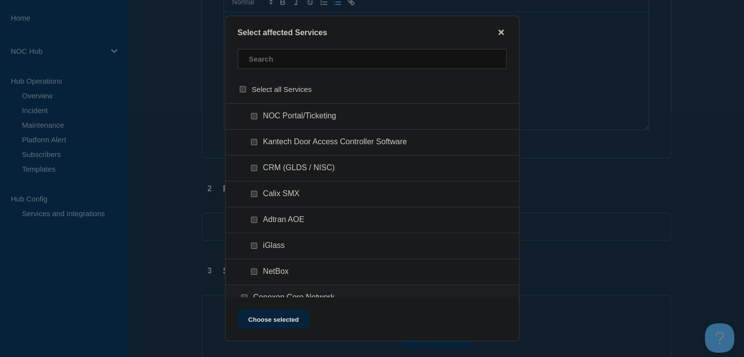
scroll to position [343, 0]
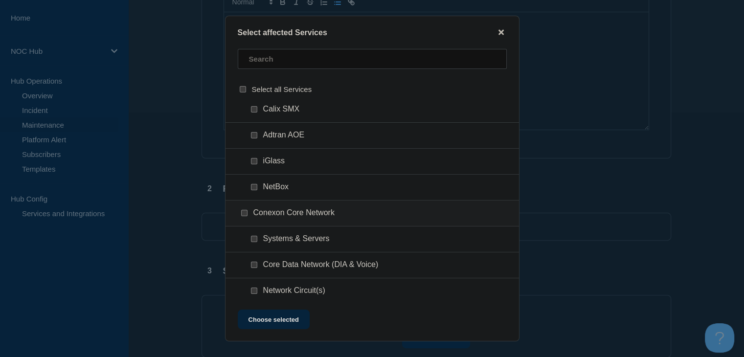
click at [252, 241] on input "Systems & Servers checkbox" at bounding box center [254, 239] width 6 height 6
checkbox input "true"
click at [256, 319] on button "Choose selected" at bounding box center [274, 320] width 72 height 20
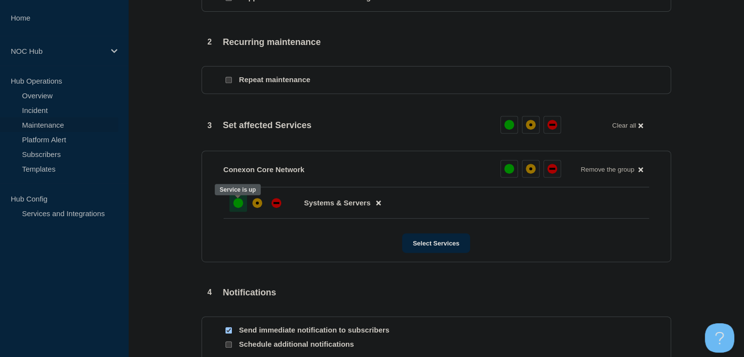
click at [233, 205] on div "up" at bounding box center [238, 203] width 10 height 10
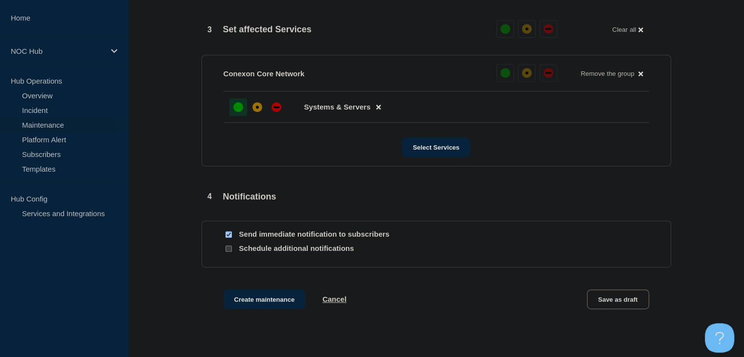
scroll to position [538, 0]
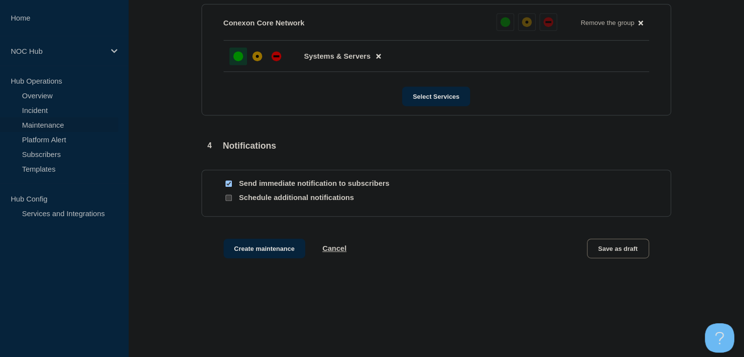
click at [227, 188] on div at bounding box center [229, 183] width 10 height 9
click at [227, 187] on input "Send immediate notification to subscribers" at bounding box center [229, 184] width 6 height 6
checkbox input "false"
click at [243, 252] on button "Create maintenance" at bounding box center [265, 249] width 82 height 20
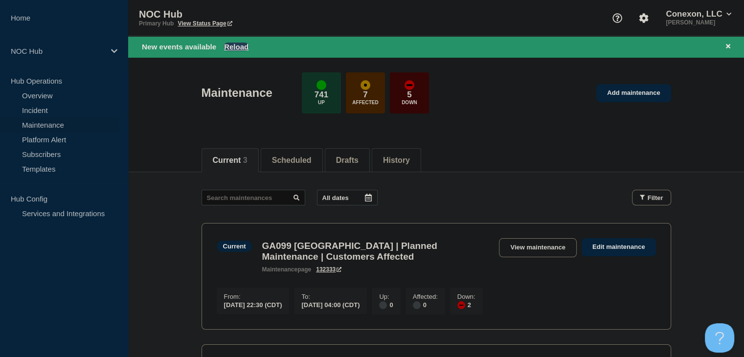
click at [242, 44] on button "Reload" at bounding box center [236, 47] width 24 height 8
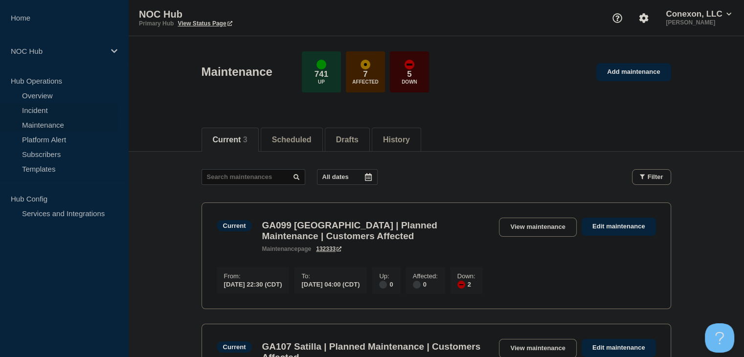
click at [45, 108] on link "Incident" at bounding box center [59, 110] width 118 height 15
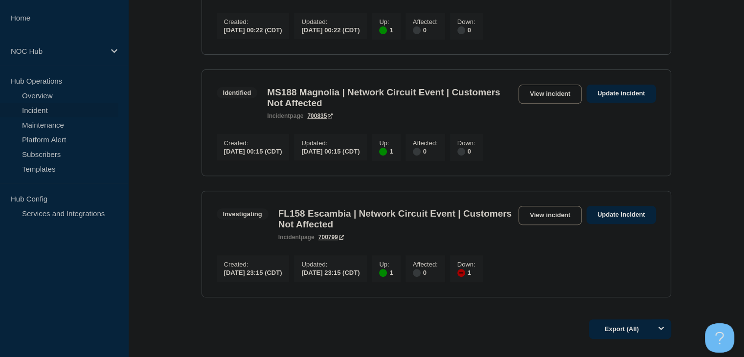
scroll to position [467, 0]
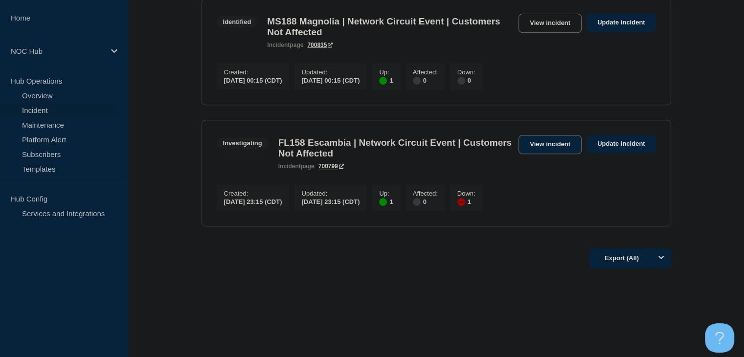
click at [560, 141] on link "View incident" at bounding box center [550, 144] width 63 height 19
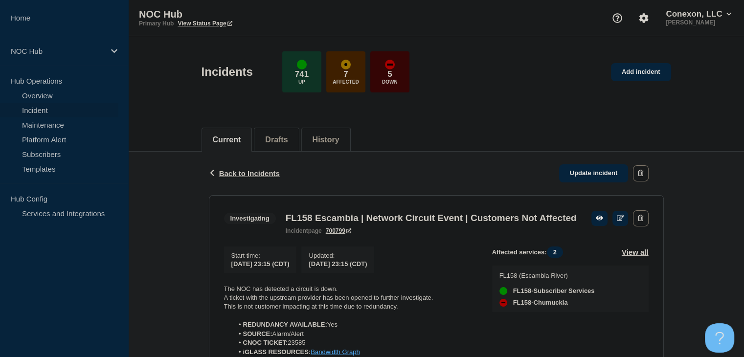
scroll to position [133, 0]
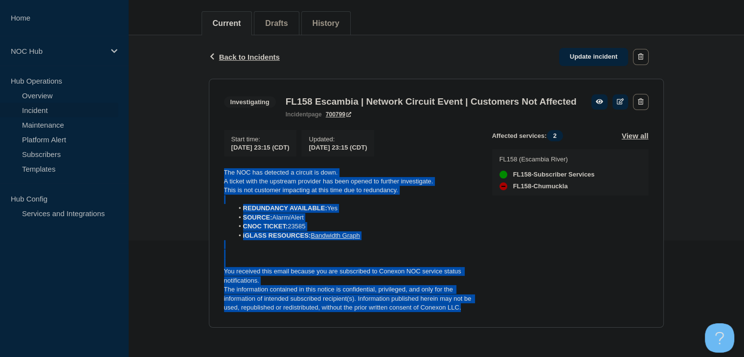
drag, startPoint x: 475, startPoint y: 307, endPoint x: 211, endPoint y: 172, distance: 296.3
click at [211, 172] on section "Investigating FL158 Escambia | Network Circuit Event | Customers Not Affected i…" at bounding box center [436, 203] width 455 height 249
copy div "The NOC has detected a circuit is down. A ticket with the upstream provider has…"
click at [583, 48] on link "Update incident" at bounding box center [593, 57] width 69 height 18
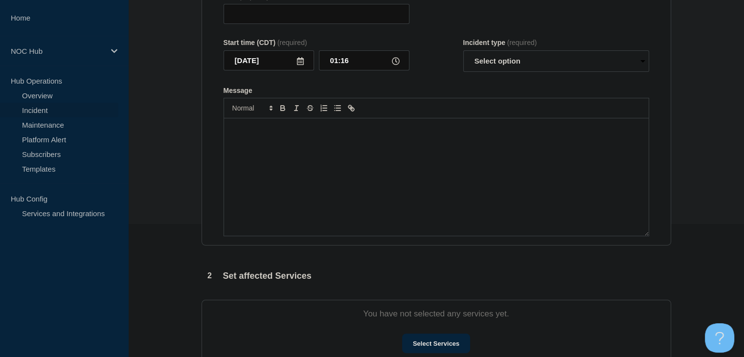
type input "FL158 Escambia | Network Circuit Event | Customers Not Affected"
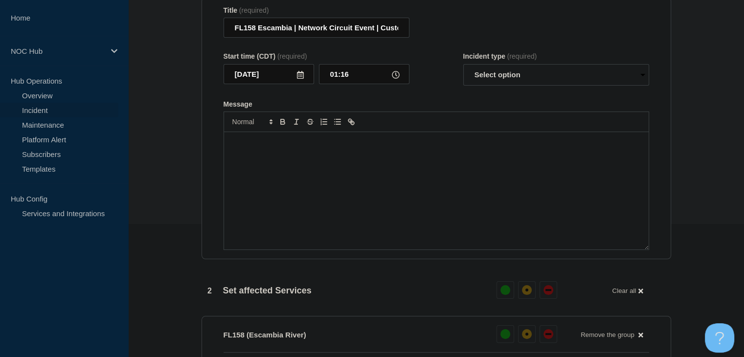
click at [356, 212] on div "Message" at bounding box center [436, 190] width 425 height 117
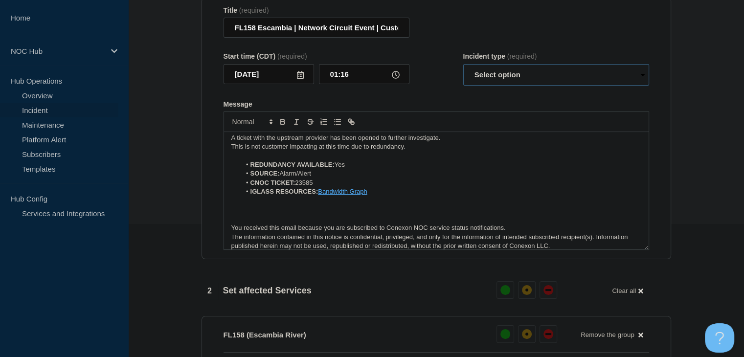
click at [485, 86] on select "Select option Investigating Identified Monitoring Resolved" at bounding box center [556, 75] width 186 height 22
select select "identified"
click at [463, 70] on select "Select option Investigating Identified Monitoring Resolved" at bounding box center [556, 75] width 186 height 22
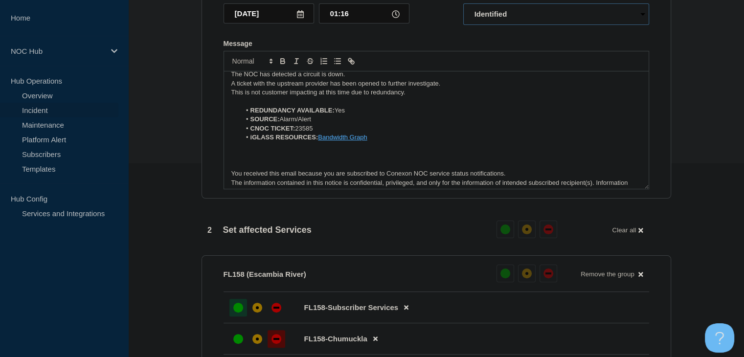
scroll to position [0, 0]
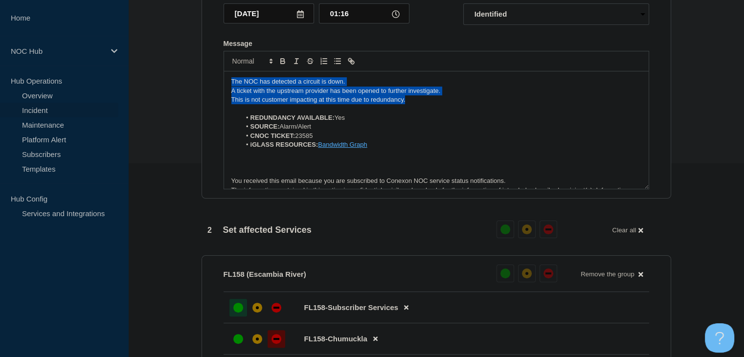
drag, startPoint x: 352, startPoint y: 98, endPoint x: 139, endPoint y: 77, distance: 214.4
click at [139, 77] on section "1 Provide details Title (required) FL158 Escambia | Network Circuit Event | Cus…" at bounding box center [436, 265] width 616 height 722
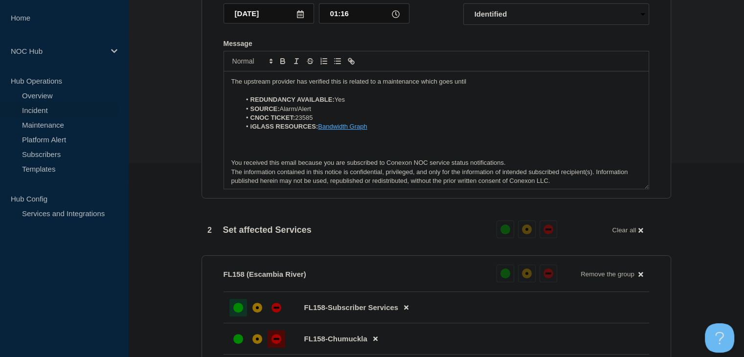
click at [493, 86] on p "The upstream provider has verified this is related to a maintenance which goes …" at bounding box center [436, 81] width 410 height 9
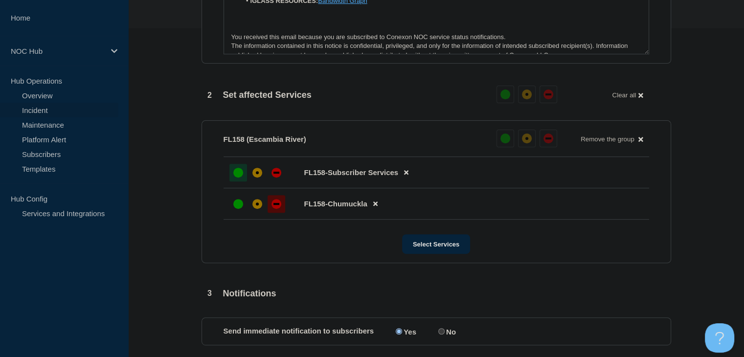
scroll to position [487, 0]
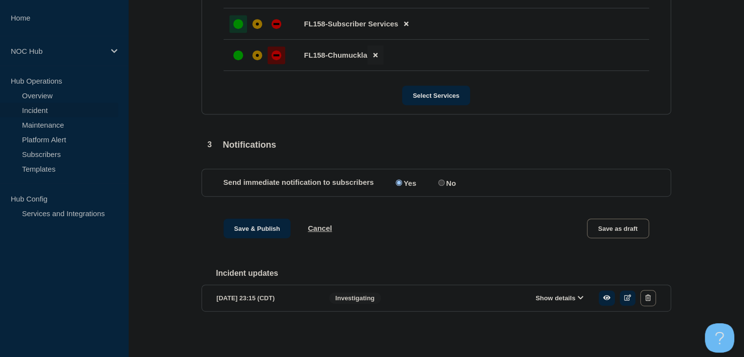
click at [376, 53] on icon at bounding box center [375, 55] width 4 height 4
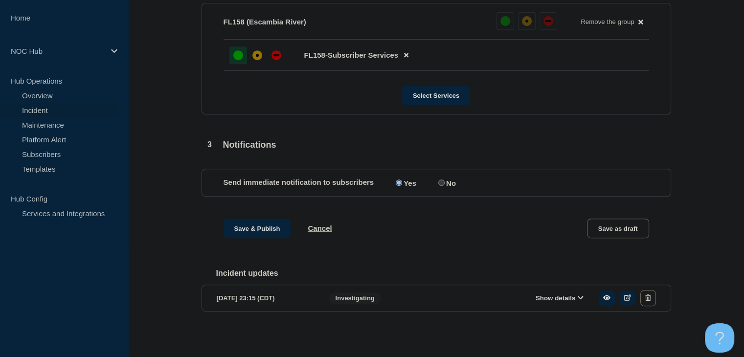
scroll to position [456, 0]
click at [270, 229] on button "Save & Publish" at bounding box center [258, 229] width 68 height 20
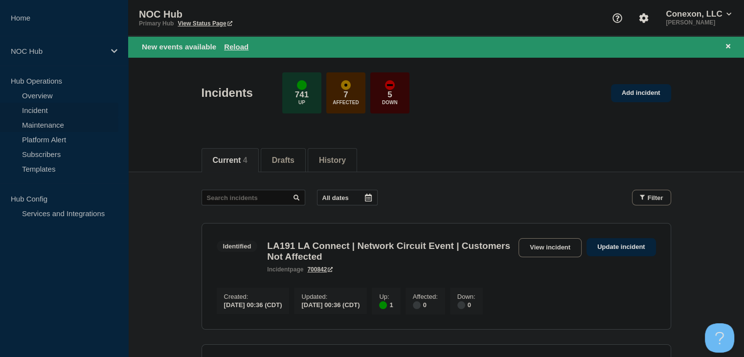
click at [69, 124] on link "Maintenance" at bounding box center [59, 124] width 118 height 15
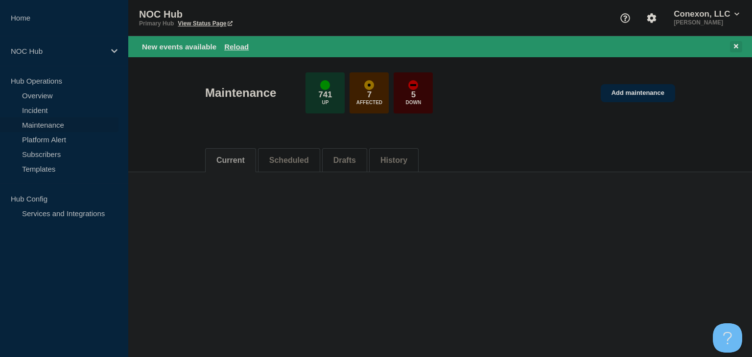
click at [737, 45] on div "New events available Reload" at bounding box center [439, 46] width 623 height 21
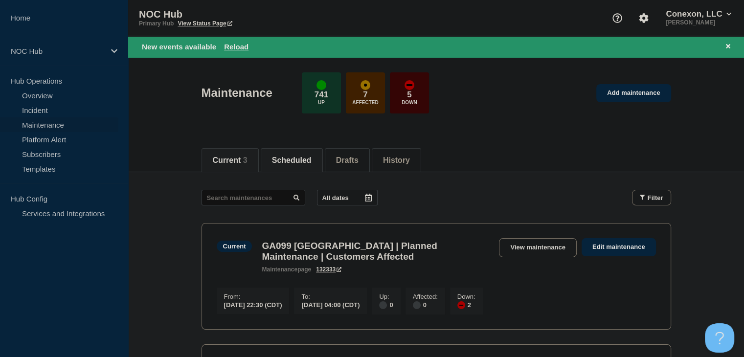
click at [307, 162] on button "Scheduled" at bounding box center [292, 160] width 40 height 9
click at [729, 46] on icon at bounding box center [728, 46] width 4 height 4
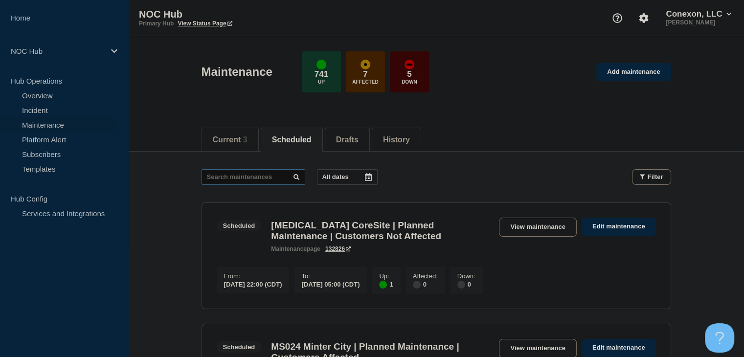
click at [264, 177] on input "text" at bounding box center [254, 177] width 104 height 16
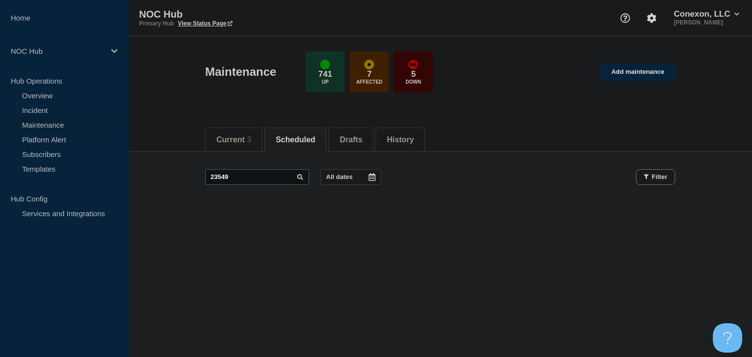
click at [251, 173] on input "23549" at bounding box center [257, 177] width 104 height 16
type input "2"
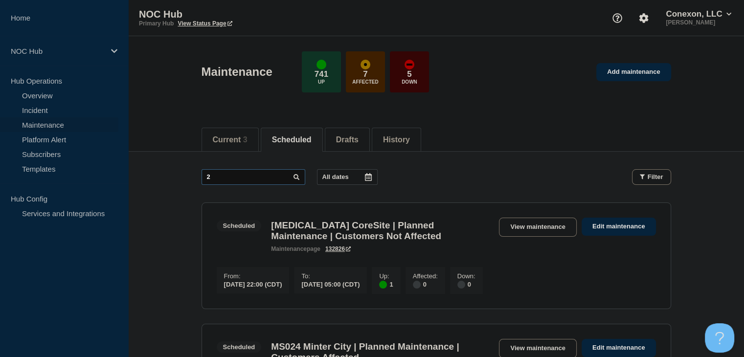
click at [251, 173] on input "2" at bounding box center [254, 177] width 104 height 16
type input "23546"
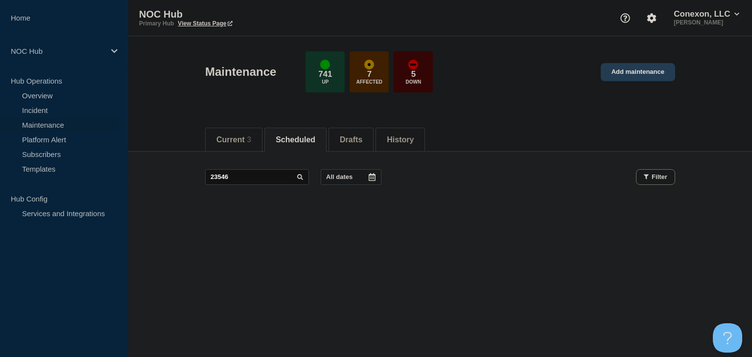
click at [623, 74] on link "Add maintenance" at bounding box center [637, 72] width 74 height 18
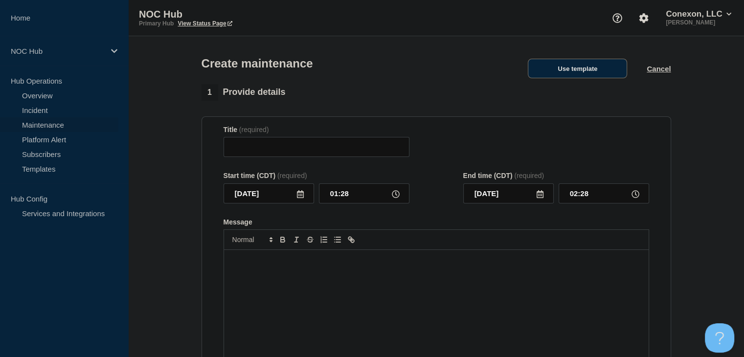
click at [589, 73] on button "Use template" at bounding box center [577, 69] width 99 height 20
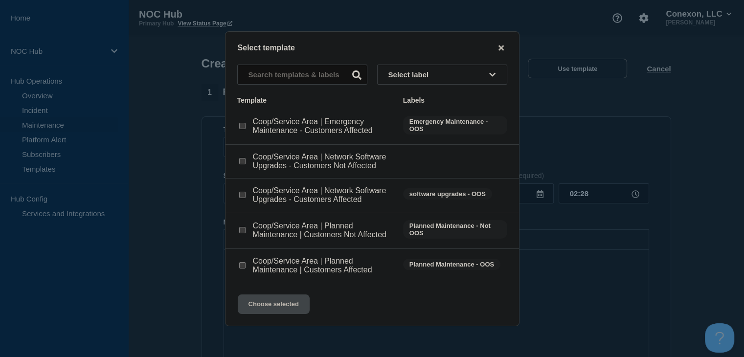
click at [243, 196] on input "Coop/Service Area | Network Software Upgrades - Customers Affected checkbox" at bounding box center [242, 195] width 6 height 6
checkbox input "true"
click at [254, 301] on button "Choose selected" at bounding box center [274, 305] width 72 height 20
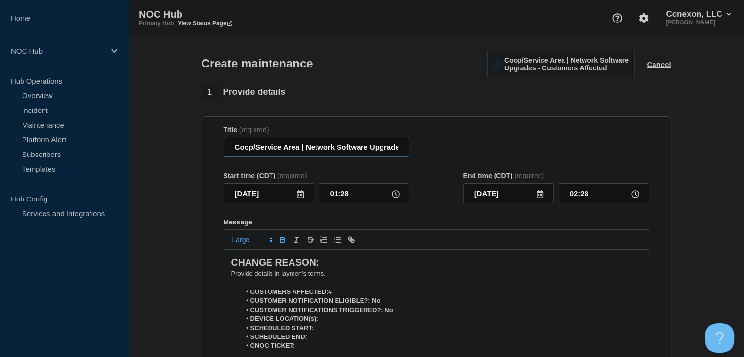
drag, startPoint x: 299, startPoint y: 151, endPoint x: 215, endPoint y: 153, distance: 83.7
click at [215, 153] on section "Title (required) Coop/Service Area | Network Software Upgrades - Customers Affe…" at bounding box center [437, 256] width 470 height 280
click at [213, 153] on section "Title (required) Coop/Service Area | Network Software Upgrades - Customers Affe…" at bounding box center [437, 256] width 470 height 280
drag, startPoint x: 299, startPoint y: 150, endPoint x: 267, endPoint y: 150, distance: 31.8
click at [298, 150] on input "Coop/Service Area | Network Software Upgrades - Customers Affected" at bounding box center [317, 147] width 186 height 20
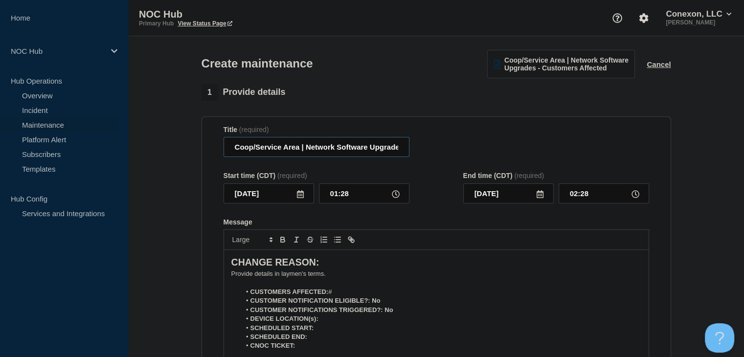
click at [267, 150] on input "Coop/Service Area | Network Software Upgrades - Customers Affected" at bounding box center [317, 147] width 186 height 20
click at [246, 150] on input "Coop/Service Area | Network Software Upgrades - Customers Affected" at bounding box center [317, 147] width 186 height 20
click at [299, 150] on input "Coop/Service Area | Network Software Upgrades - Customers Affected" at bounding box center [317, 147] width 186 height 20
drag, startPoint x: 288, startPoint y: 150, endPoint x: 233, endPoint y: 151, distance: 54.3
click at [233, 151] on input "Coop/Service Area | Network Software Upgrades - Customers Affected" at bounding box center [317, 147] width 186 height 20
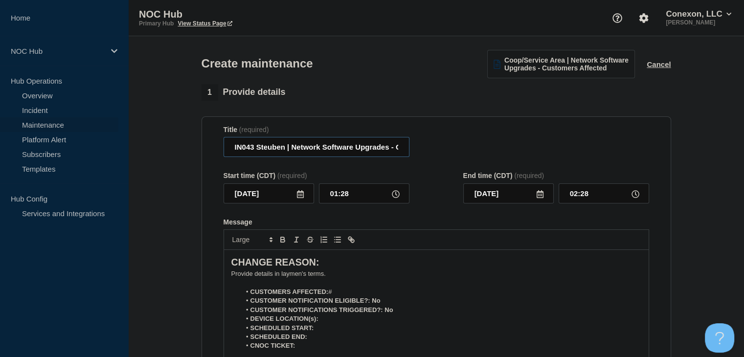
type input "IN043 Steuben | Network Software Upgrades - Customers Affected"
click at [303, 198] on icon at bounding box center [301, 194] width 8 height 8
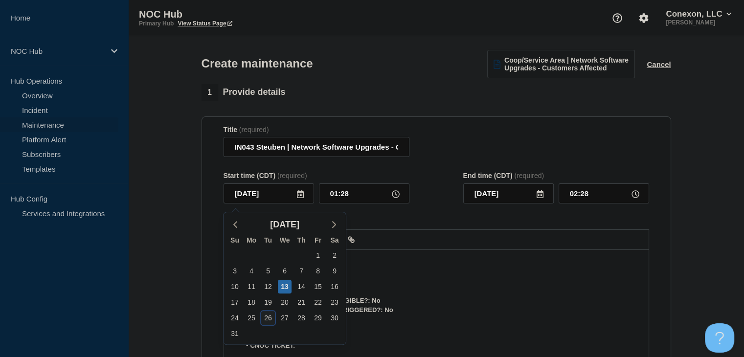
click at [269, 319] on div "26" at bounding box center [268, 318] width 14 height 14
type input "2025-08-26"
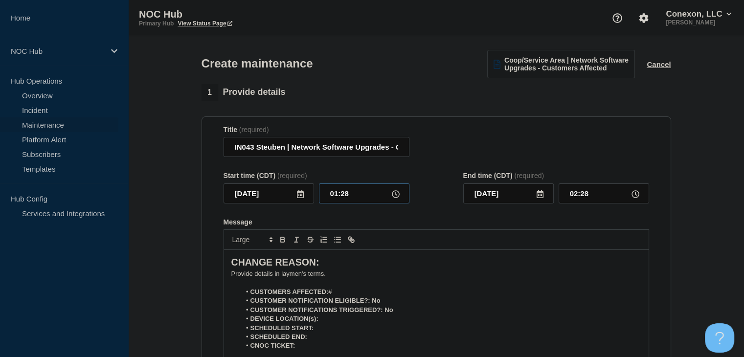
click at [341, 199] on input "01:28" at bounding box center [364, 193] width 91 height 20
type input "23:00"
type input "2025-08-27"
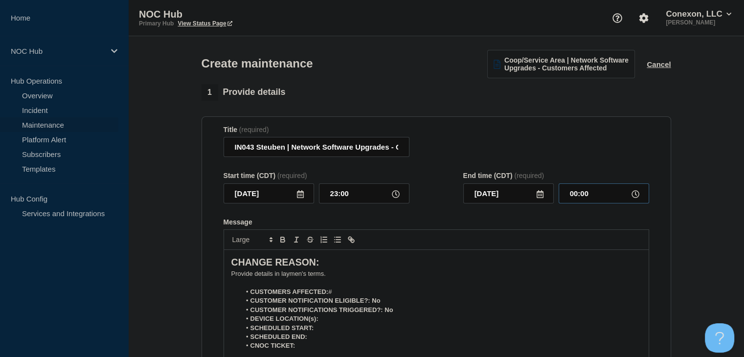
click at [566, 195] on input "00:00" at bounding box center [604, 193] width 91 height 20
type input "04:00"
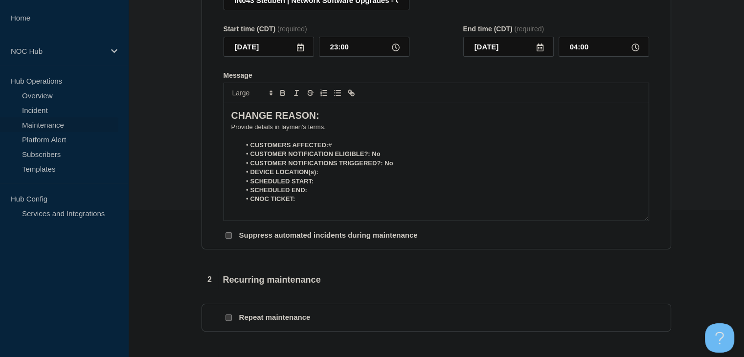
click at [343, 150] on li "CUSTOMERS AFFECTED: #" at bounding box center [441, 145] width 401 height 9
drag, startPoint x: 386, startPoint y: 157, endPoint x: 374, endPoint y: 157, distance: 11.7
click at [374, 157] on li "CUSTOMER NOTIFICATION ELIGIBLE?: No" at bounding box center [441, 154] width 401 height 9
click at [378, 167] on strong "CUSTOMER NOTIFICATIONS TRIGGERED?: No" at bounding box center [322, 163] width 143 height 7
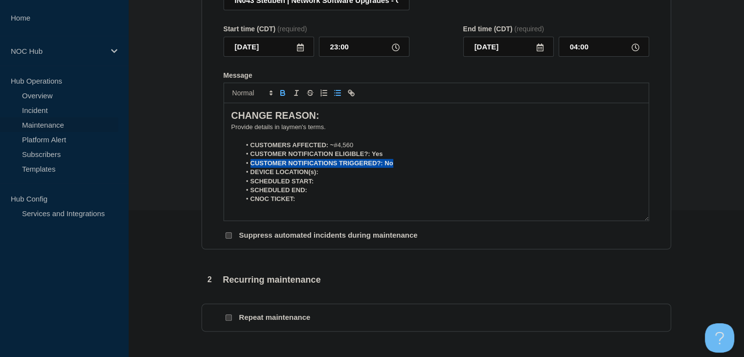
click at [378, 167] on strong "CUSTOMER NOTIFICATIONS TRIGGERED?: No" at bounding box center [322, 163] width 143 height 7
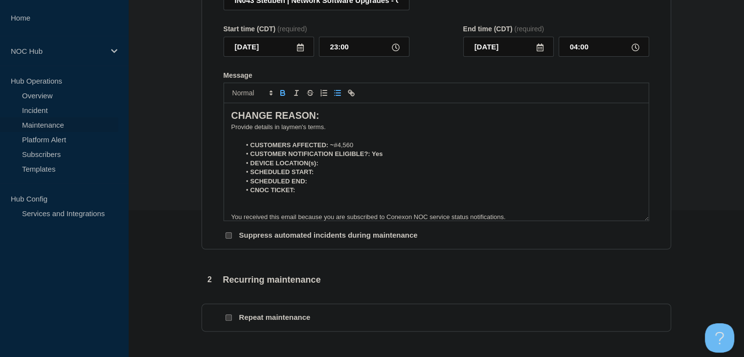
click at [378, 168] on li "DEVICE LOCATION(s):" at bounding box center [441, 163] width 401 height 9
click at [248, 132] on p "﻿Provide details in laymen's terms." at bounding box center [436, 127] width 410 height 9
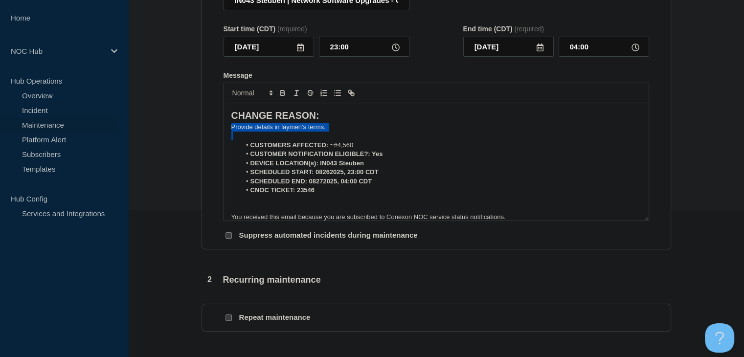
click at [248, 132] on p "﻿Provide details in laymen's terms." at bounding box center [436, 127] width 410 height 9
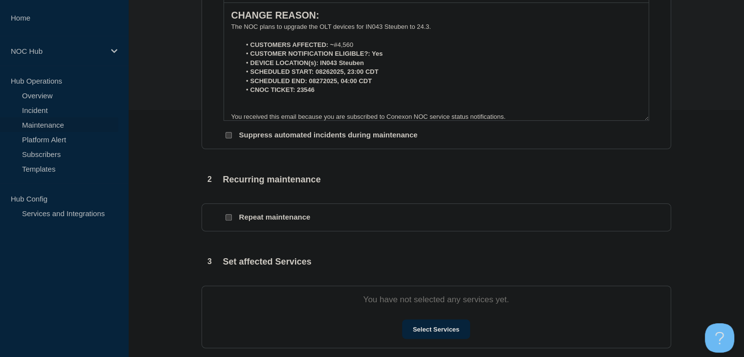
scroll to position [343, 0]
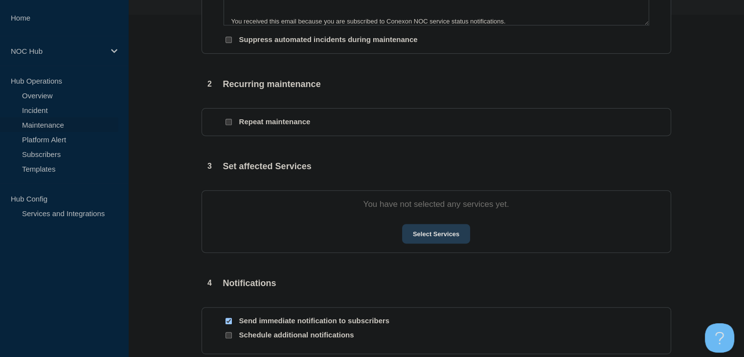
click at [415, 241] on button "Select Services" at bounding box center [436, 234] width 68 height 20
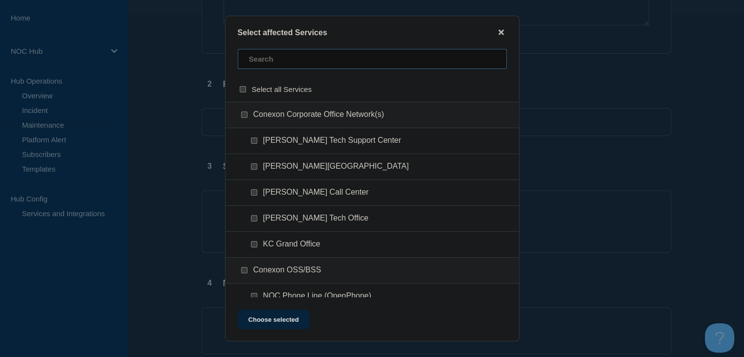
click at [280, 59] on input "text" at bounding box center [372, 59] width 269 height 20
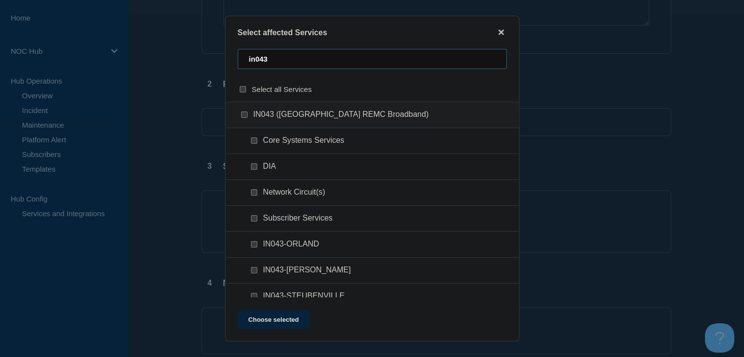
type input "in043"
click at [241, 114] on input "IN043 (Steuben County REMC Broadband) checkbox" at bounding box center [244, 115] width 6 height 6
checkbox input "true"
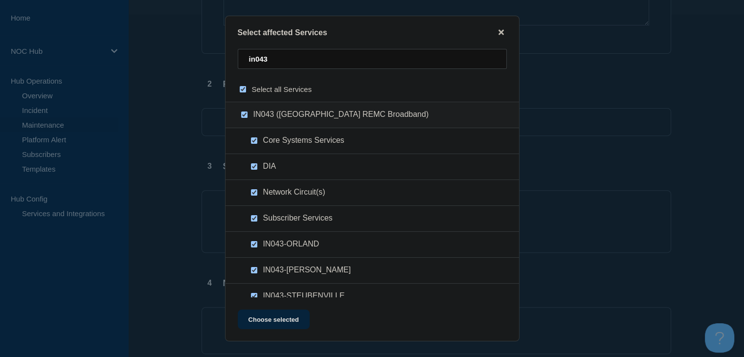
checkbox input "true"
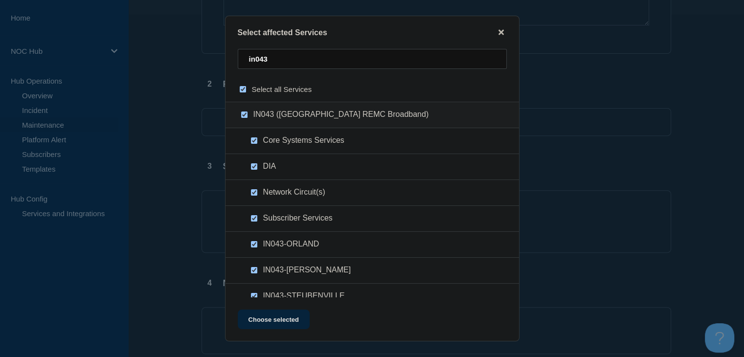
checkbox input "true"
click at [277, 321] on button "Choose selected" at bounding box center [274, 320] width 72 height 20
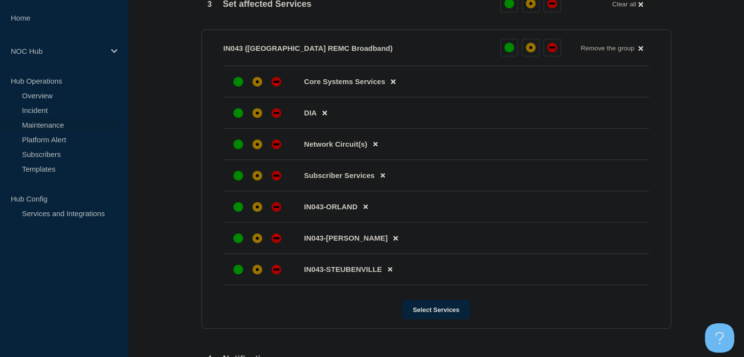
scroll to position [489, 0]
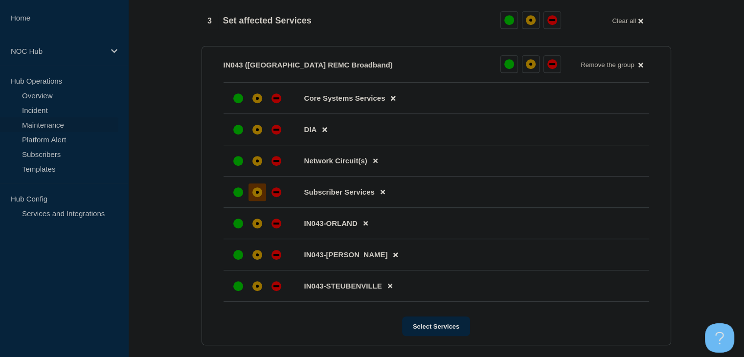
click at [251, 201] on div at bounding box center [258, 192] width 18 height 18
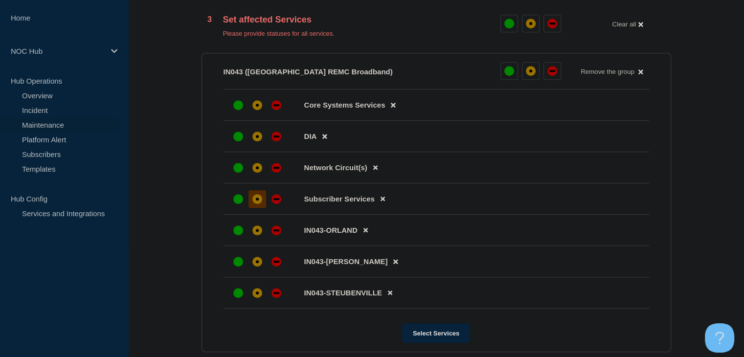
click at [256, 228] on div at bounding box center [258, 231] width 18 height 18
click at [259, 261] on div at bounding box center [258, 262] width 18 height 18
click at [256, 295] on div "affected" at bounding box center [257, 293] width 3 height 3
click at [375, 171] on icon at bounding box center [375, 167] width 4 height 6
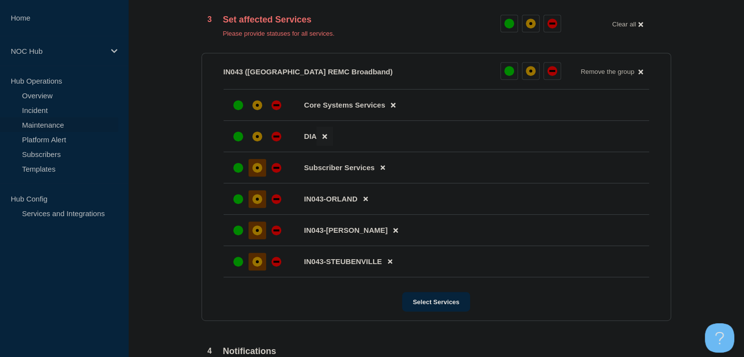
click at [325, 145] on button at bounding box center [325, 136] width 16 height 19
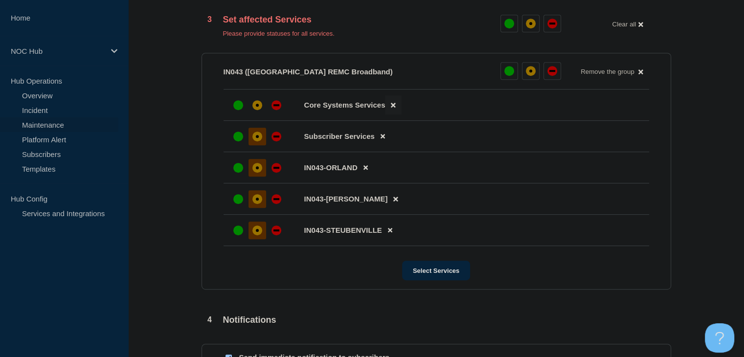
click at [396, 108] on button at bounding box center [393, 104] width 16 height 19
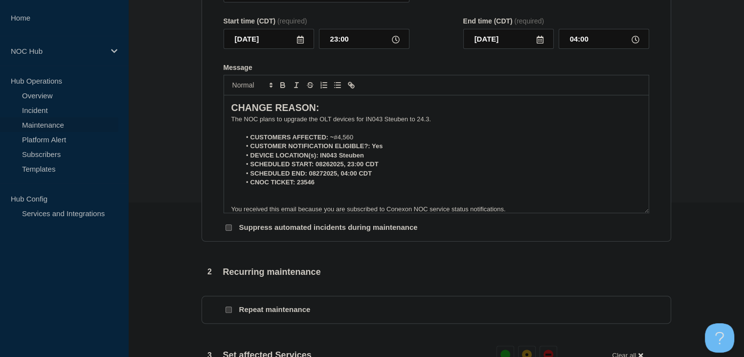
scroll to position [147, 0]
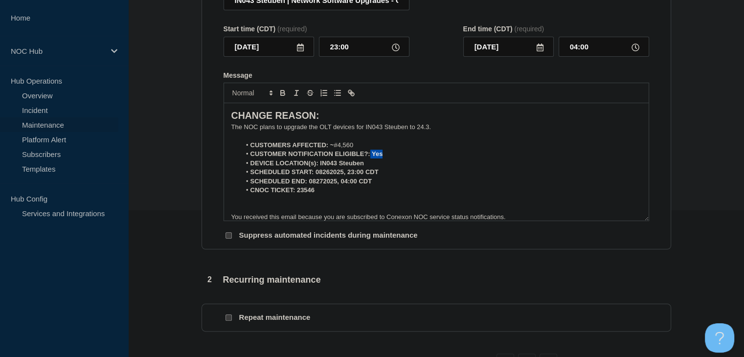
drag, startPoint x: 387, startPoint y: 156, endPoint x: 370, endPoint y: 156, distance: 16.1
click at [370, 156] on li "CUSTOMER NOTIFICATION ELIGIBLE?: Yes" at bounding box center [441, 154] width 401 height 9
click at [285, 96] on icon "Toggle bold text" at bounding box center [282, 93] width 9 height 9
drag, startPoint x: 369, startPoint y: 166, endPoint x: 321, endPoint y: 167, distance: 48.4
click at [321, 167] on li "DEVICE LOCATION(s): IN043 Steuben" at bounding box center [441, 163] width 401 height 9
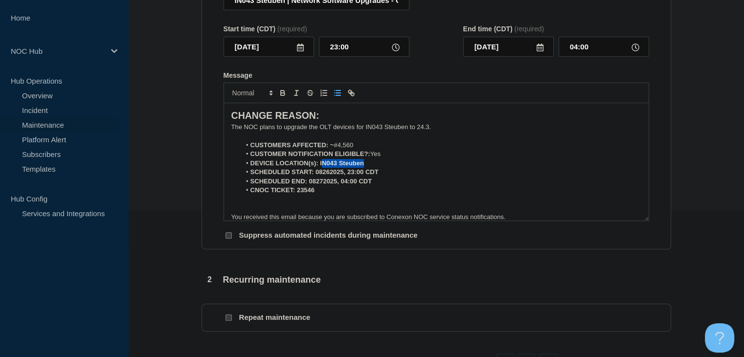
click at [321, 167] on strong "DEVICE LOCATION(s): IN043 Steuben" at bounding box center [308, 163] width 114 height 7
click at [320, 167] on strong "DEVICE LOCATION(s): IN043 Steuben" at bounding box center [308, 163] width 114 height 7
drag, startPoint x: 372, startPoint y: 167, endPoint x: 319, endPoint y: 167, distance: 52.8
click at [319, 167] on li "DEVICE LOCATION(s): IN043 Steuben" at bounding box center [441, 163] width 401 height 9
click at [284, 97] on icon "Toggle bold text" at bounding box center [282, 93] width 9 height 9
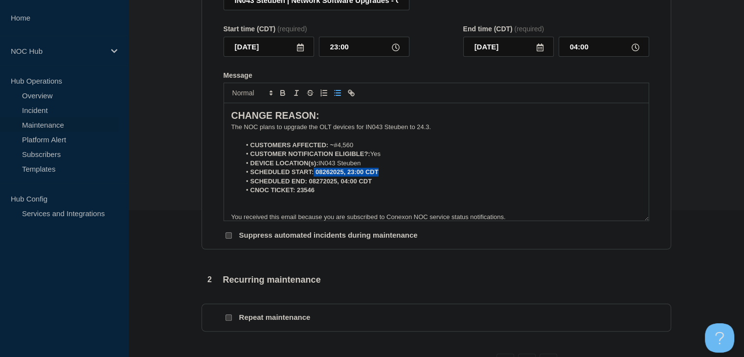
drag, startPoint x: 383, startPoint y: 175, endPoint x: 314, endPoint y: 178, distance: 68.6
click at [314, 177] on li "SCHEDULED START: 08262025, 23:00 CDT" at bounding box center [441, 172] width 401 height 9
click at [315, 176] on strong "SCHEDULED START: 08262025, 23:00 CDT" at bounding box center [315, 171] width 128 height 7
click at [282, 93] on icon "Toggle bold text" at bounding box center [282, 92] width 3 height 2
drag, startPoint x: 378, startPoint y: 185, endPoint x: 307, endPoint y: 176, distance: 71.6
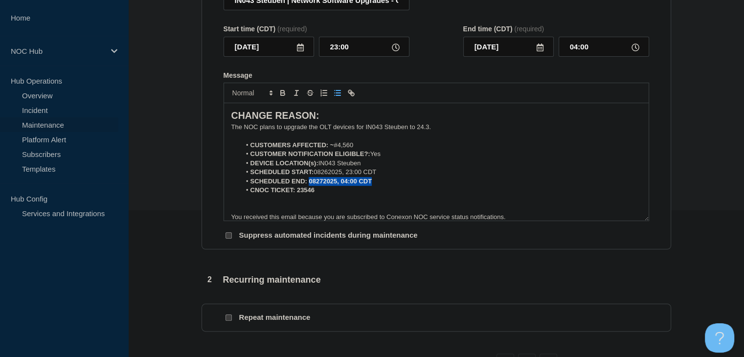
click at [308, 186] on li "SCHEDULED END: 08272025, 04:00 CDT" at bounding box center [441, 181] width 401 height 9
click at [283, 92] on icon "Toggle bold text" at bounding box center [282, 93] width 9 height 9
drag, startPoint x: 316, startPoint y: 197, endPoint x: 296, endPoint y: 197, distance: 20.6
click at [296, 195] on li "CNOC TICKET: 23546" at bounding box center [441, 190] width 401 height 9
click at [282, 96] on icon "Toggle bold text" at bounding box center [282, 93] width 9 height 9
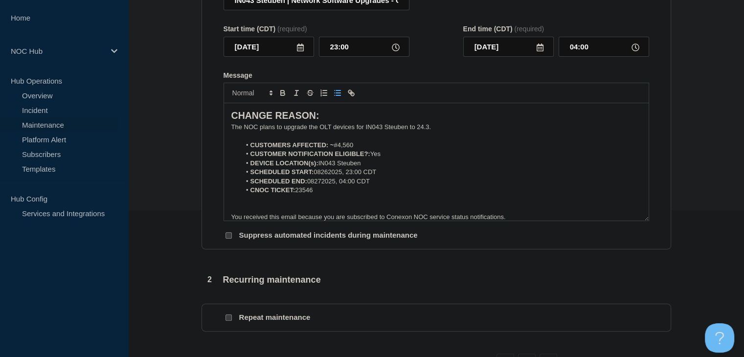
click at [316, 167] on strong "DEVICE LOCATION(s):" at bounding box center [285, 163] width 68 height 7
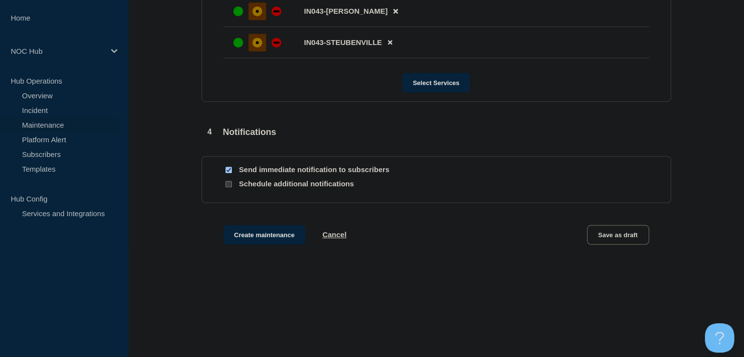
scroll to position [645, 0]
click at [241, 232] on button "Create maintenance" at bounding box center [265, 235] width 82 height 20
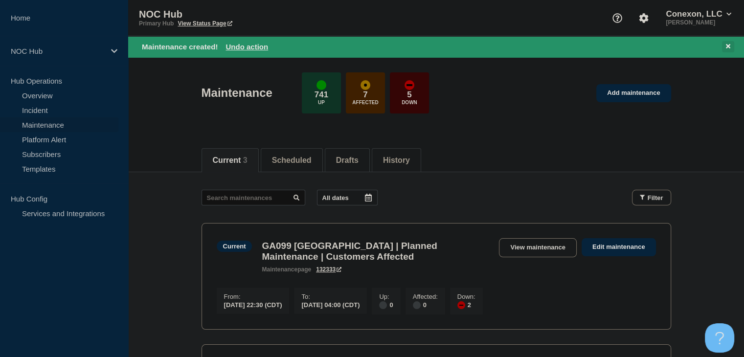
click at [728, 45] on icon at bounding box center [728, 46] width 4 height 4
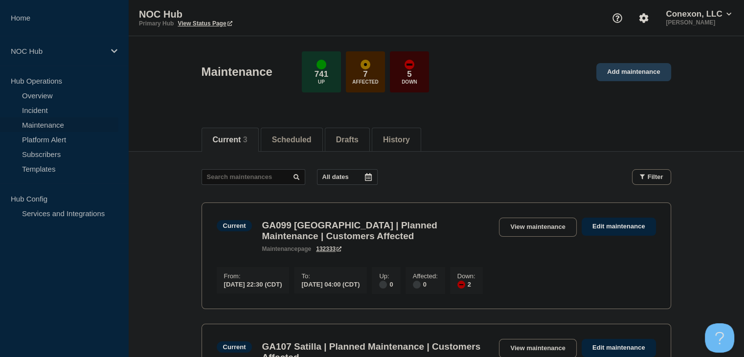
click at [635, 76] on link "Add maintenance" at bounding box center [633, 72] width 74 height 18
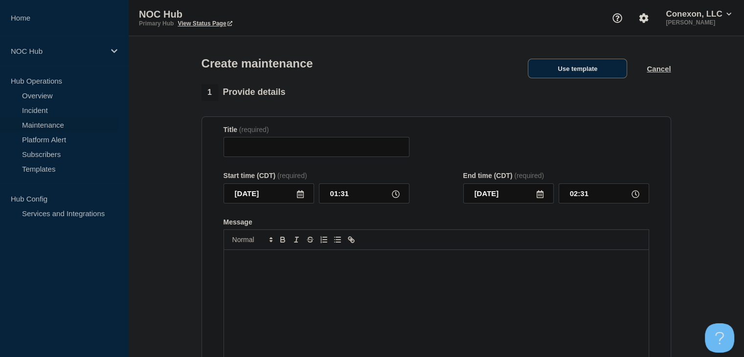
click at [579, 70] on button "Use template" at bounding box center [577, 69] width 99 height 20
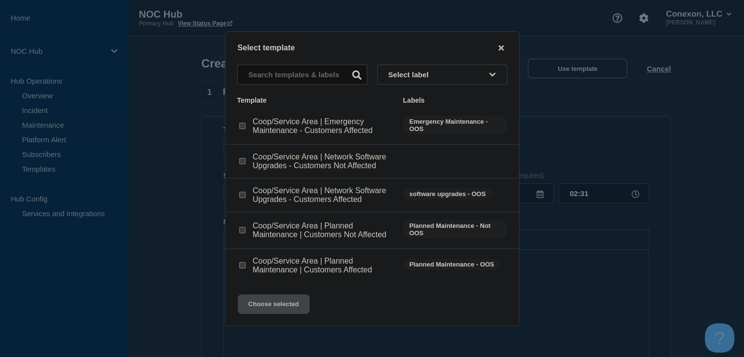
click at [241, 198] on input "Coop/Service Area | Network Software Upgrades - Customers Affected checkbox" at bounding box center [242, 195] width 6 height 6
checkbox input "true"
click at [269, 304] on button "Choose selected" at bounding box center [274, 305] width 72 height 20
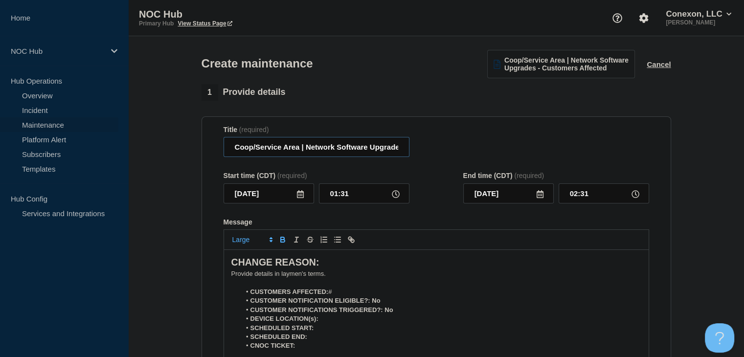
drag, startPoint x: 300, startPoint y: 152, endPoint x: 214, endPoint y: 153, distance: 86.1
click at [214, 153] on section "Title (required) Coop/Service Area | Network Software Upgrades - Customers Affe…" at bounding box center [437, 256] width 470 height 280
type input "IN043 Steuben | Network Software Upgrades - Customers Affected"
click at [304, 197] on input "[DATE]" at bounding box center [269, 193] width 91 height 20
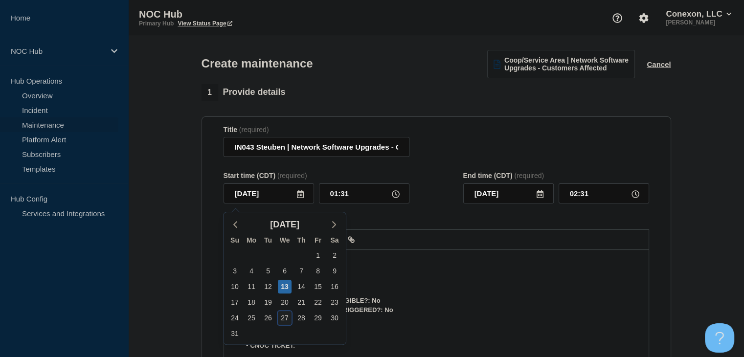
click at [286, 319] on div "27" at bounding box center [285, 318] width 14 height 14
type input "2025-08-27"
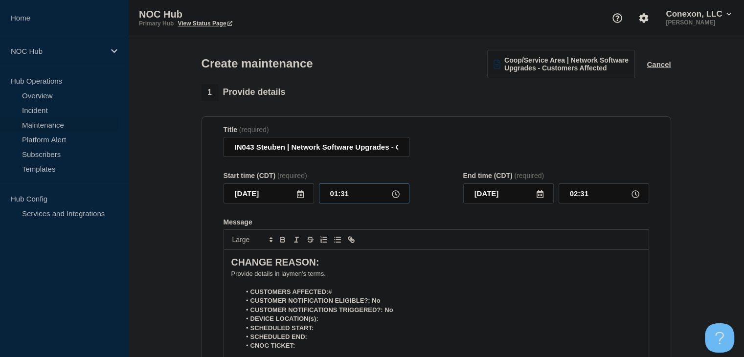
click at [344, 196] on input "01:31" at bounding box center [364, 193] width 91 height 20
type input "23:00"
type input "2025-08-28"
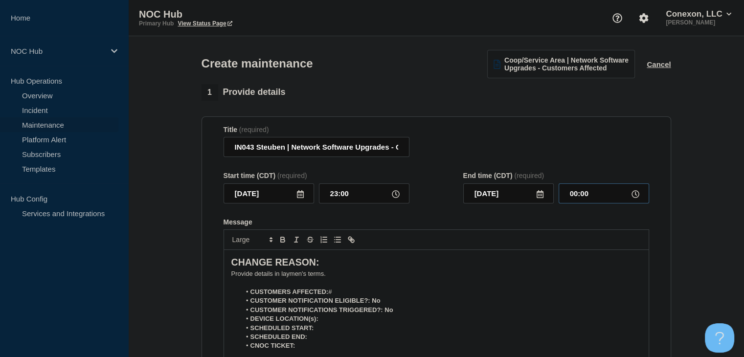
click at [575, 194] on input "00:00" at bounding box center [604, 193] width 91 height 20
type input "04:00"
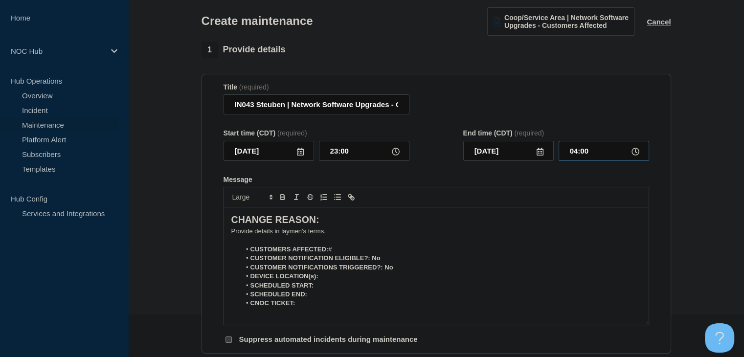
scroll to position [98, 0]
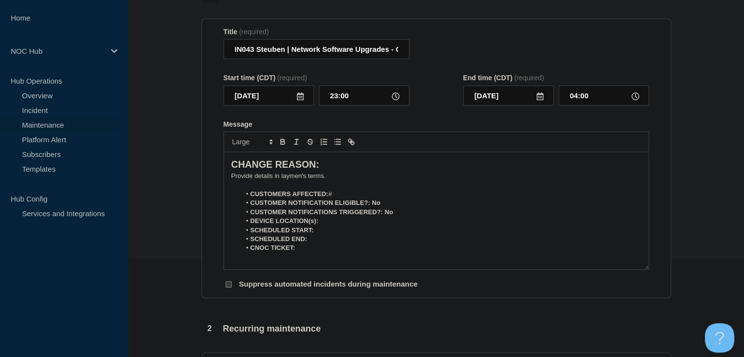
click at [330, 199] on li "CUSTOMERS AFFECTED: #" at bounding box center [441, 194] width 401 height 9
click at [356, 199] on li "CUSTOMERS AFFECTED: ~ #" at bounding box center [441, 194] width 401 height 9
click at [383, 207] on li "CUSTOMER NOTIFICATION ELIGIBLE?: No" at bounding box center [441, 203] width 401 height 9
click at [376, 213] on strong "CUSTOMER NOTIFICATIONS TRIGGERED?: No" at bounding box center [322, 211] width 143 height 7
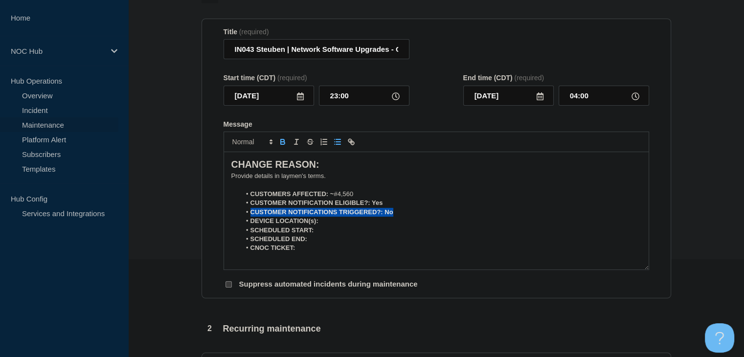
click at [376, 213] on strong "CUSTOMER NOTIFICATIONS TRIGGERED?: No" at bounding box center [322, 211] width 143 height 7
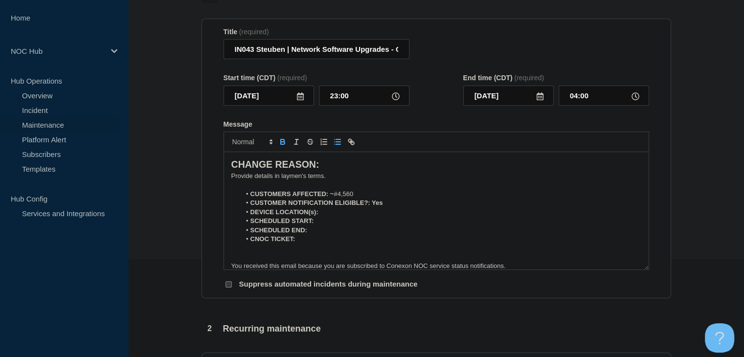
click at [343, 216] on li "DEVICE LOCATION(s):" at bounding box center [441, 212] width 401 height 9
click at [348, 226] on li "SCHEDULED START:" at bounding box center [441, 221] width 401 height 9
drag, startPoint x: 319, startPoint y: 243, endPoint x: 296, endPoint y: 244, distance: 23.0
click at [296, 244] on li "CNOC TICKET: 23549" at bounding box center [441, 239] width 401 height 9
click at [282, 144] on icon "Toggle bold text" at bounding box center [283, 143] width 4 height 2
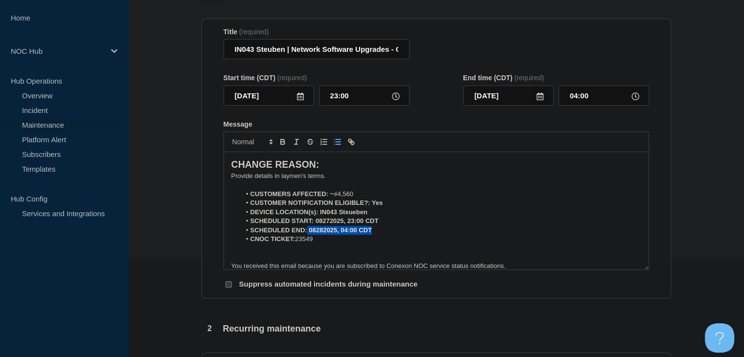
drag, startPoint x: 371, startPoint y: 234, endPoint x: 307, endPoint y: 234, distance: 64.1
click at [307, 234] on strong "SCHEDULED END: 08282025, 04:00 CDT" at bounding box center [312, 230] width 122 height 7
click at [284, 145] on icon "Toggle bold text" at bounding box center [282, 141] width 9 height 9
drag, startPoint x: 386, startPoint y: 224, endPoint x: 317, endPoint y: 225, distance: 69.0
click at [317, 225] on li "SCHEDULED START: 08272025, 23:00 CDT" at bounding box center [441, 221] width 401 height 9
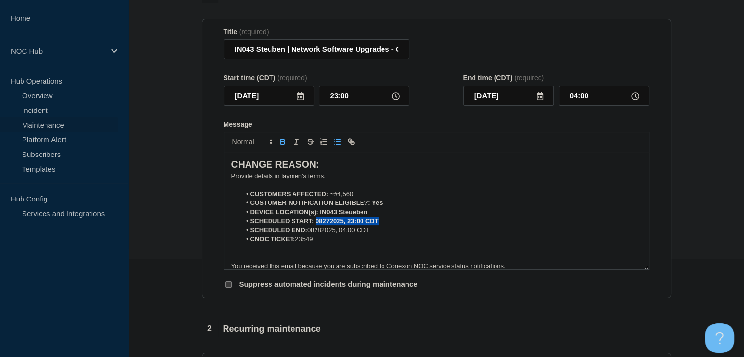
click at [284, 146] on icon "Toggle bold text" at bounding box center [282, 141] width 9 height 9
drag, startPoint x: 372, startPoint y: 215, endPoint x: 320, endPoint y: 217, distance: 51.9
click at [320, 217] on li "DEVICE LOCATION(s): IN043 Steueben" at bounding box center [441, 212] width 401 height 9
click at [353, 216] on strong "DEVICE LOCATION(s): IN043 Steueben" at bounding box center [309, 211] width 117 height 7
click at [355, 216] on strong "DEVICE LOCATION(s): IN043 Steueben" at bounding box center [309, 211] width 117 height 7
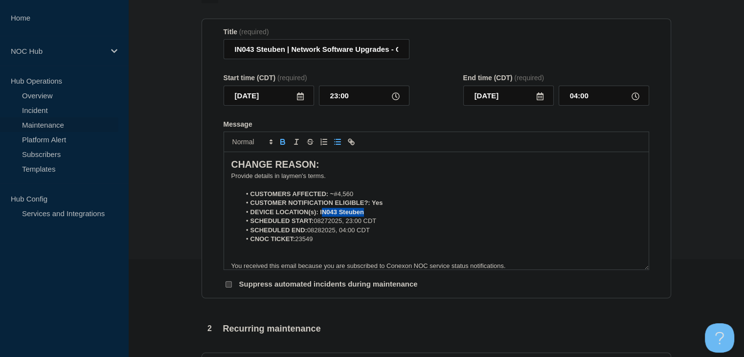
drag, startPoint x: 366, startPoint y: 216, endPoint x: 321, endPoint y: 218, distance: 45.0
click at [321, 217] on li "DEVICE LOCATION(s): IN043 Steuben" at bounding box center [441, 212] width 401 height 9
click at [365, 217] on li "DEVICE LOCATION(s): IN043 Steuben" at bounding box center [441, 212] width 401 height 9
drag, startPoint x: 365, startPoint y: 217, endPoint x: 325, endPoint y: 218, distance: 39.6
click at [325, 217] on li "DEVICE LOCATION(s): IN043 Steuben" at bounding box center [441, 212] width 401 height 9
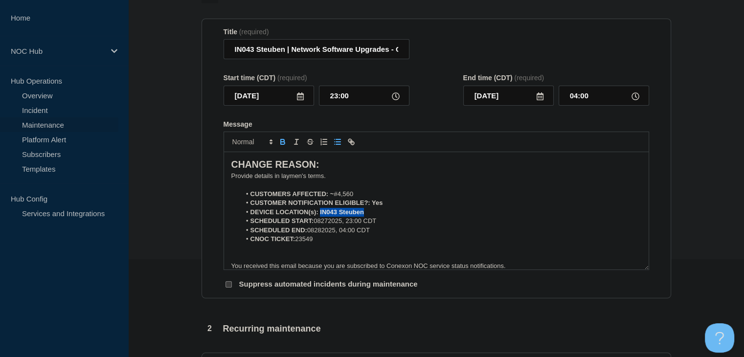
click at [281, 144] on icon "Toggle bold text" at bounding box center [283, 143] width 4 height 2
drag, startPoint x: 387, startPoint y: 208, endPoint x: 373, endPoint y: 208, distance: 13.7
click at [373, 207] on li "CUSTOMER NOTIFICATION ELIGIBLE?: Yes" at bounding box center [441, 203] width 401 height 9
click at [281, 146] on icon "Toggle bold text" at bounding box center [282, 141] width 9 height 9
click at [290, 179] on p "﻿Provide details in laymen's terms." at bounding box center [436, 176] width 410 height 9
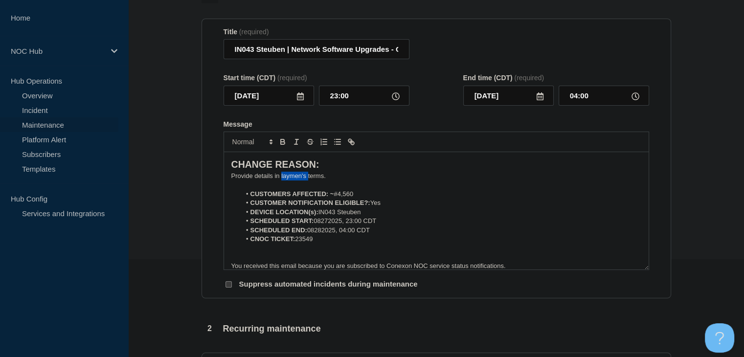
click at [290, 179] on p "﻿Provide details in laymen's terms." at bounding box center [436, 176] width 410 height 9
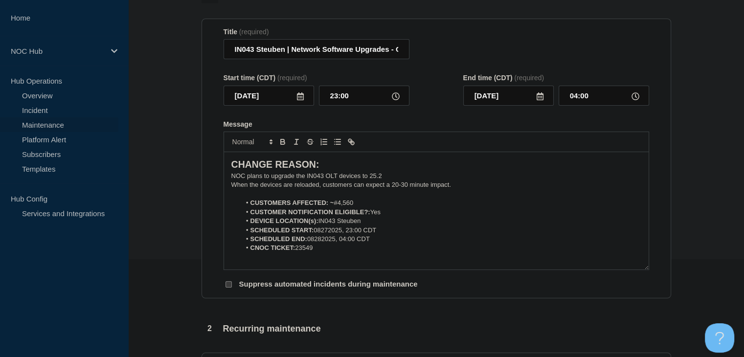
drag, startPoint x: 463, startPoint y: 189, endPoint x: 341, endPoint y: 190, distance: 122.8
click at [462, 189] on p "When the devices are reloaded, customers can expect a 20-30 minute impact." at bounding box center [436, 185] width 410 height 9
drag, startPoint x: 341, startPoint y: 190, endPoint x: 225, endPoint y: 193, distance: 116.0
click at [225, 193] on div "CHANGE REASON: NOC plans to upgrade the IN043 OLT devices to 25.2 When the devi…" at bounding box center [436, 210] width 425 height 117
click at [235, 188] on p "When the devices are reloaded, customers can expect a 20-30 minute impact." at bounding box center [436, 185] width 410 height 9
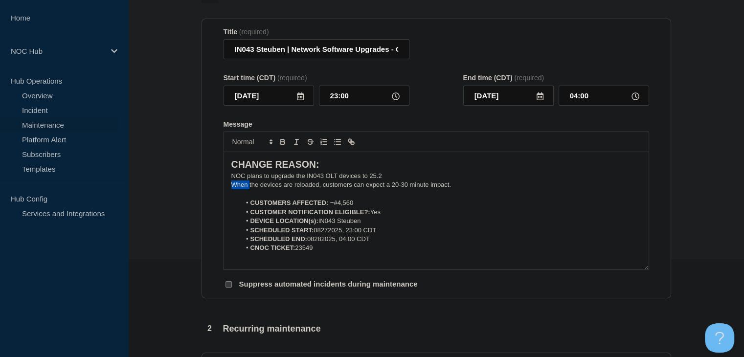
click at [235, 188] on p "When the devices are reloaded, customers can expect a 20-30 minute impact." at bounding box center [436, 185] width 410 height 9
copy p "When the devices are reloaded, customers can expect a 20-30 minute impact."
click at [174, 183] on section "1 Provide details Title (required) IN043 Steuben | Network Software Upgrades - …" at bounding box center [436, 325] width 616 height 679
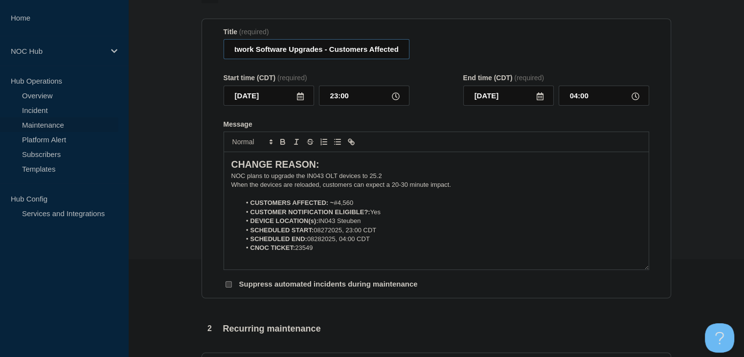
drag, startPoint x: 286, startPoint y: 47, endPoint x: 471, endPoint y: 47, distance: 185.0
click at [471, 47] on div "Title (required) IN043 Steuben | Network Software Upgrades - Customers Affected" at bounding box center [437, 44] width 426 height 32
click at [193, 113] on section "1 Provide details Title (required) IN043 Steuben | Network Software Upgrades - …" at bounding box center [436, 325] width 616 height 679
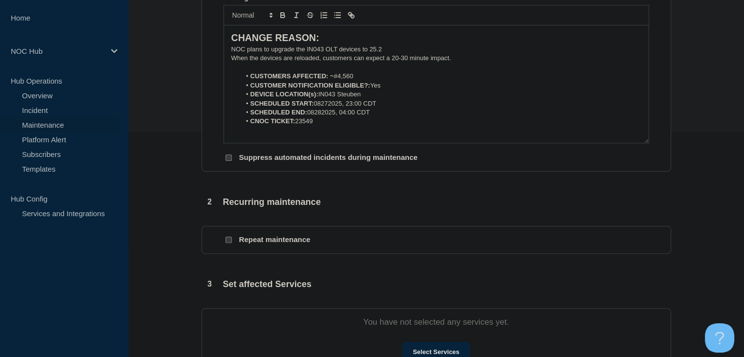
scroll to position [343, 0]
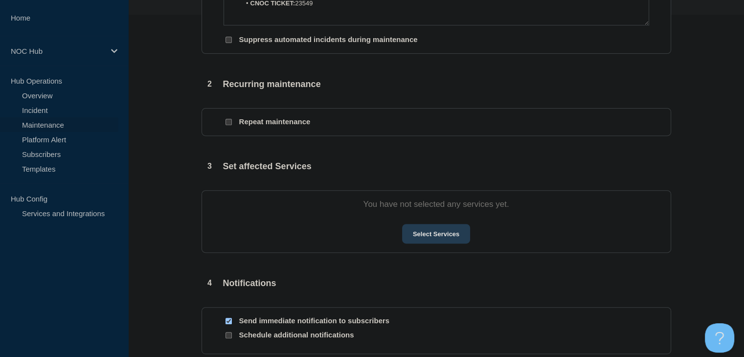
click at [441, 229] on button "Select Services" at bounding box center [436, 234] width 68 height 20
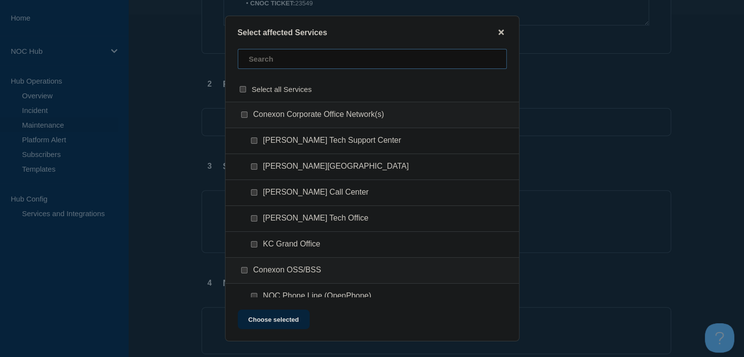
click at [274, 65] on input "text" at bounding box center [372, 59] width 269 height 20
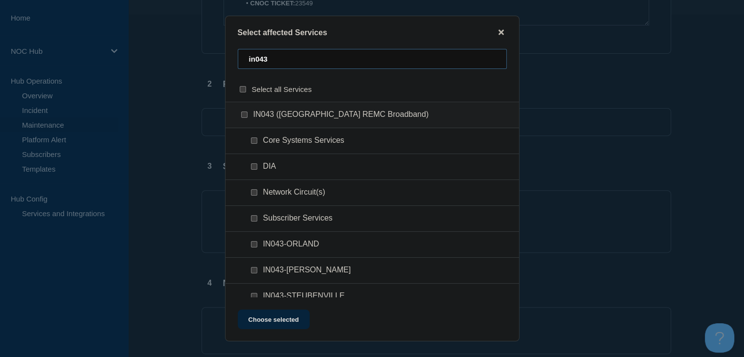
type input "in043"
click at [239, 122] on div "IN043 ([GEOGRAPHIC_DATA] REMC Broadband)" at bounding box center [373, 115] width 294 height 26
click at [243, 116] on input "IN043 (Steuben County REMC Broadband) checkbox" at bounding box center [244, 115] width 6 height 6
checkbox input "true"
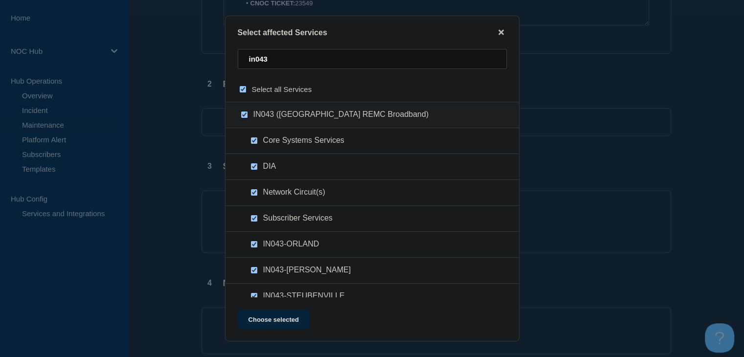
checkbox input "true"
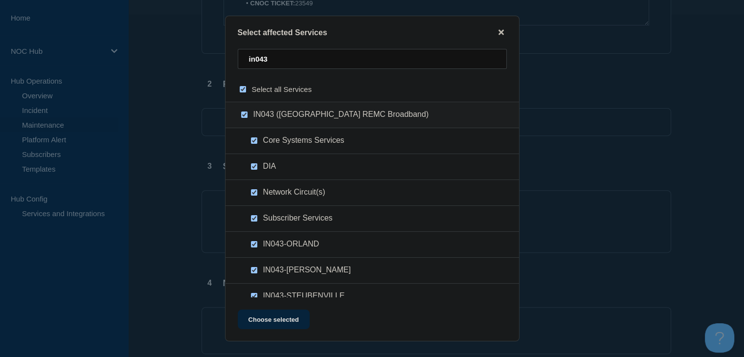
checkbox input "true"
click at [275, 320] on button "Choose selected" at bounding box center [274, 320] width 72 height 20
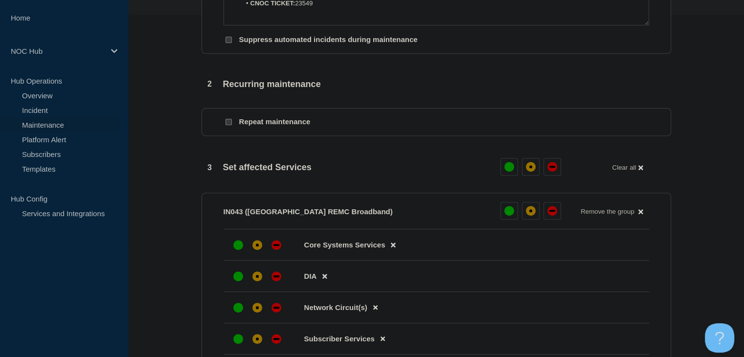
scroll to position [489, 0]
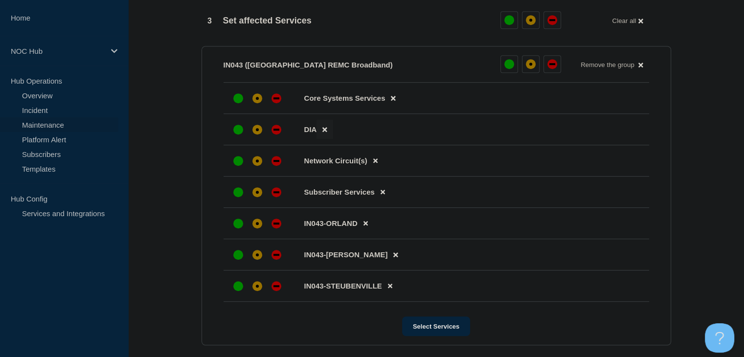
click at [328, 135] on button at bounding box center [325, 129] width 16 height 19
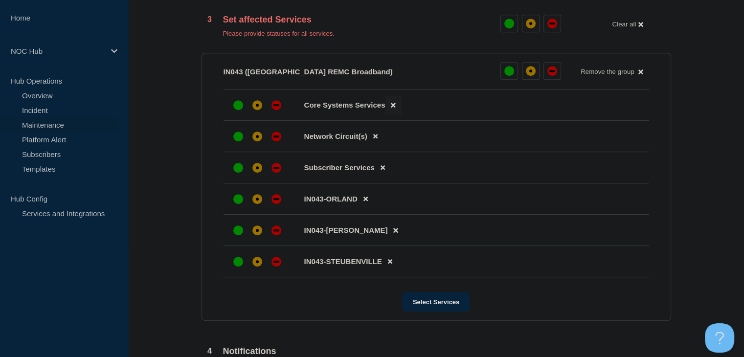
click at [393, 108] on icon at bounding box center [393, 105] width 4 height 4
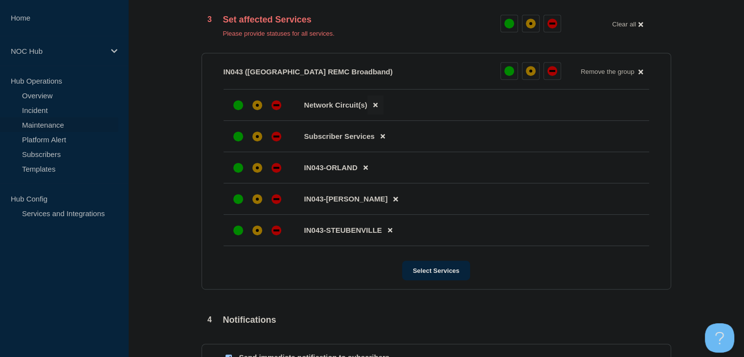
click at [371, 114] on button at bounding box center [375, 104] width 16 height 19
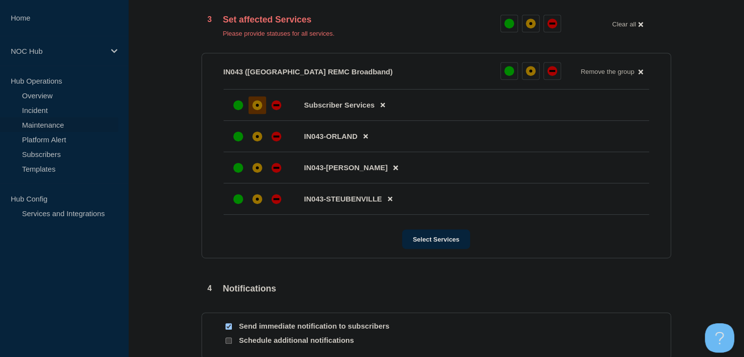
click at [259, 109] on div "affected" at bounding box center [257, 105] width 10 height 10
click at [259, 137] on div "affected" at bounding box center [257, 137] width 10 height 10
click at [250, 177] on div at bounding box center [258, 168] width 18 height 18
click at [256, 203] on div "affected" at bounding box center [257, 199] width 10 height 10
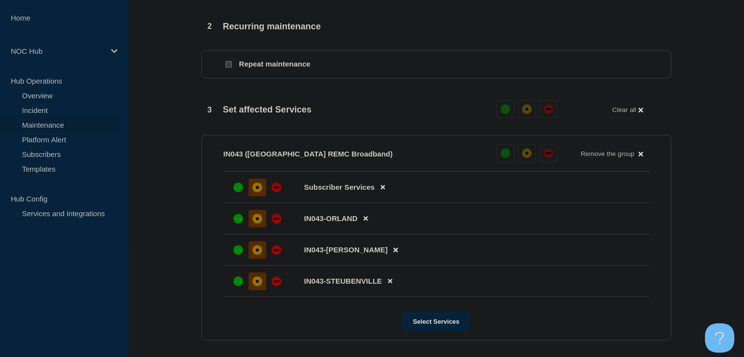
scroll to position [538, 0]
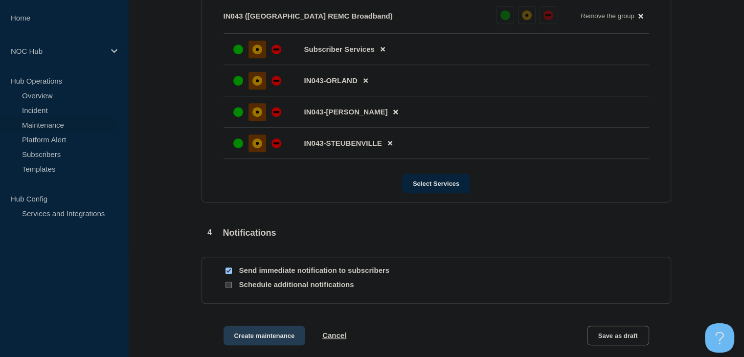
click at [229, 343] on button "Create maintenance" at bounding box center [265, 336] width 82 height 20
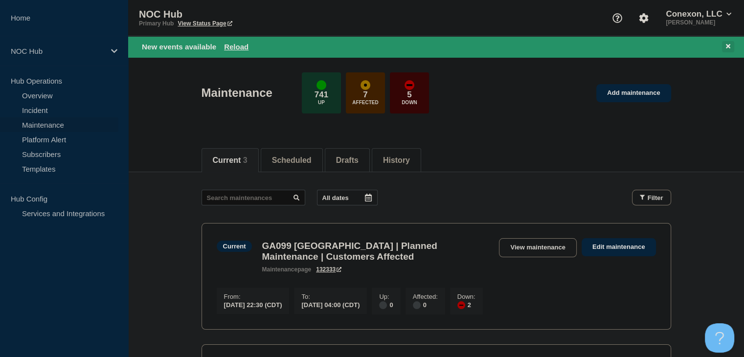
click at [734, 43] on button at bounding box center [728, 46] width 12 height 11
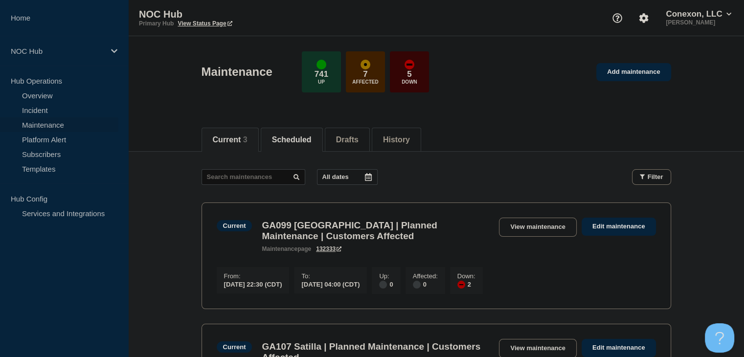
click at [293, 136] on button "Scheduled" at bounding box center [292, 140] width 40 height 9
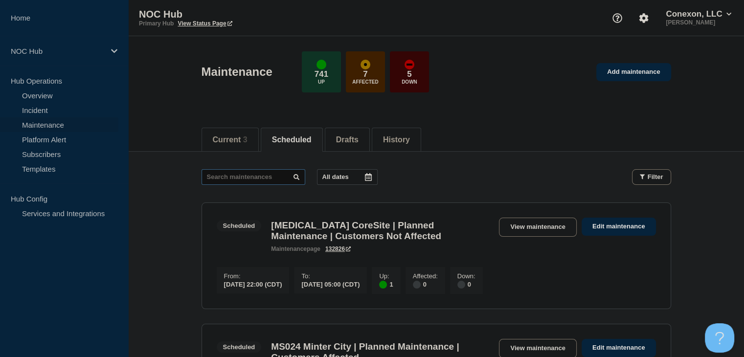
click at [250, 173] on input "text" at bounding box center [254, 177] width 104 height 16
click at [250, 180] on input "text" at bounding box center [254, 177] width 104 height 16
type input "23546"
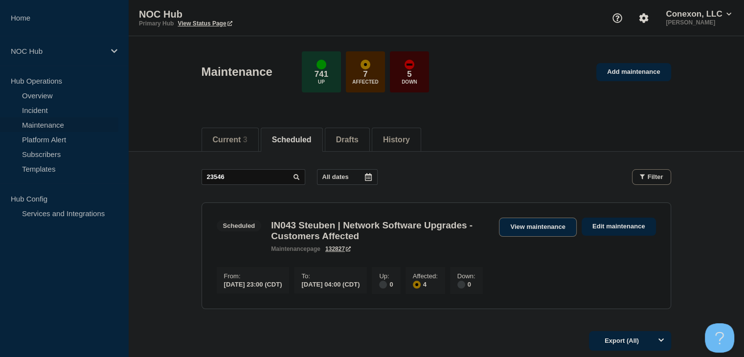
click at [531, 231] on link "View maintenance" at bounding box center [537, 227] width 77 height 19
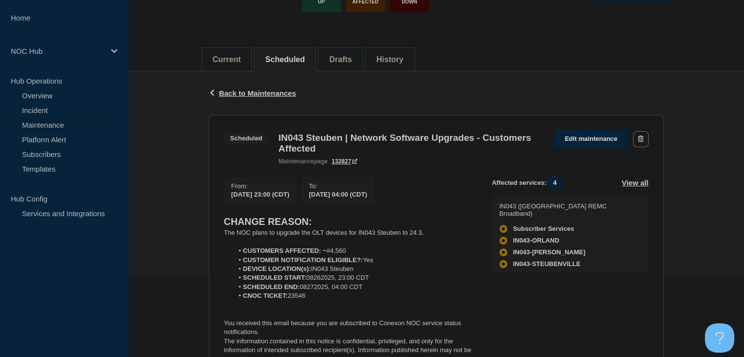
scroll to position [98, 0]
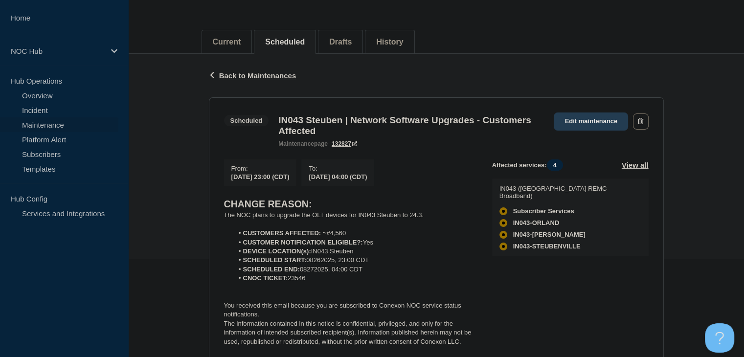
click at [603, 127] on link "Edit maintenance" at bounding box center [591, 122] width 74 height 18
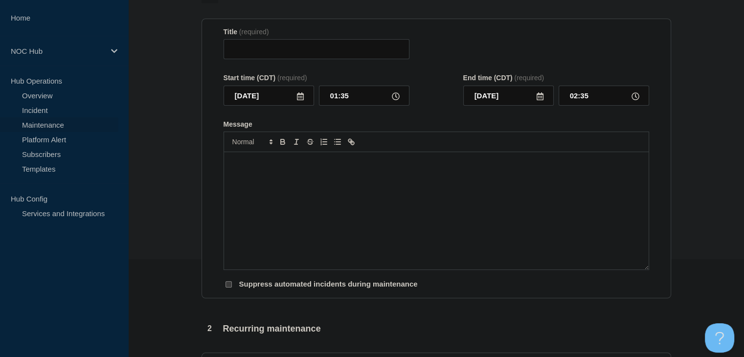
type input "IN043 Steuben | Network Software Upgrades - Customers Affected"
type input "2025-08-26"
type input "23:00"
type input "2025-08-27"
type input "04:00"
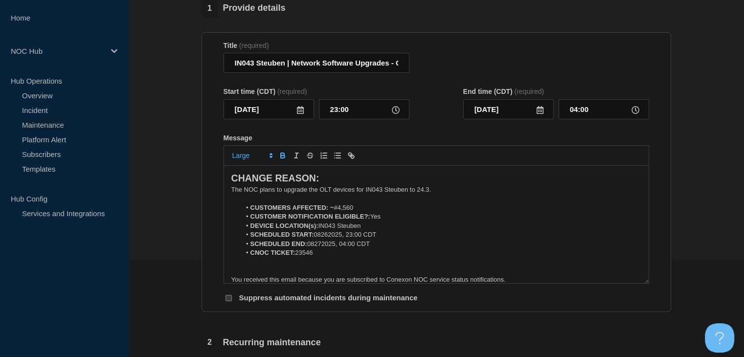
click at [442, 194] on p "The NOC plans to upgrade the OLT devices for IN043 Steuben to 24.3." at bounding box center [436, 189] width 410 height 9
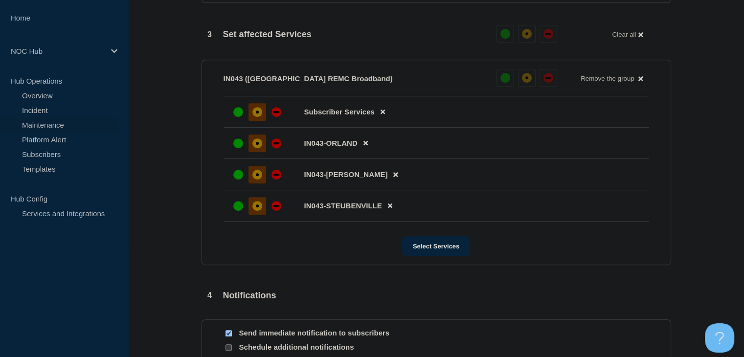
scroll to position [613, 0]
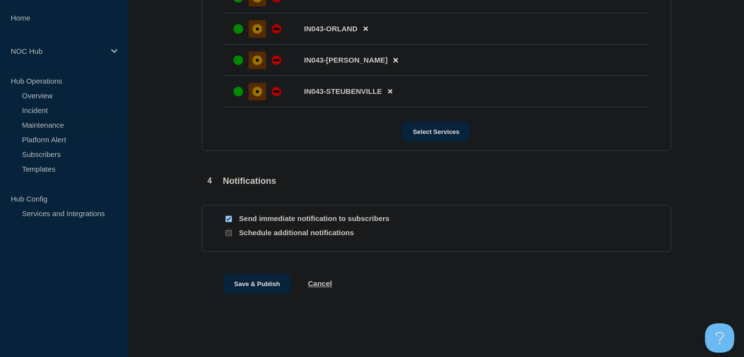
click at [227, 219] on input "Send immediate notification to subscribers" at bounding box center [229, 219] width 6 height 6
checkbox input "false"
click at [239, 286] on button "Save & Publish" at bounding box center [258, 284] width 68 height 20
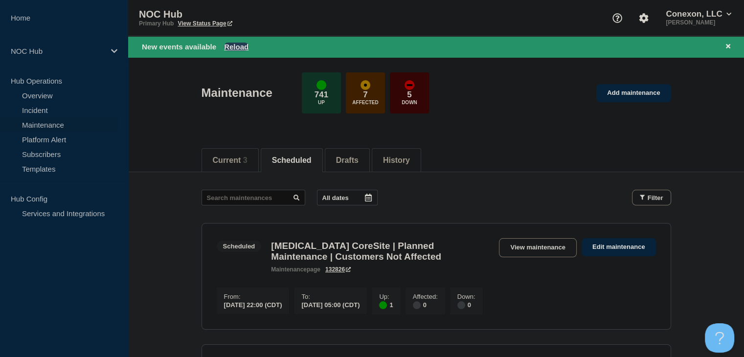
click at [235, 47] on button "Reload" at bounding box center [236, 47] width 24 height 8
